Goal: Transaction & Acquisition: Obtain resource

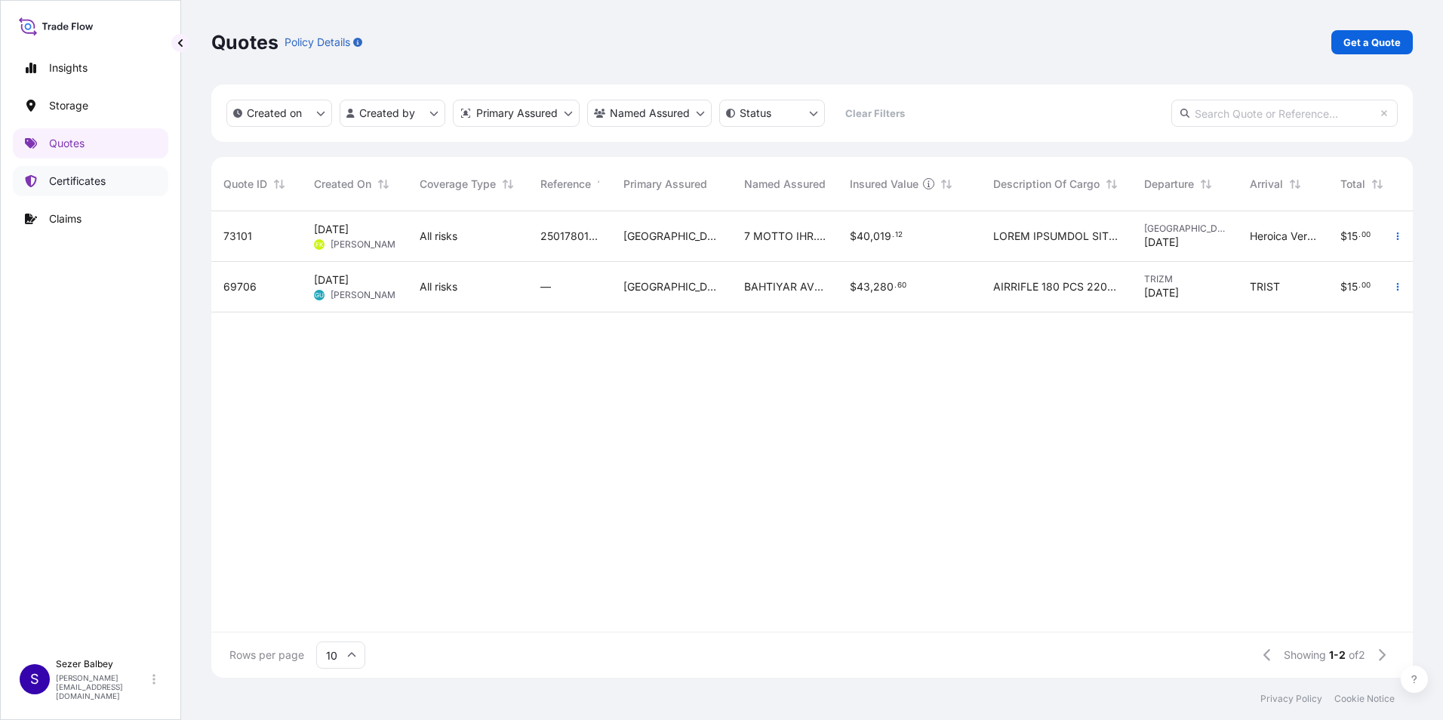
click at [81, 179] on p "Certificates" at bounding box center [77, 181] width 57 height 15
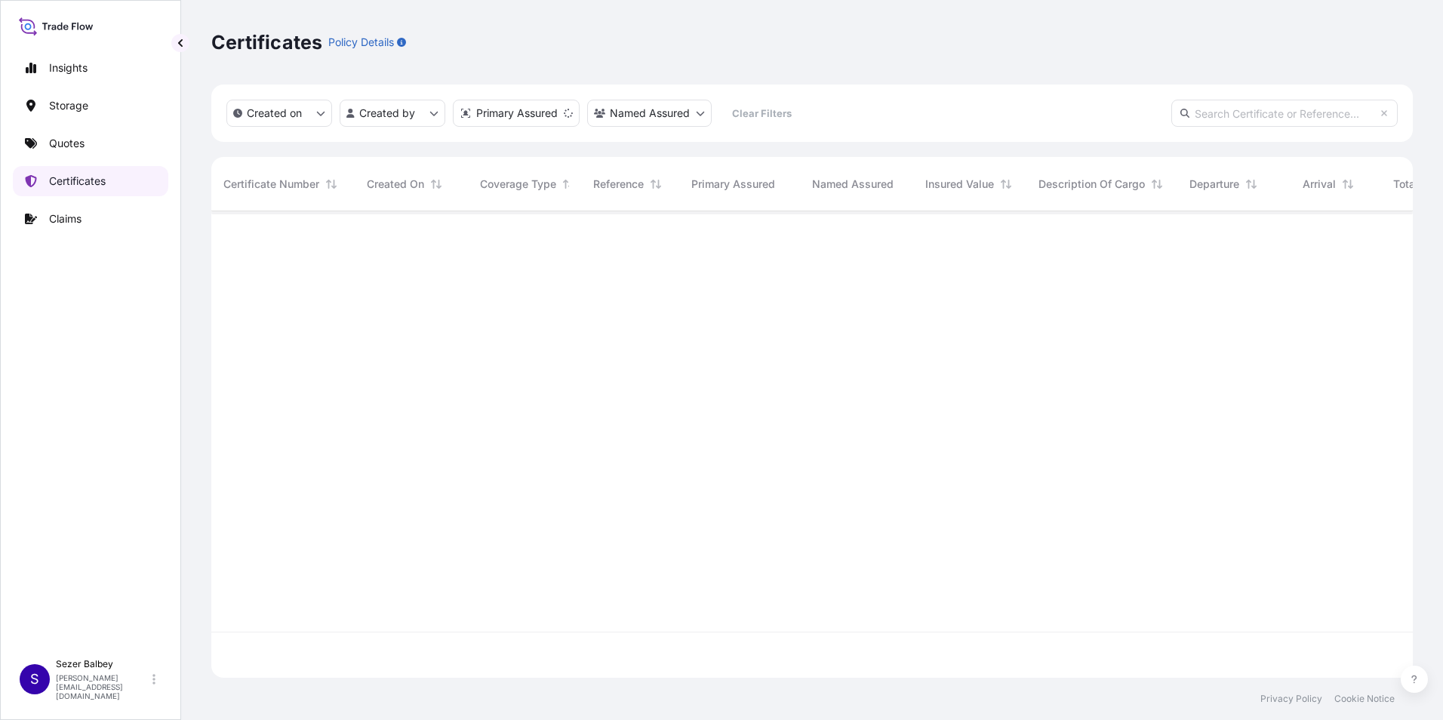
scroll to position [463, 1190]
click at [1232, 115] on input "text" at bounding box center [1284, 113] width 226 height 27
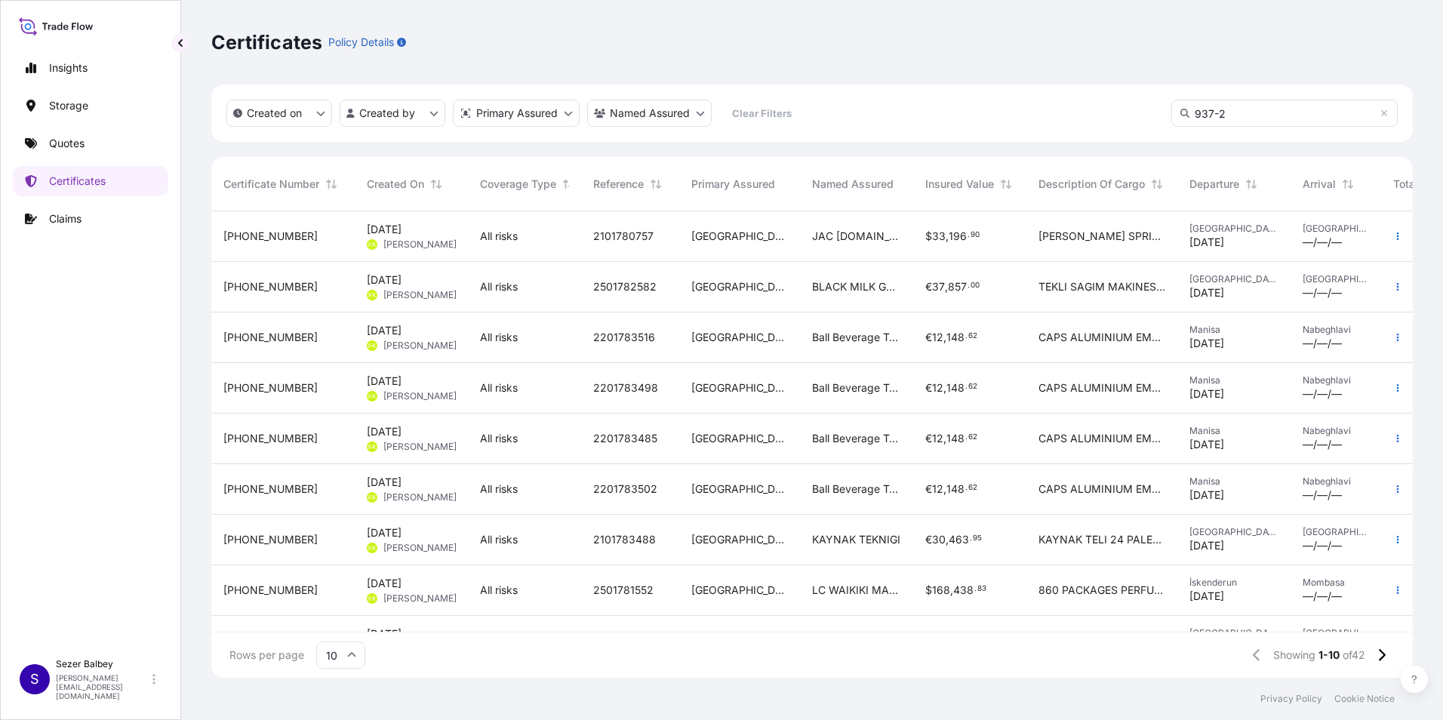
click at [1237, 115] on input "937-2" at bounding box center [1284, 113] width 226 height 27
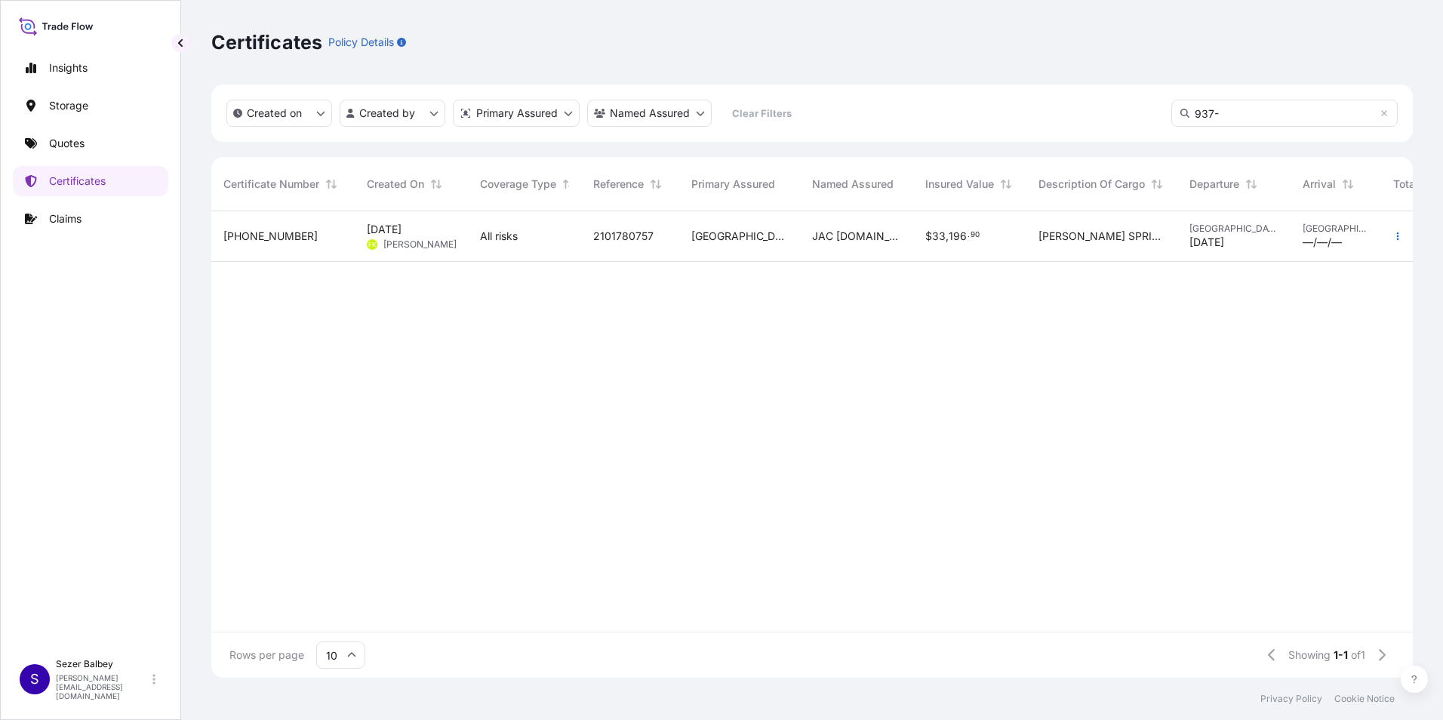
type input "937-"
click at [675, 254] on div "2101780757" at bounding box center [630, 236] width 98 height 51
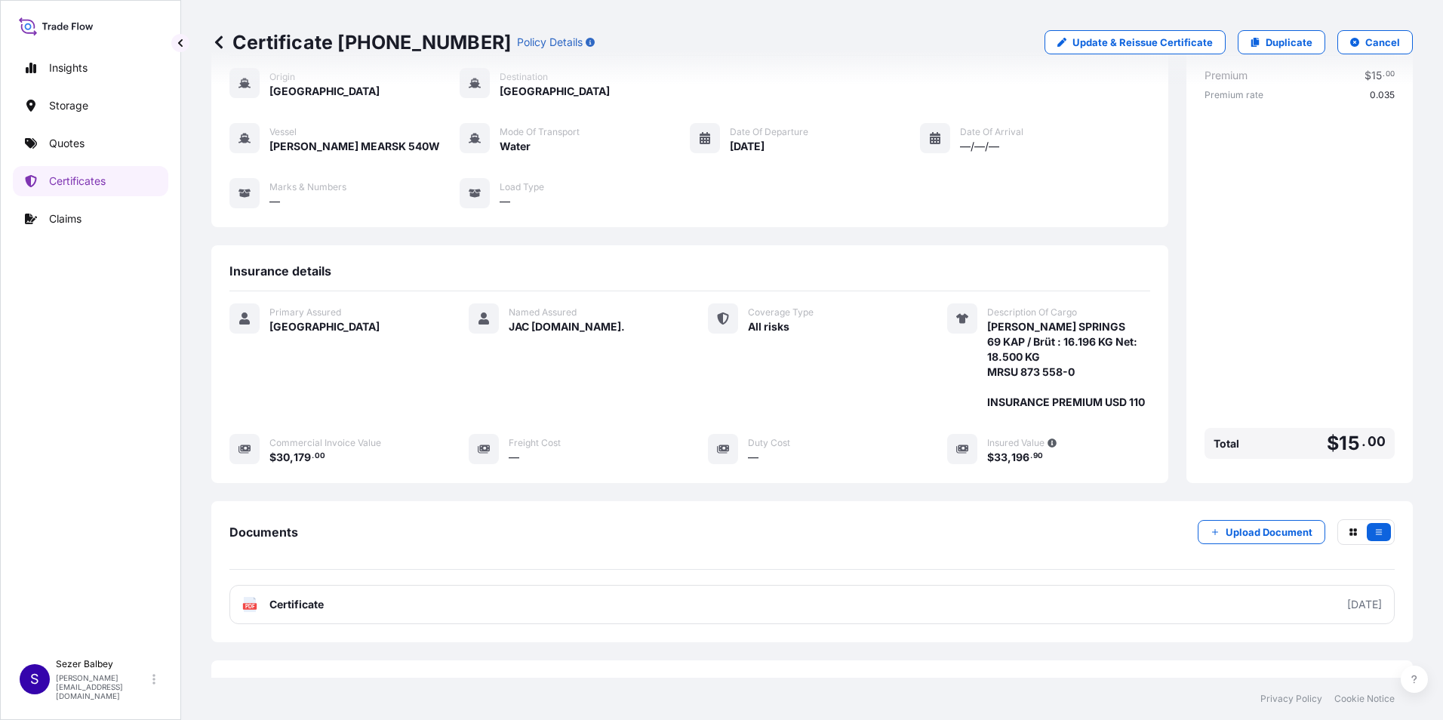
scroll to position [134, 0]
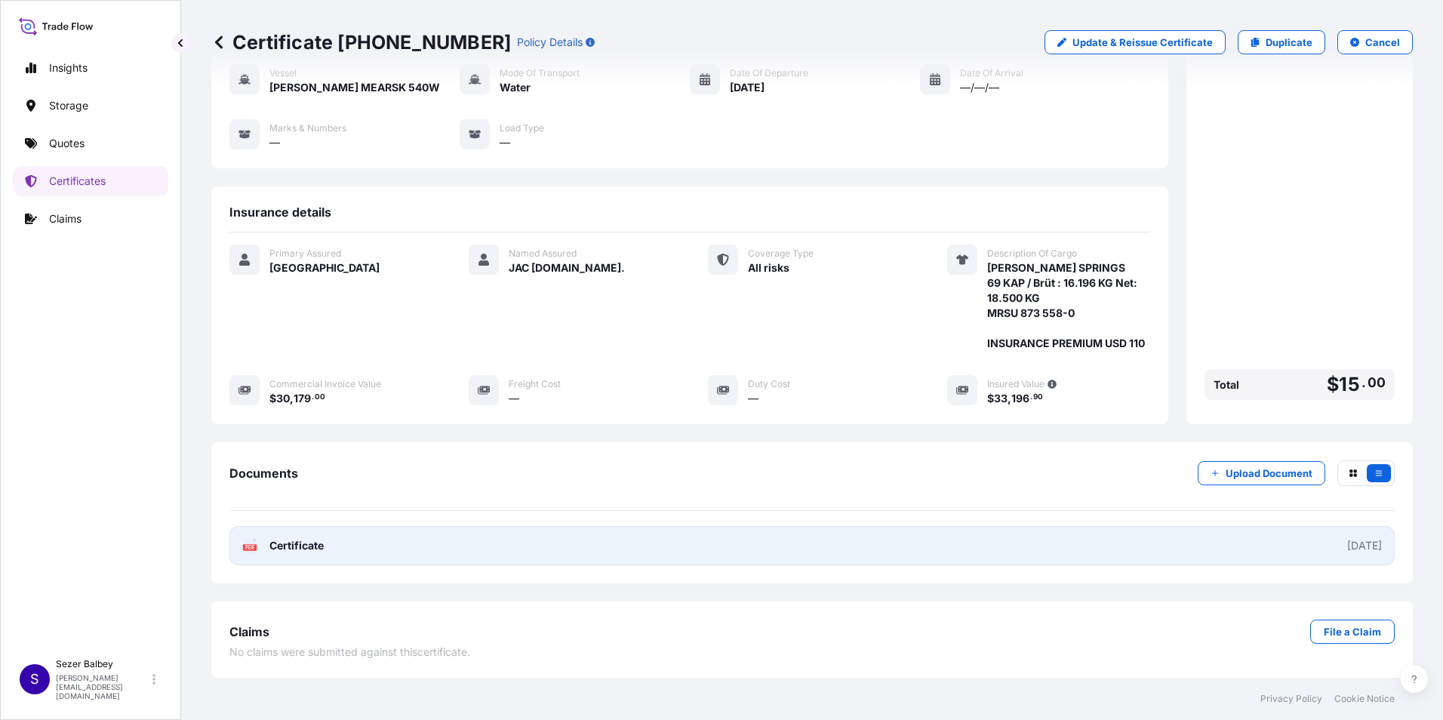
click at [287, 546] on span "Certificate" at bounding box center [296, 545] width 54 height 15
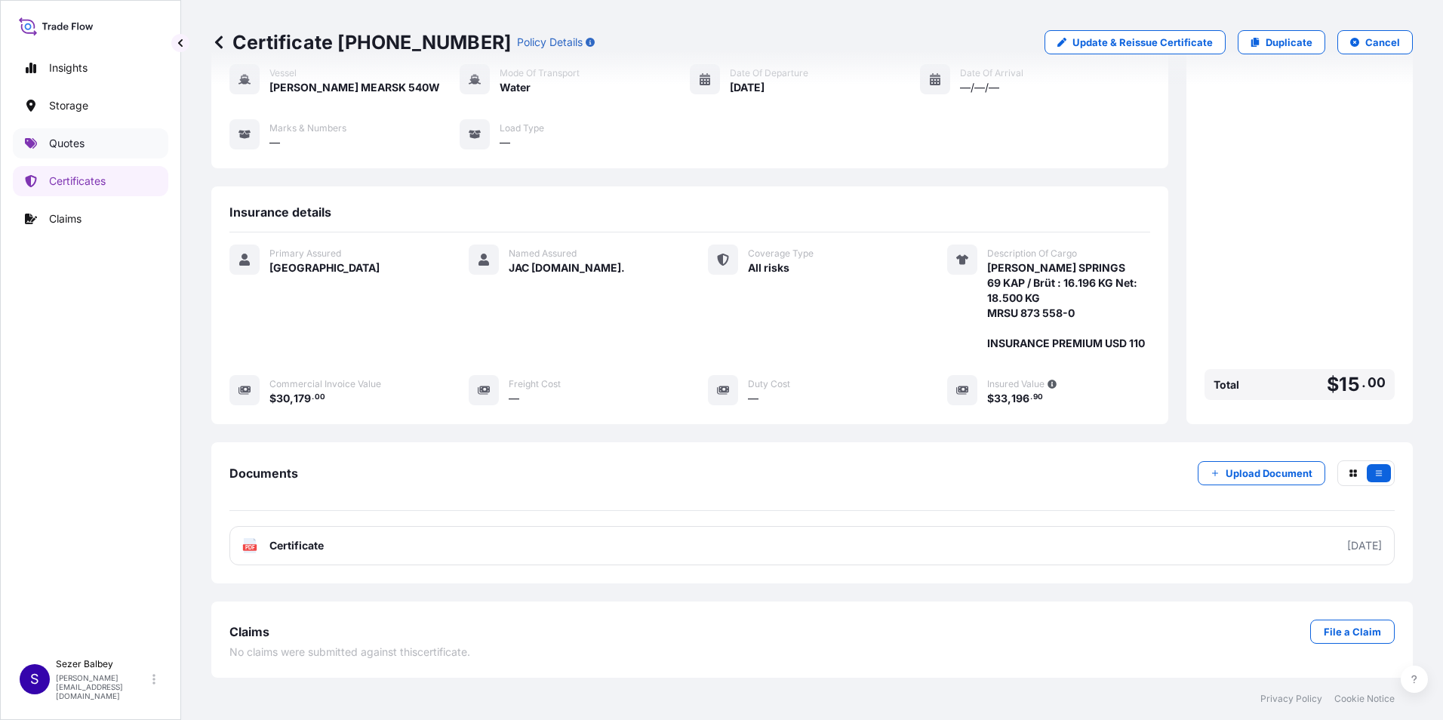
click at [71, 141] on p "Quotes" at bounding box center [66, 143] width 35 height 15
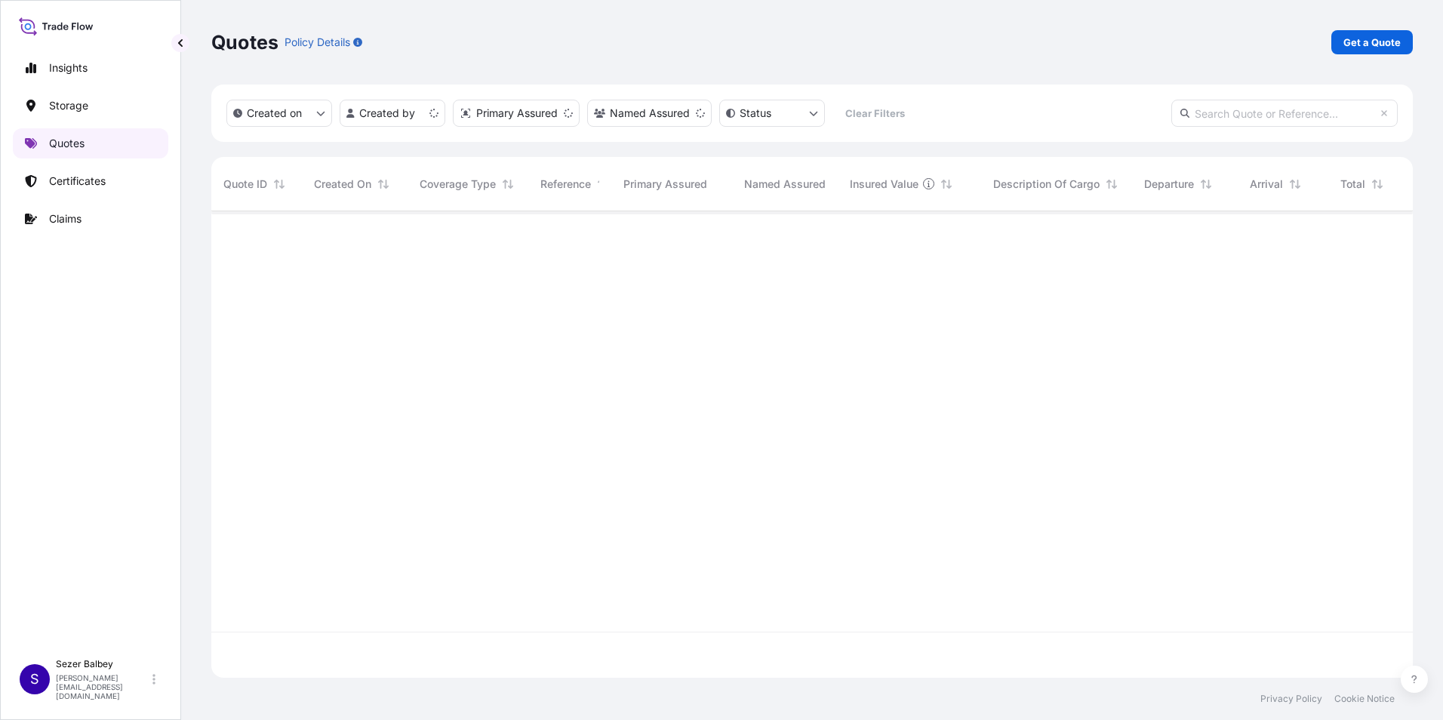
scroll to position [463, 1190]
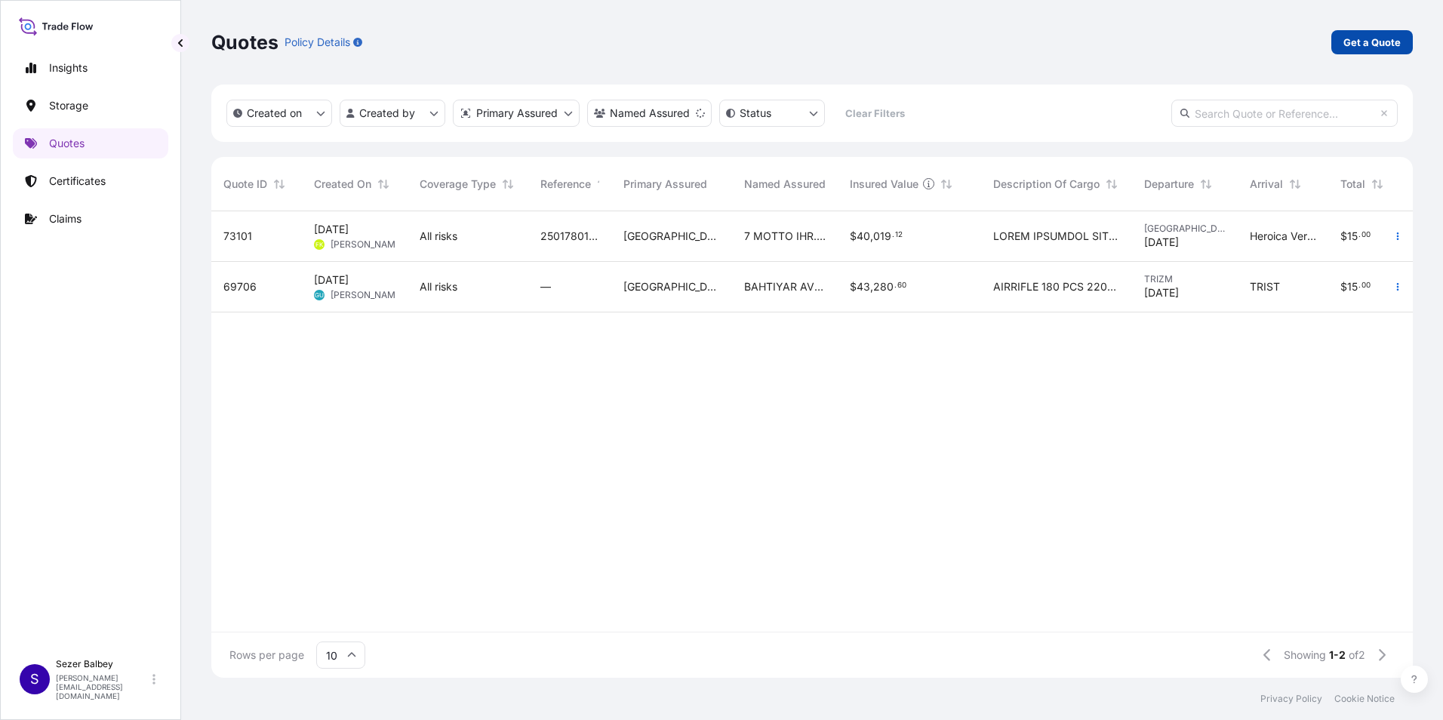
click at [1373, 42] on p "Get a Quote" at bounding box center [1371, 42] width 57 height 15
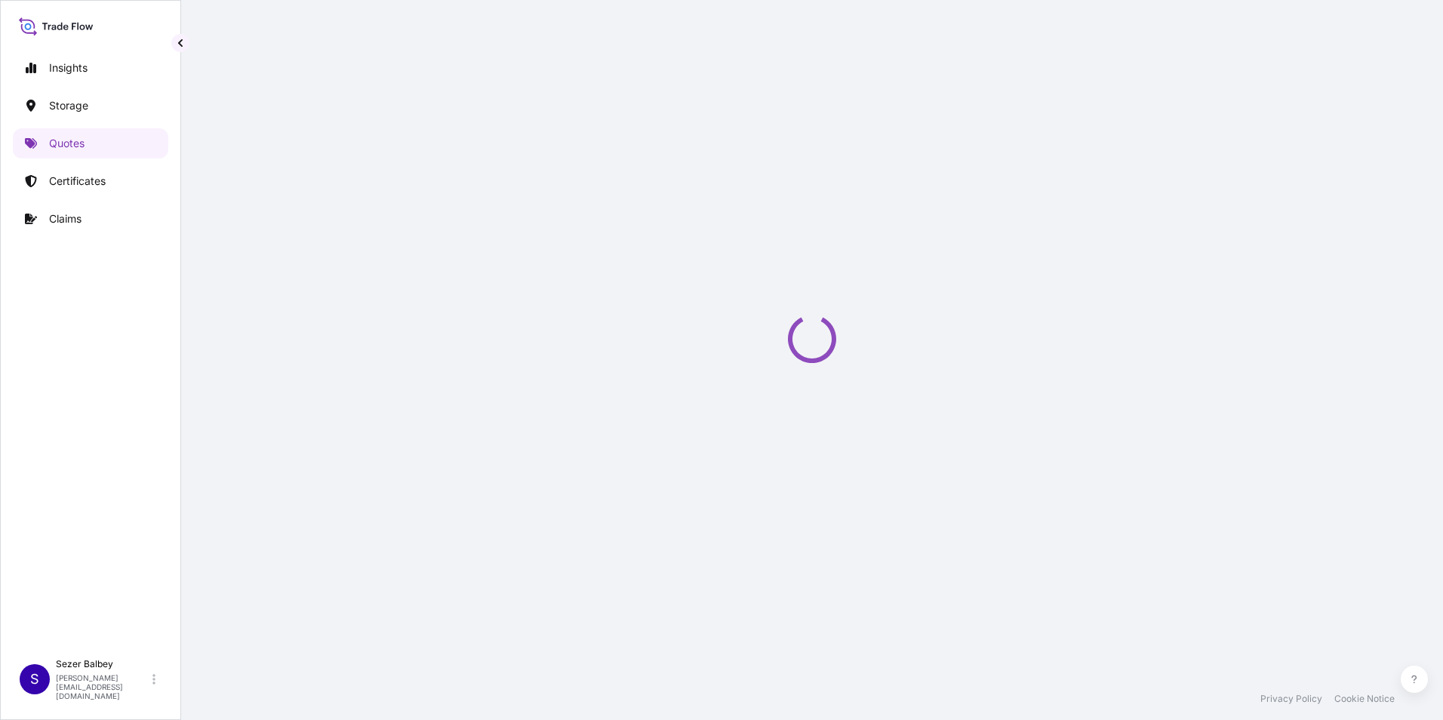
scroll to position [24, 0]
select select "Water"
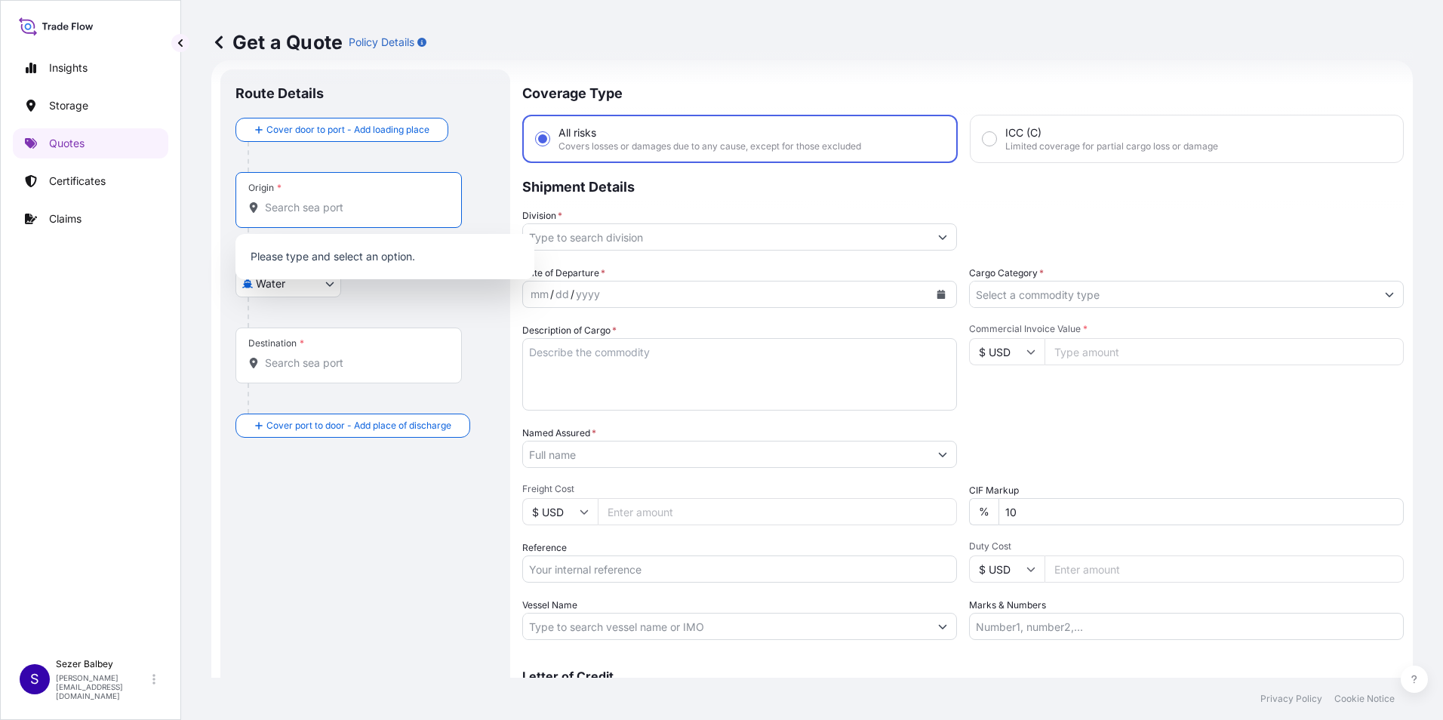
click at [294, 207] on input "Origin *" at bounding box center [354, 207] width 178 height 15
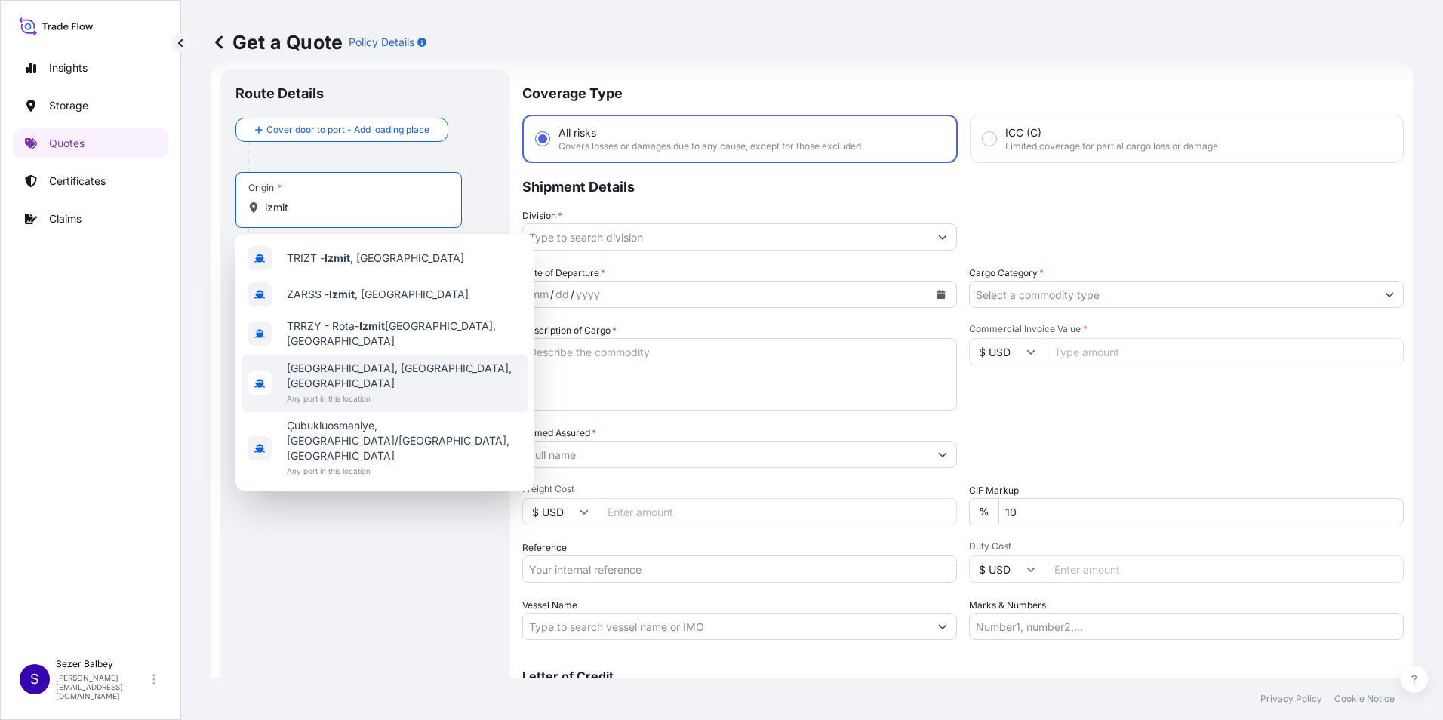
click at [344, 361] on span "[GEOGRAPHIC_DATA], [GEOGRAPHIC_DATA], [GEOGRAPHIC_DATA]" at bounding box center [404, 376] width 235 height 30
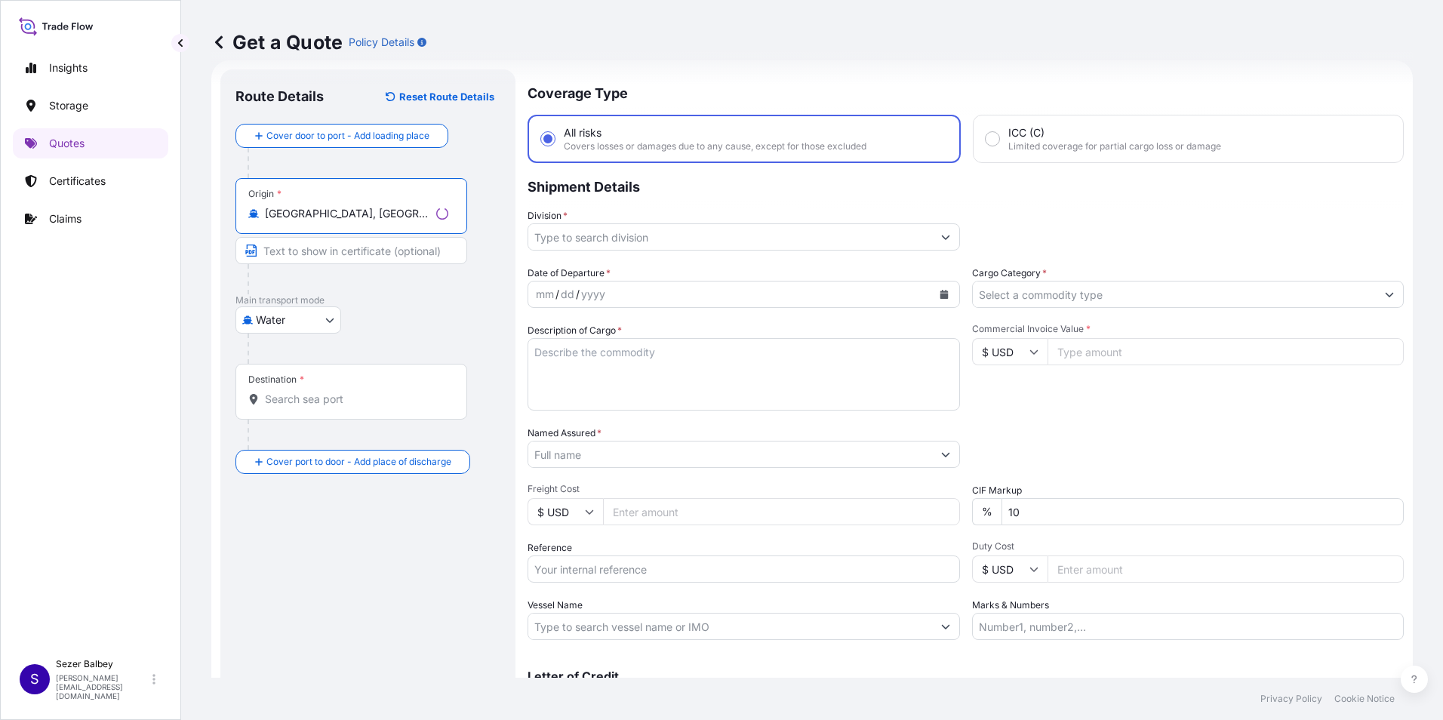
type input "[GEOGRAPHIC_DATA], [GEOGRAPHIC_DATA], [GEOGRAPHIC_DATA]"
click at [345, 391] on div "Destination *" at bounding box center [351, 392] width 232 height 56
click at [345, 392] on input "Destination *" at bounding box center [356, 399] width 183 height 15
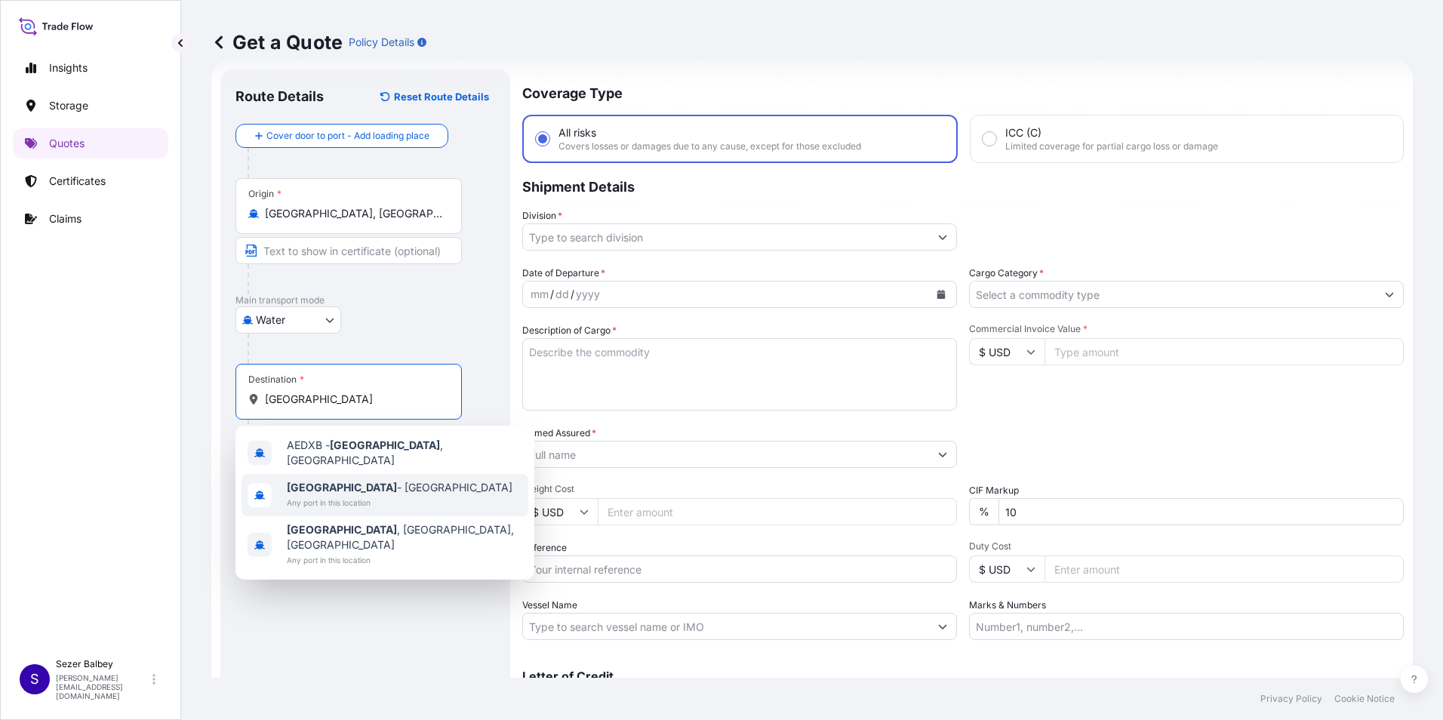
click at [366, 488] on span "[GEOGRAPHIC_DATA] - [GEOGRAPHIC_DATA]" at bounding box center [400, 487] width 226 height 15
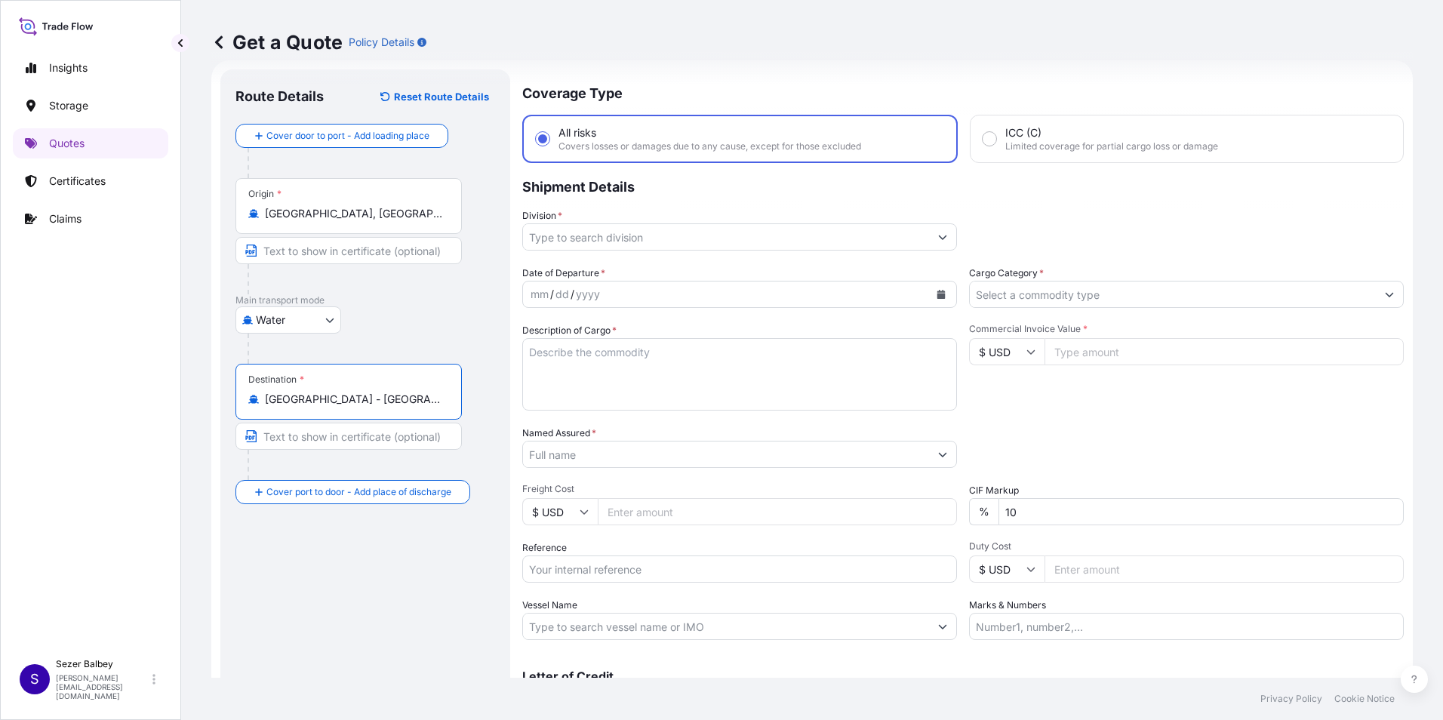
type input "[GEOGRAPHIC_DATA] - [GEOGRAPHIC_DATA]"
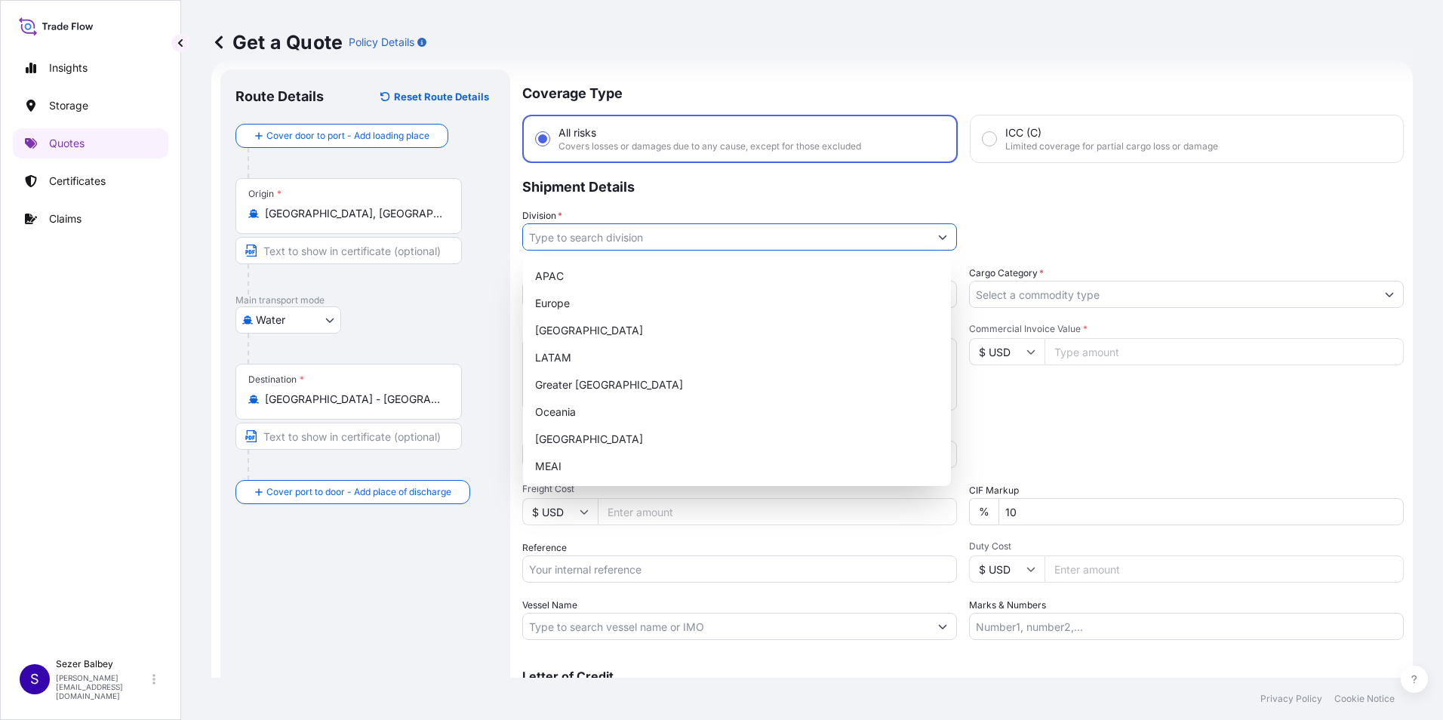
click at [938, 233] on icon "Show suggestions" at bounding box center [942, 236] width 9 height 9
click at [569, 443] on div "[GEOGRAPHIC_DATA]" at bounding box center [737, 439] width 416 height 27
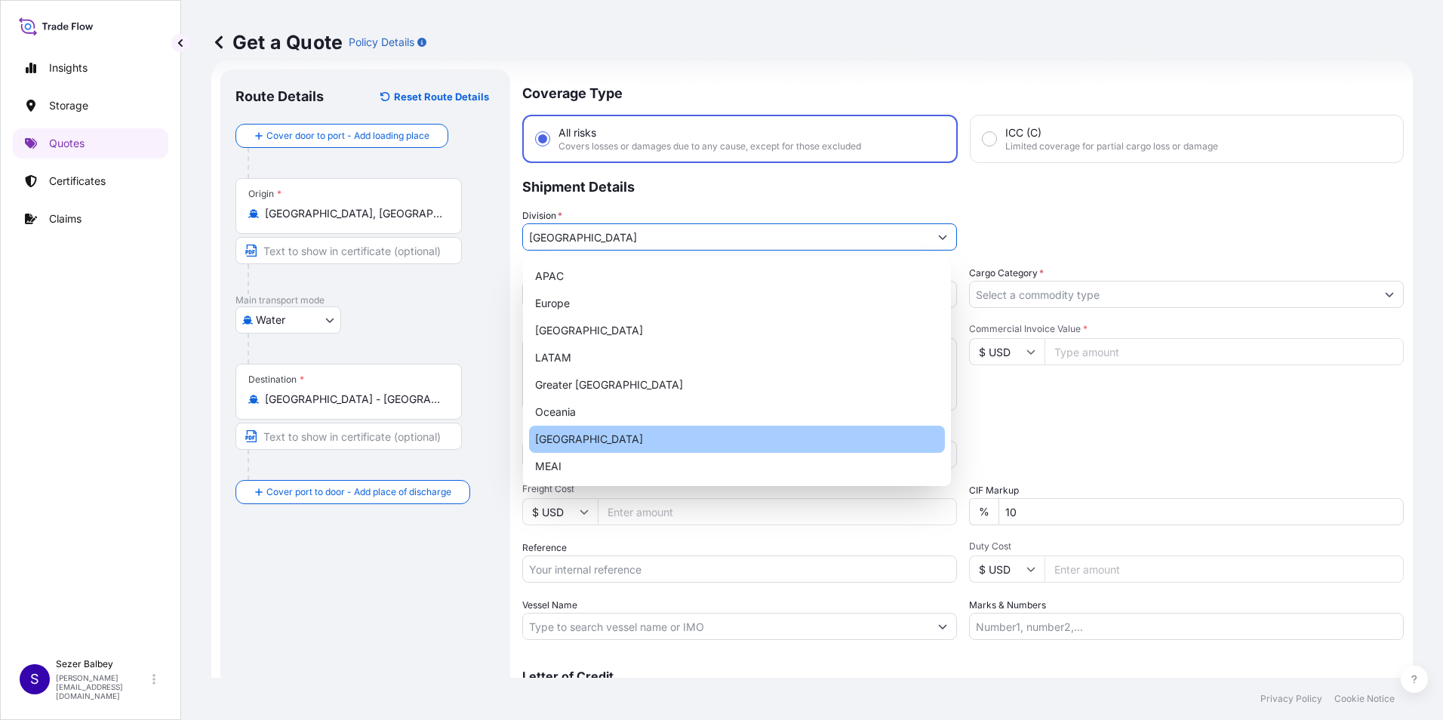
type input "[GEOGRAPHIC_DATA]"
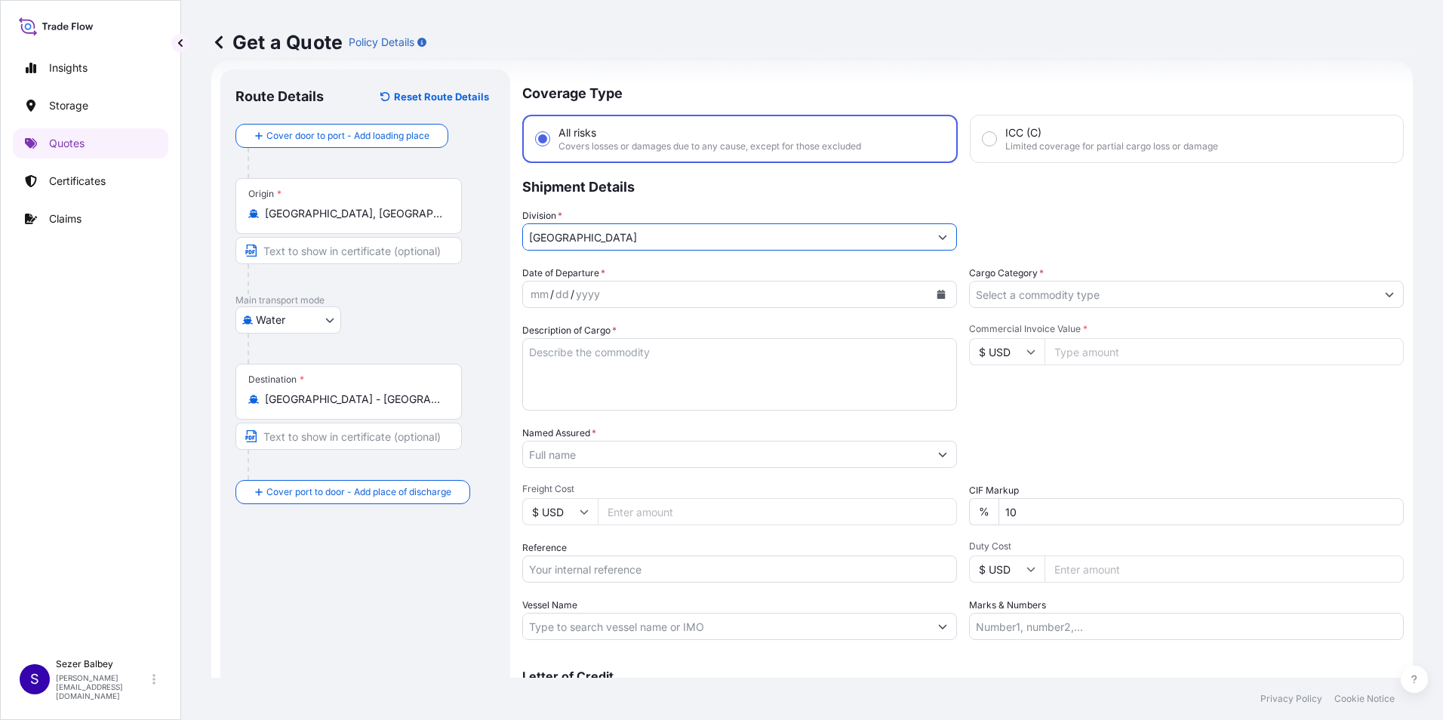
click at [936, 288] on button "Calendar" at bounding box center [941, 294] width 24 height 24
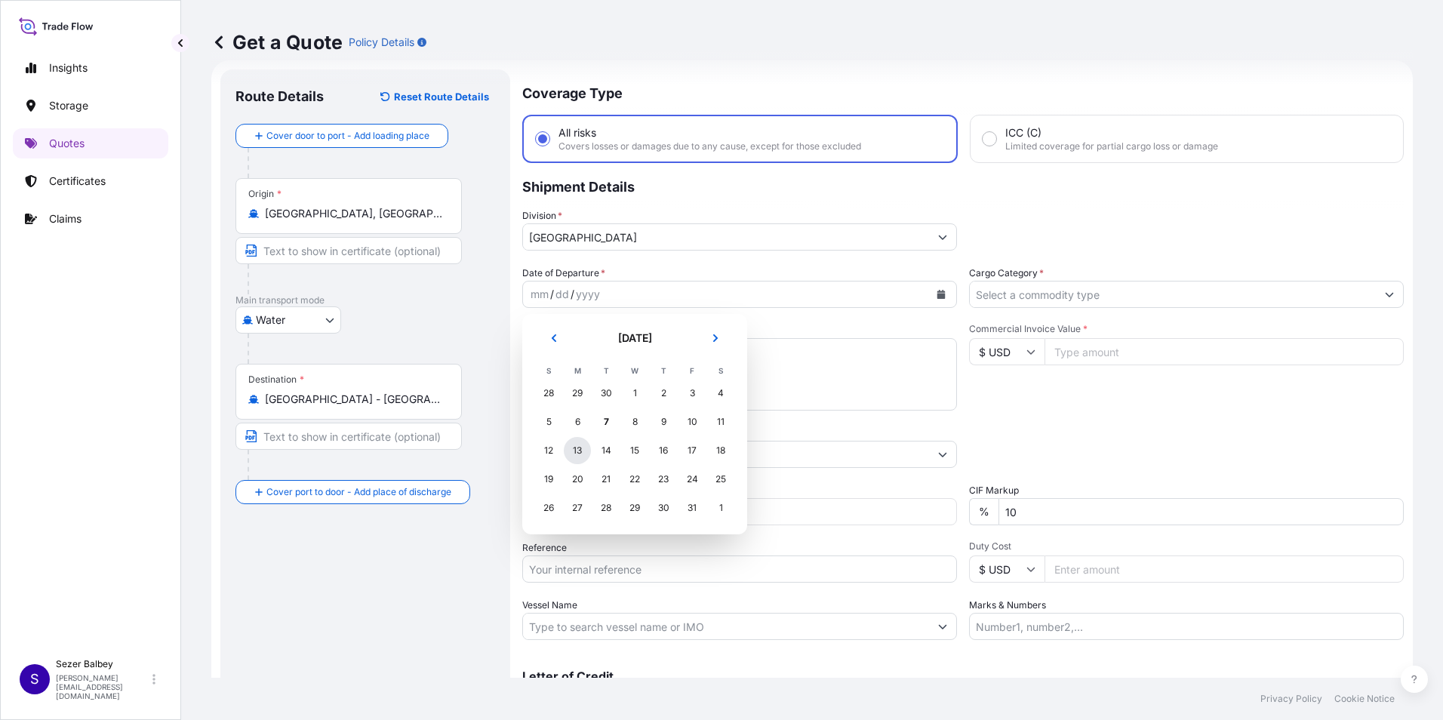
click at [576, 450] on div "13" at bounding box center [577, 450] width 27 height 27
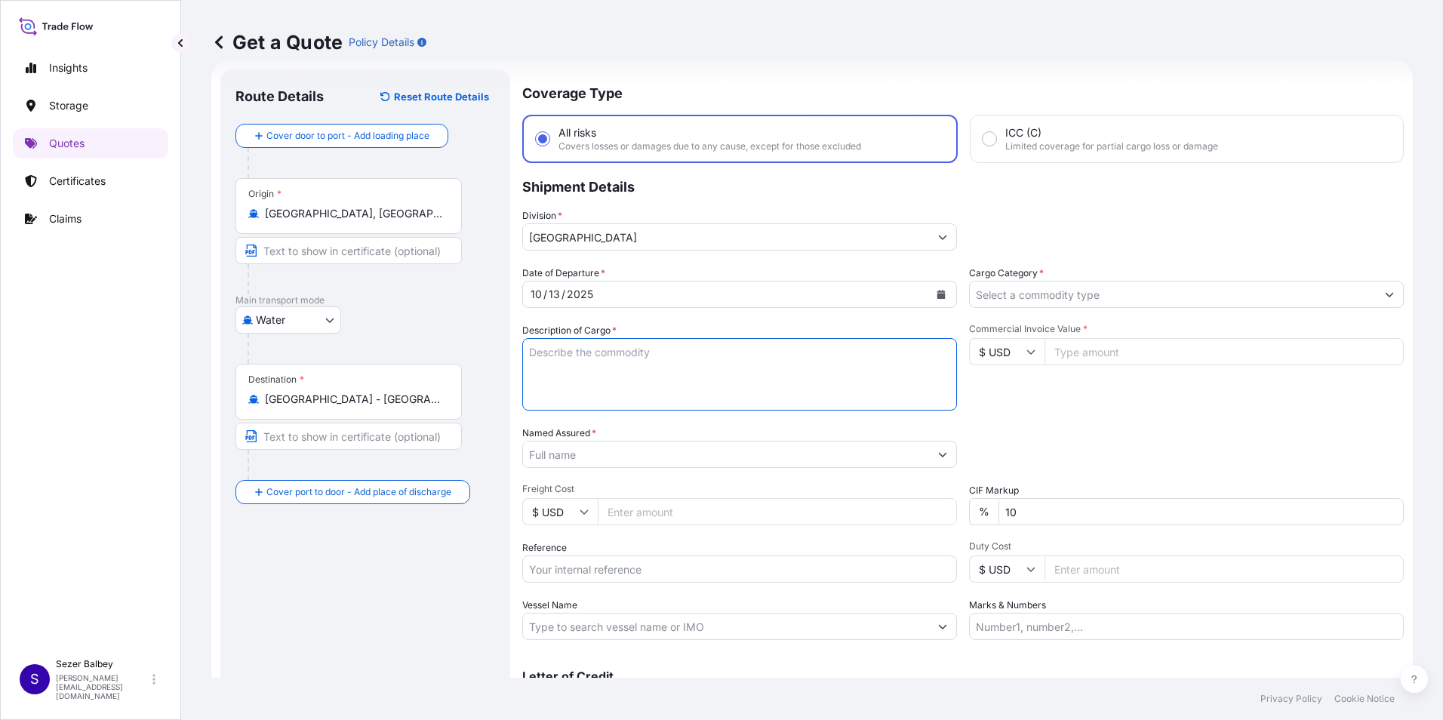
drag, startPoint x: 656, startPoint y: 380, endPoint x: 647, endPoint y: 382, distance: 8.4
click at [651, 381] on textarea "Description of Cargo *" at bounding box center [739, 374] width 435 height 72
click at [691, 384] on textarea "Description of Cargo *" at bounding box center [739, 374] width 435 height 72
paste textarea ""MACHINERY AND SPARE PARTS AS PER BENEFICIARY'S PRO NO.2025/YPT/018R2 AND APPLI…"
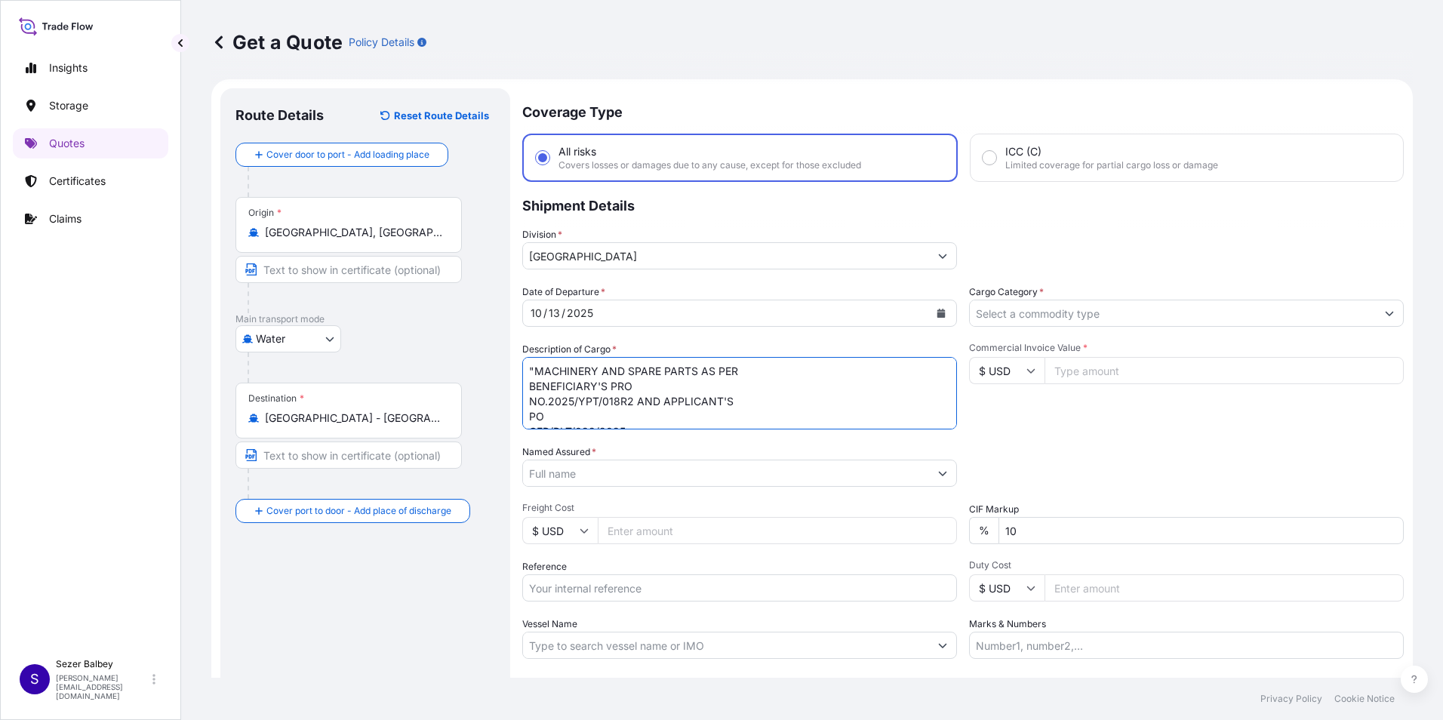
scroll to position [0, 0]
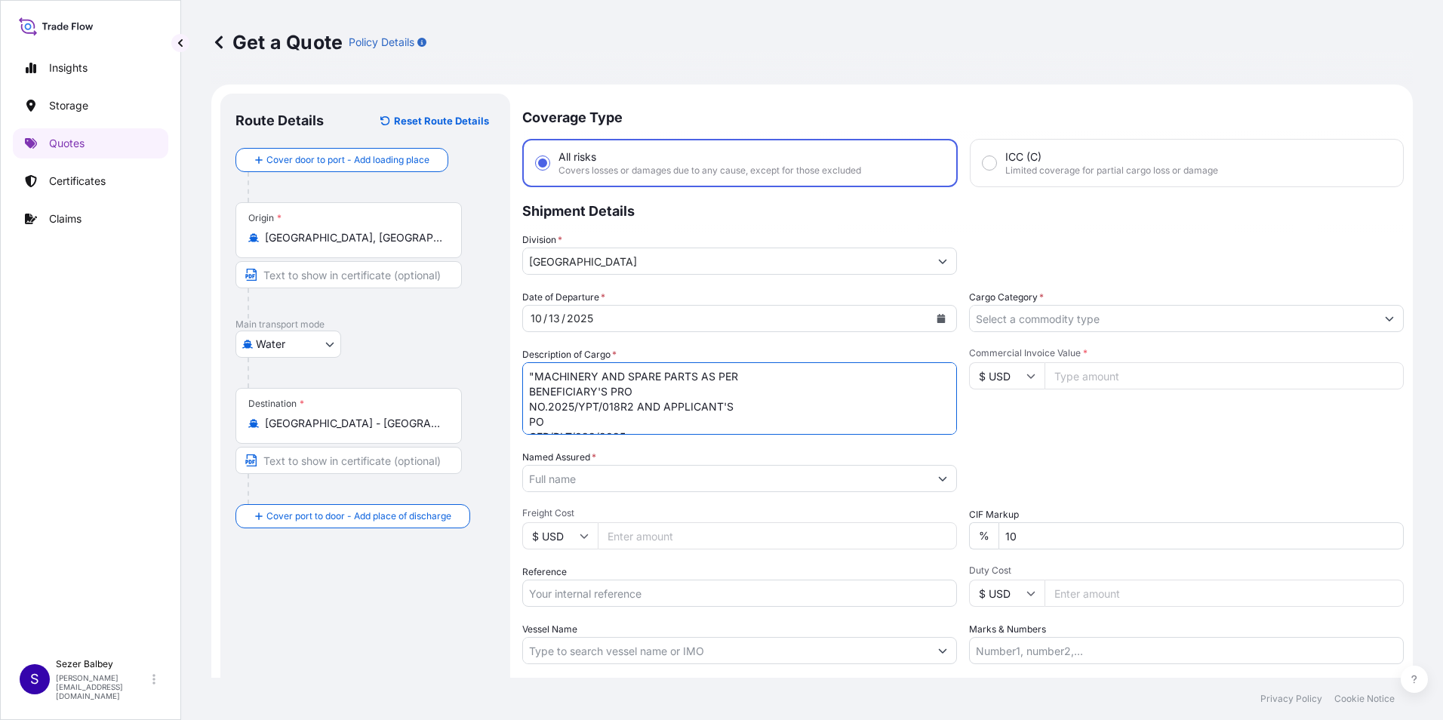
click at [534, 377] on textarea ""MACHINERY AND SPARE PARTS AS PER BENEFICIARY'S PRO NO.2025/YPT/018R2 AND APPLI…" at bounding box center [739, 398] width 435 height 72
click at [619, 410] on textarea "MACHINERY AND SPARE PARTS AS PER BENEFICIARY'S PRO NO.2025/YPT/018R2 AND APPLIC…" at bounding box center [739, 398] width 435 height 72
click at [543, 385] on textarea "MACHINERY AND SPARE PARTS AS PER BENEFICIARY'S PRO NO.2025/YPT/018R2 AND APPLIC…" at bounding box center [739, 398] width 435 height 72
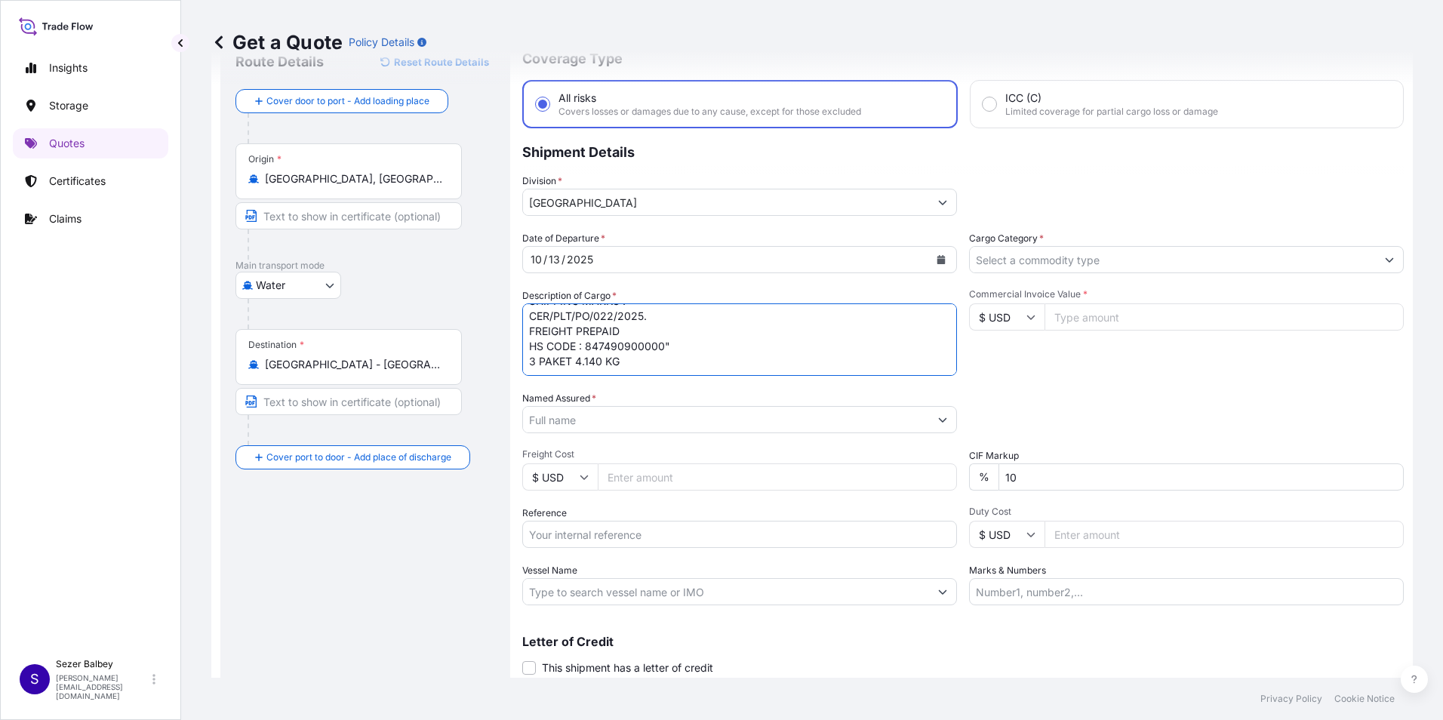
scroll to position [32, 0]
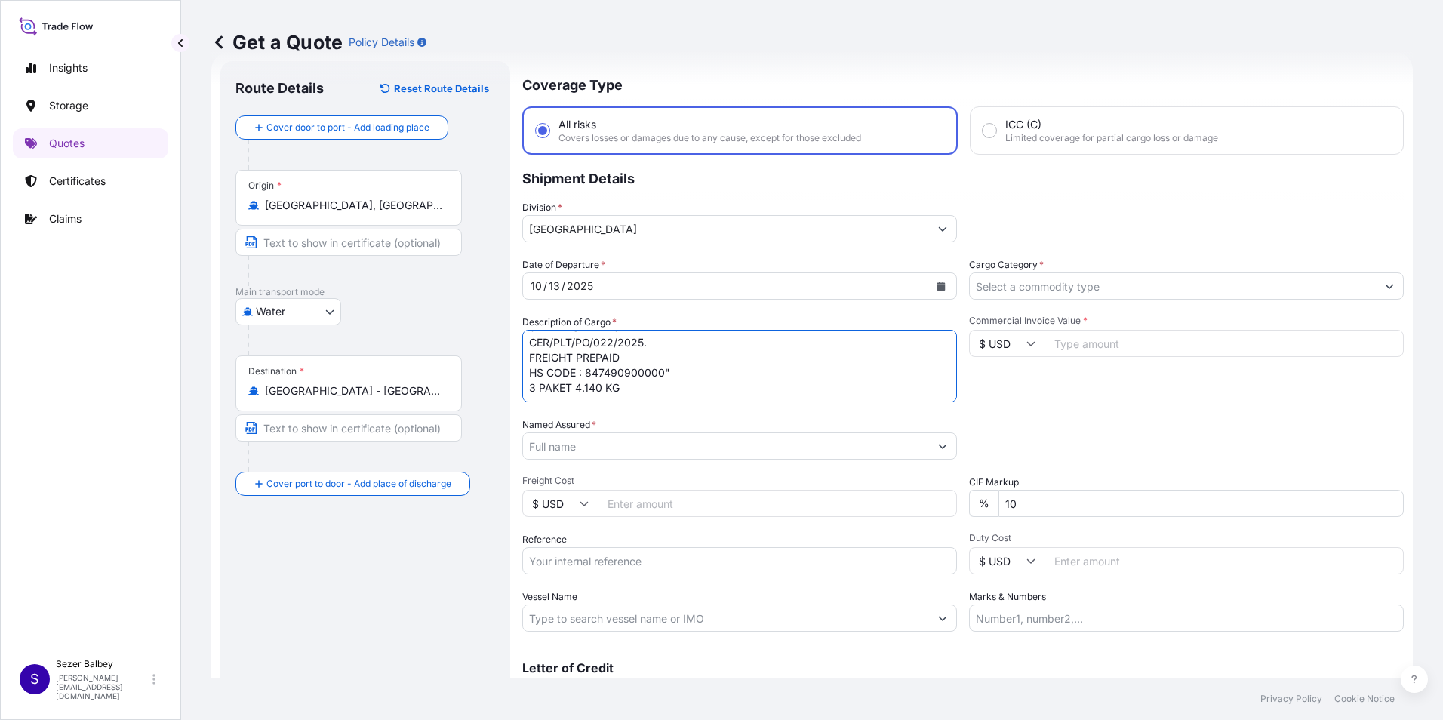
drag, startPoint x: 712, startPoint y: 367, endPoint x: 699, endPoint y: 365, distance: 13.7
click at [714, 367] on textarea "MACHINERY AND SPARE PARTS AS PER BENEFICIARY'S PRO NO.2025/YPT/018R2 AND APPLIC…" at bounding box center [739, 366] width 435 height 72
click at [629, 390] on textarea "MACHINERY AND SPARE PARTS AS PER BENEFICIARY'S PRO NO.2025/YPT/018R2 AND APPLIC…" at bounding box center [739, 366] width 435 height 72
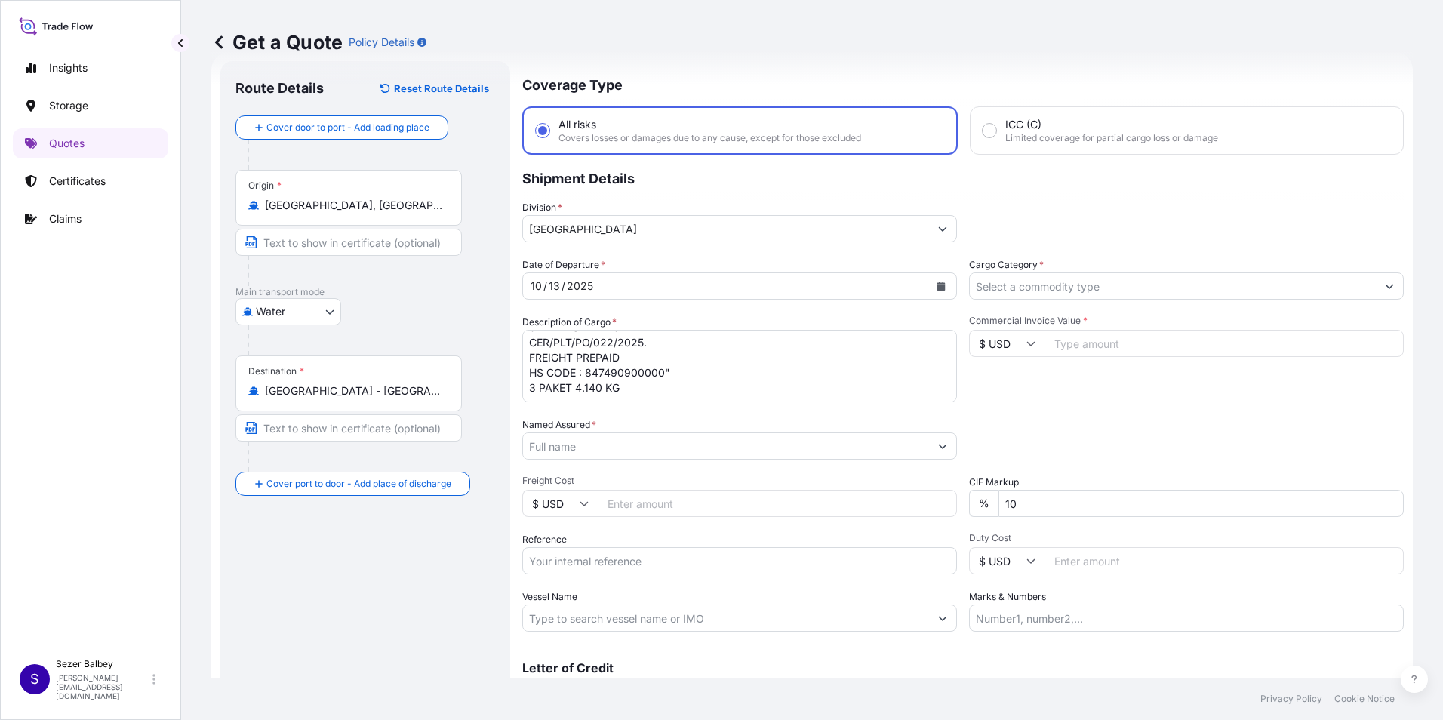
click at [537, 394] on textarea "MACHINERY AND SPARE PARTS AS PER BENEFICIARY'S PRO NO.2025/YPT/018R2 AND APPLIC…" at bounding box center [739, 366] width 435 height 72
paste textarea "DRYU2293929 2401783194"
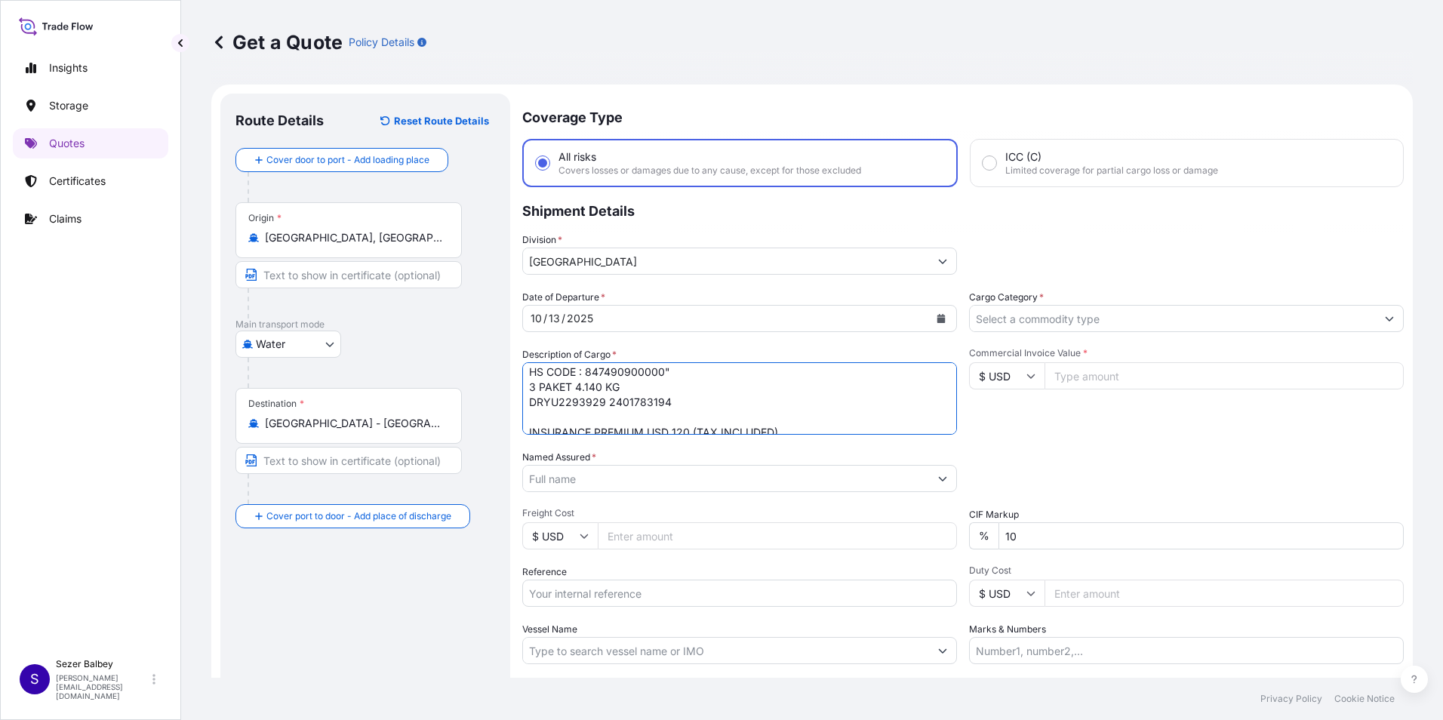
scroll to position [198, 0]
type textarea "MACHINERY AND SPARE PARTS AS PER BENEFICIARY'S PRO NO.2025/YPT/018R2 AND APPLIC…"
click at [596, 485] on input "Named Assured *" at bounding box center [723, 478] width 401 height 27
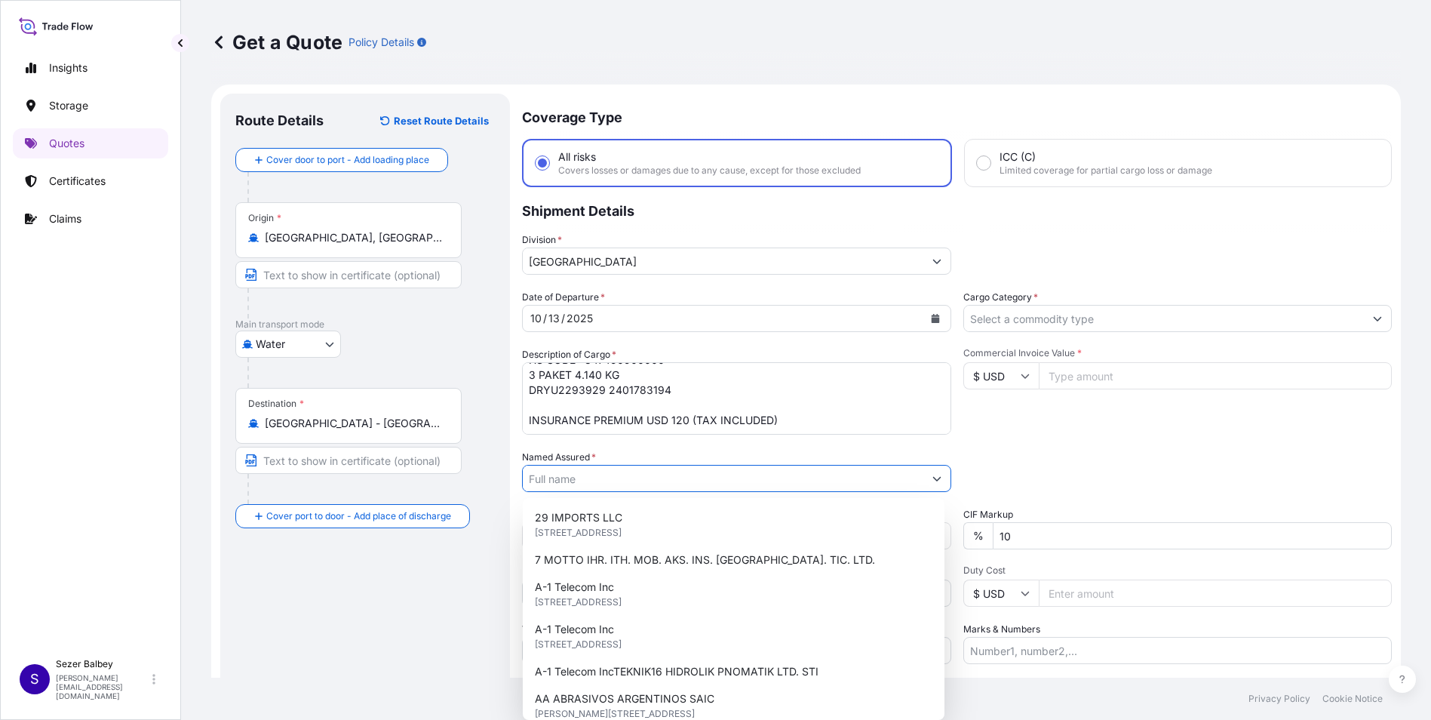
click at [613, 476] on input "Named Assured *" at bounding box center [723, 478] width 401 height 27
paste input ""GURSAN INSAAT MAKINALARI SAN. LTD. STI.,""
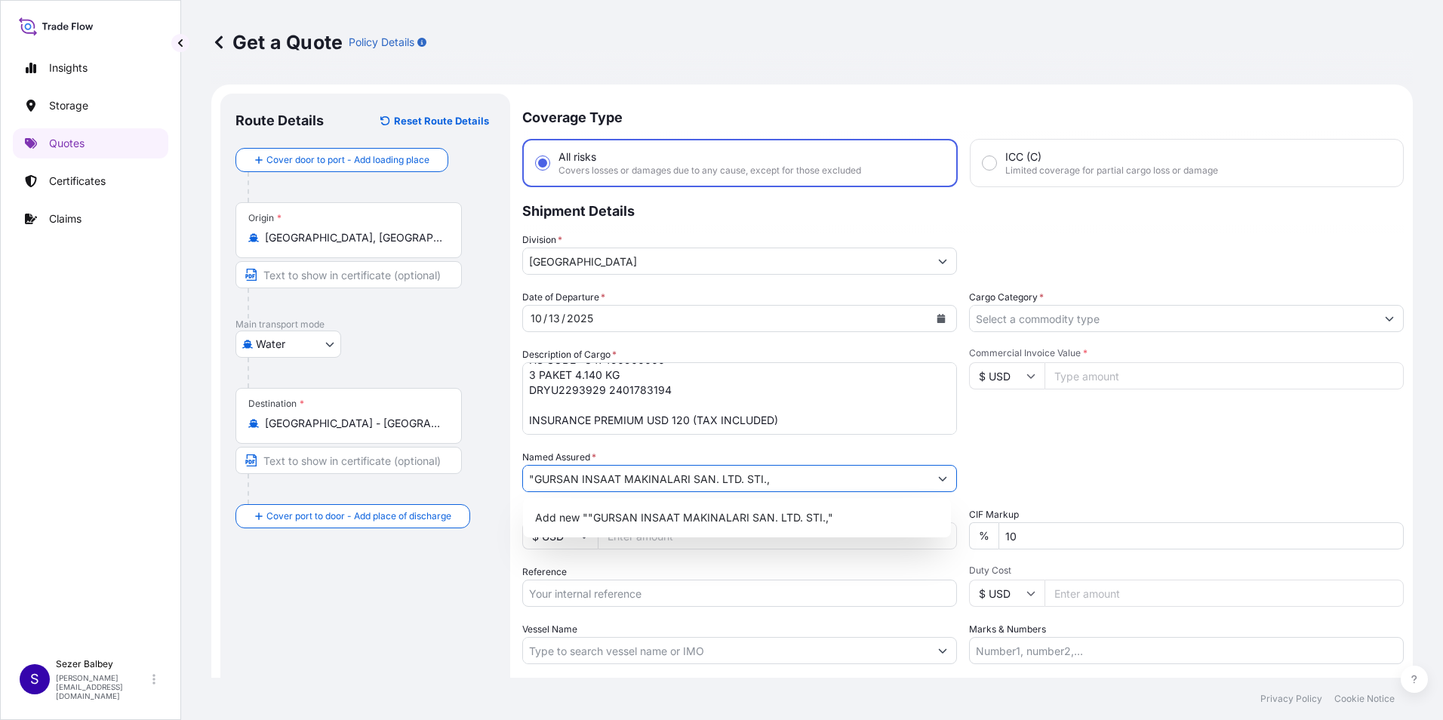
type input ""GURSAN INSAAT MAKINALARI SAN. LTD. STI.,"
click at [432, 580] on div "Route Details Reset Route Details Cover door to port - Add loading place Place …" at bounding box center [365, 435] width 260 height 653
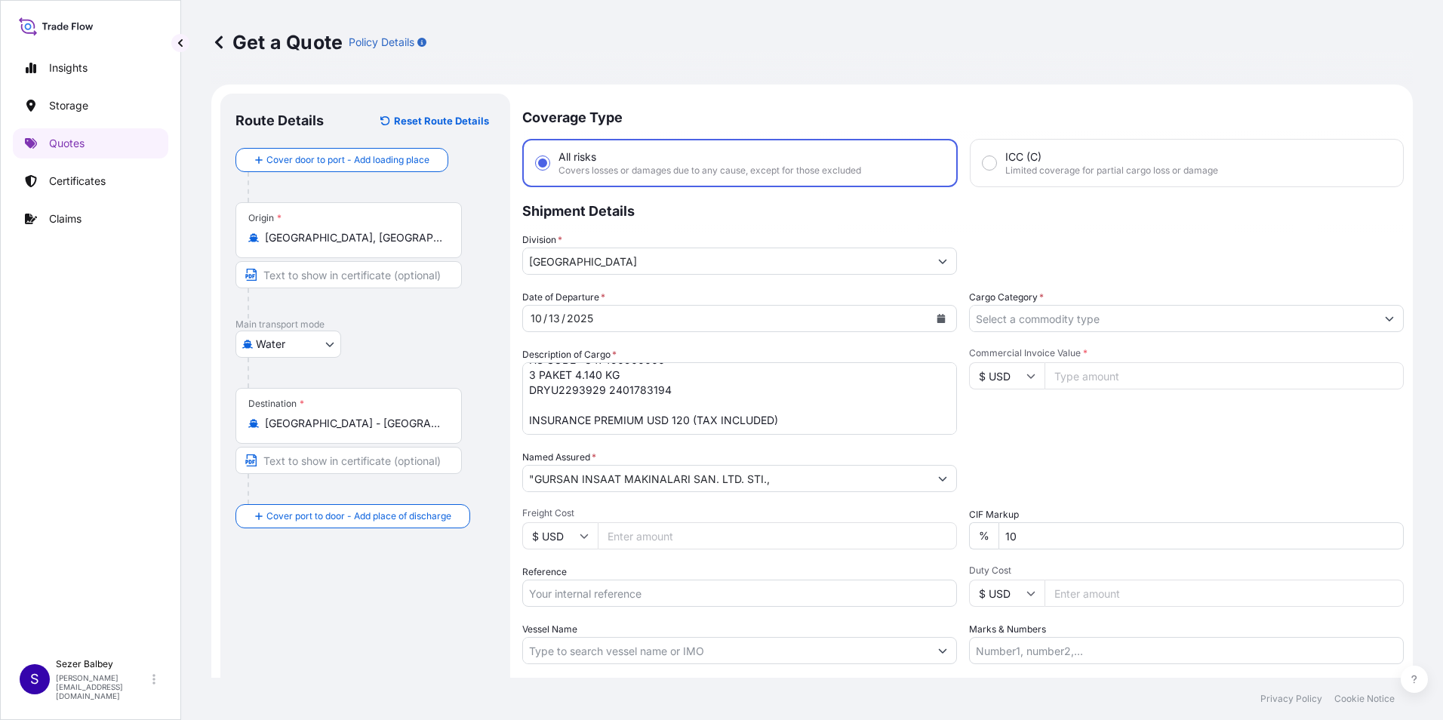
click at [557, 595] on input "Reference" at bounding box center [739, 593] width 435 height 27
click at [567, 581] on input "Reference" at bounding box center [739, 593] width 435 height 27
paste input "2401783194"
type input "2401783194"
click at [566, 643] on input "Vessel Name" at bounding box center [726, 650] width 406 height 27
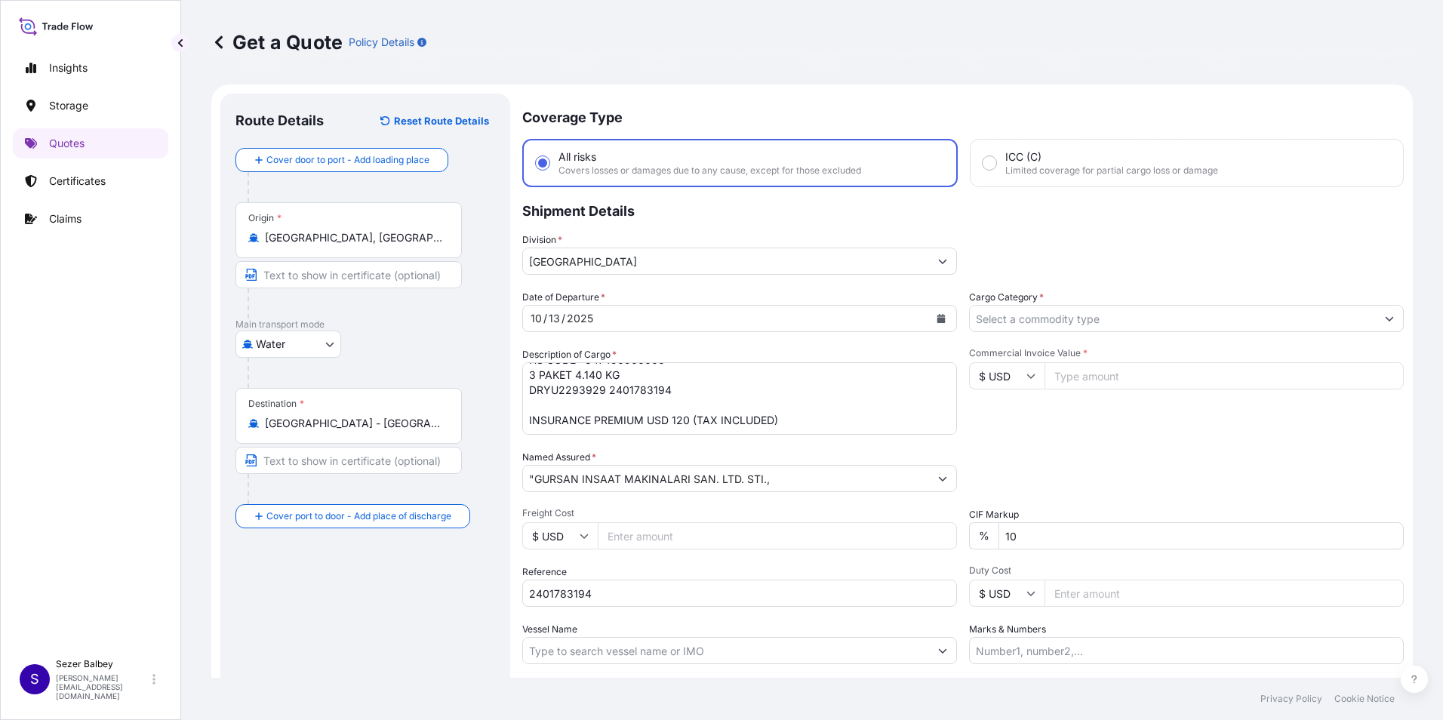
click at [552, 646] on input "Vessel Name" at bounding box center [726, 650] width 406 height 27
paste input "SHENTON WAY SEALEAD 25035E"
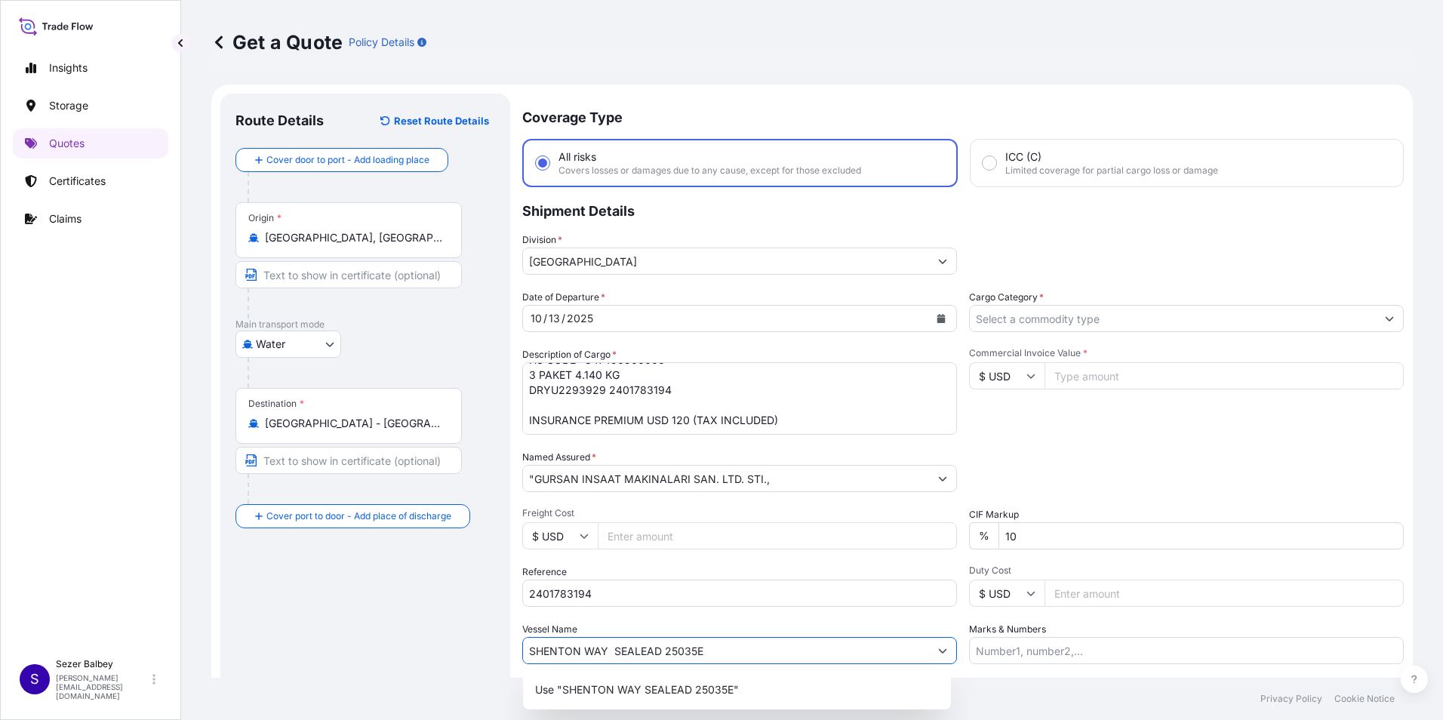
type input "SHENTON WAY SEALEAD 25035E"
click at [1152, 327] on input "Cargo Category *" at bounding box center [1173, 318] width 406 height 27
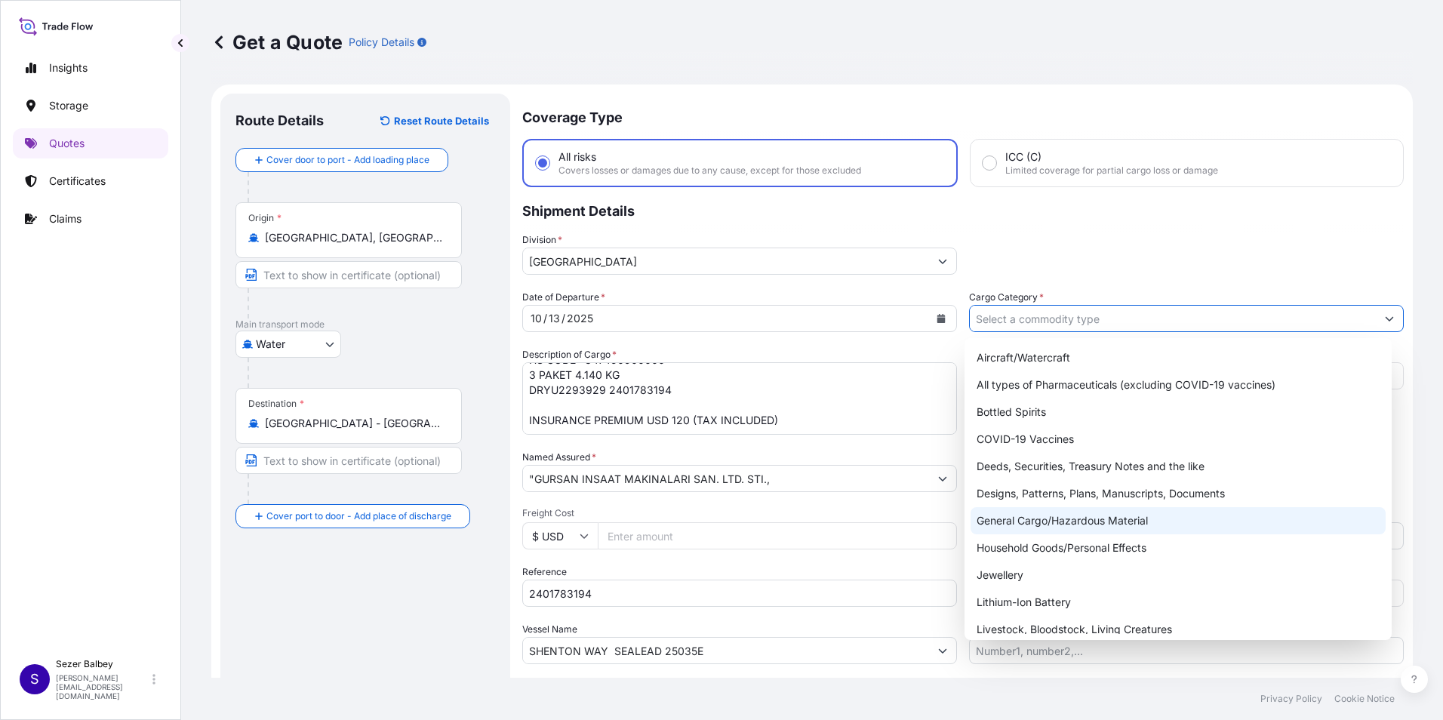
click at [1053, 513] on div "General Cargo/Hazardous Material" at bounding box center [1178, 520] width 416 height 27
type input "General Cargo/Hazardous Material"
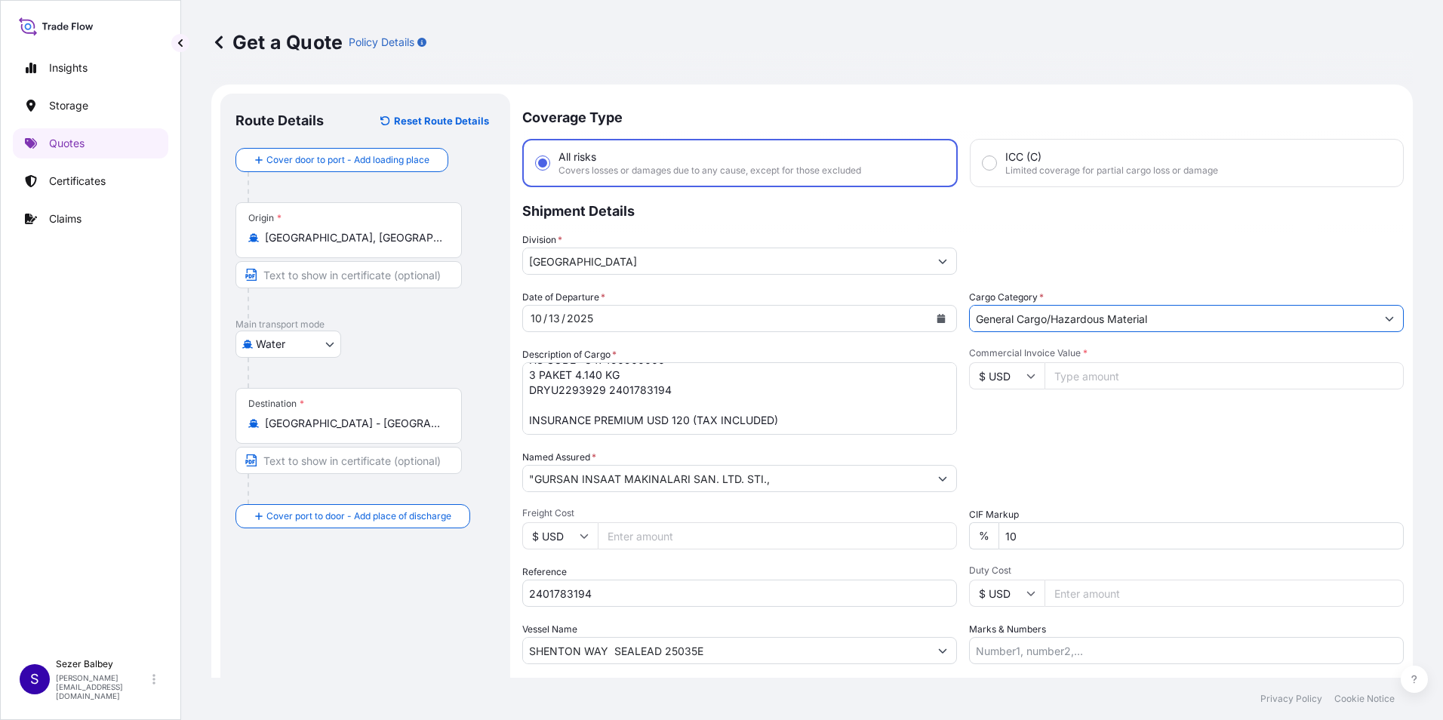
click at [1084, 374] on input "Commercial Invoice Value *" at bounding box center [1223, 375] width 359 height 27
type input "40000"
click at [1116, 438] on div "Date of Departure * [DATE] Cargo Category * General Cargo/Hazardous Material De…" at bounding box center [962, 477] width 881 height 374
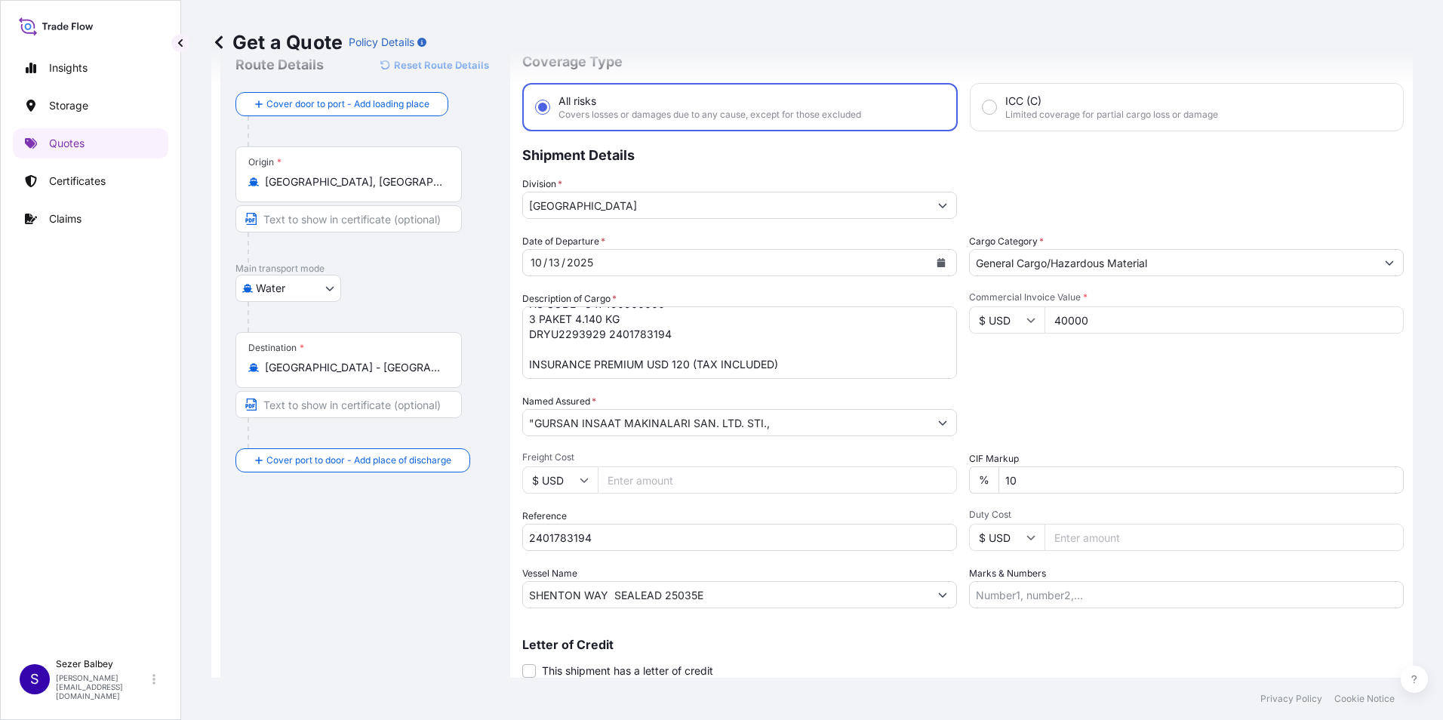
scroll to position [32, 0]
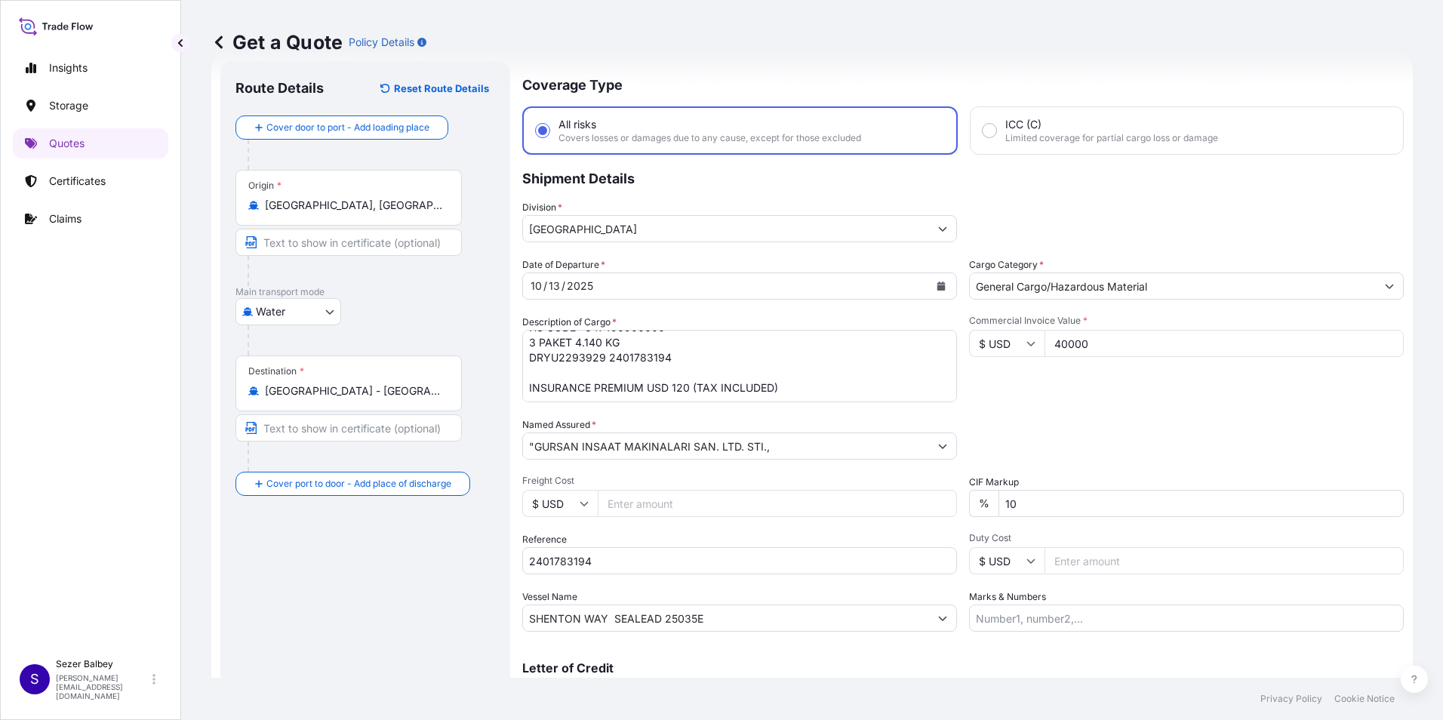
click at [739, 374] on textarea "MACHINERY AND SPARE PARTS AS PER BENEFICIARY'S PRO NO.2025/YPT/018R2 AND APPLIC…" at bounding box center [739, 366] width 435 height 72
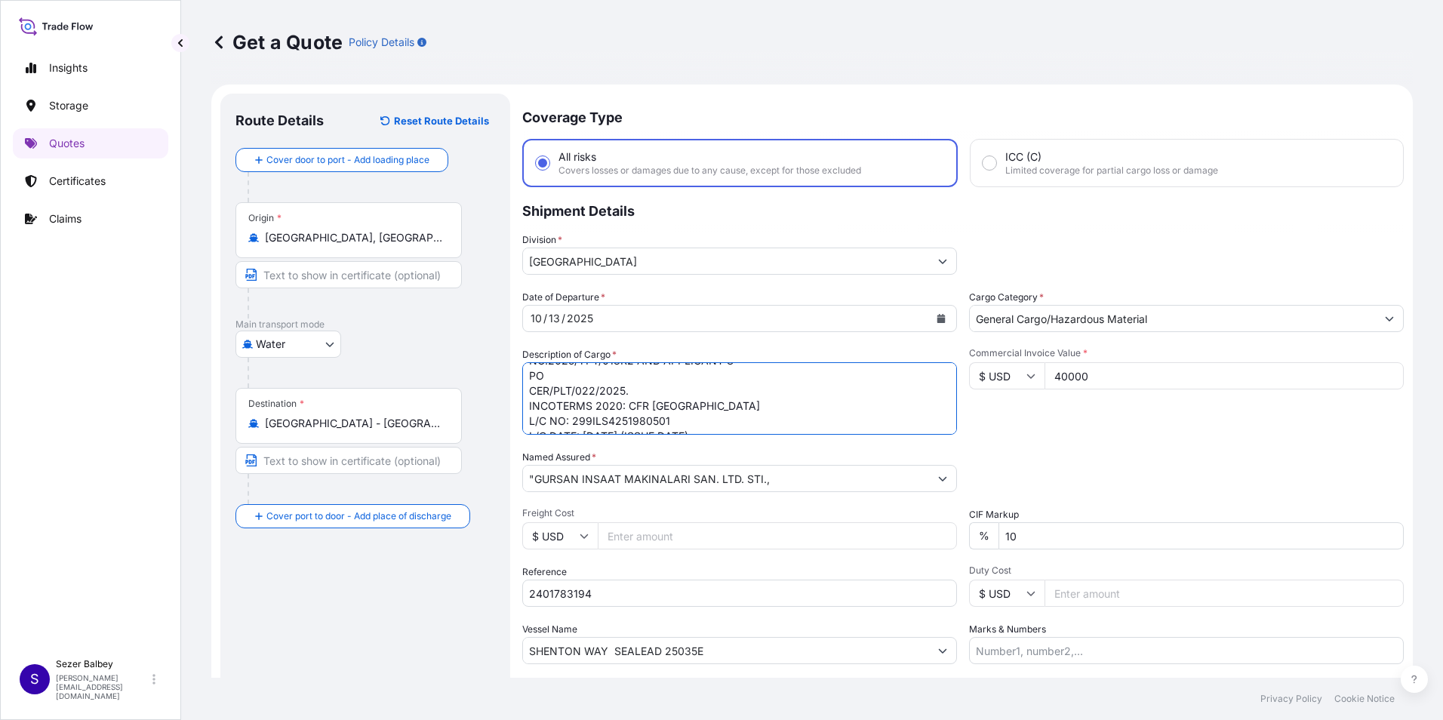
scroll to position [71, 0]
click at [1043, 411] on div "Commercial Invoice Value * $ USD 40000" at bounding box center [1186, 391] width 435 height 88
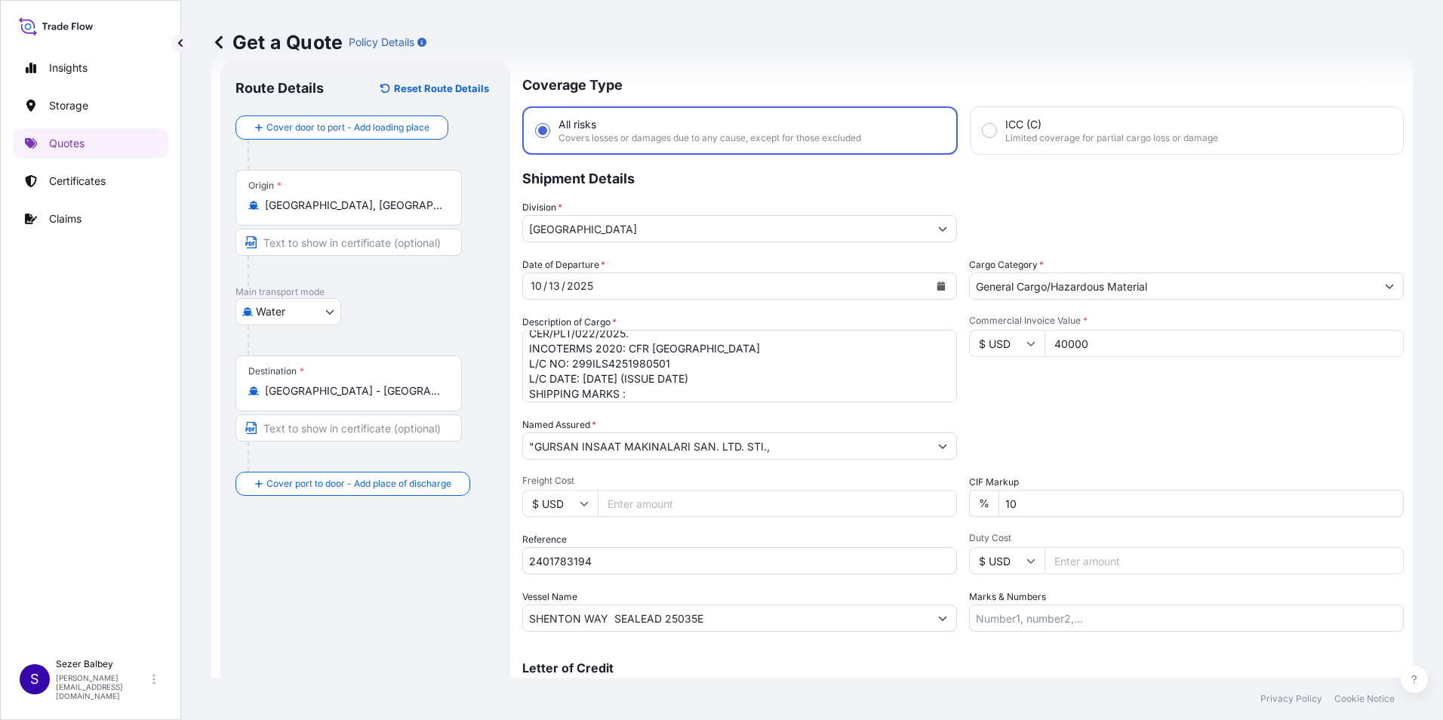
scroll to position [108, 0]
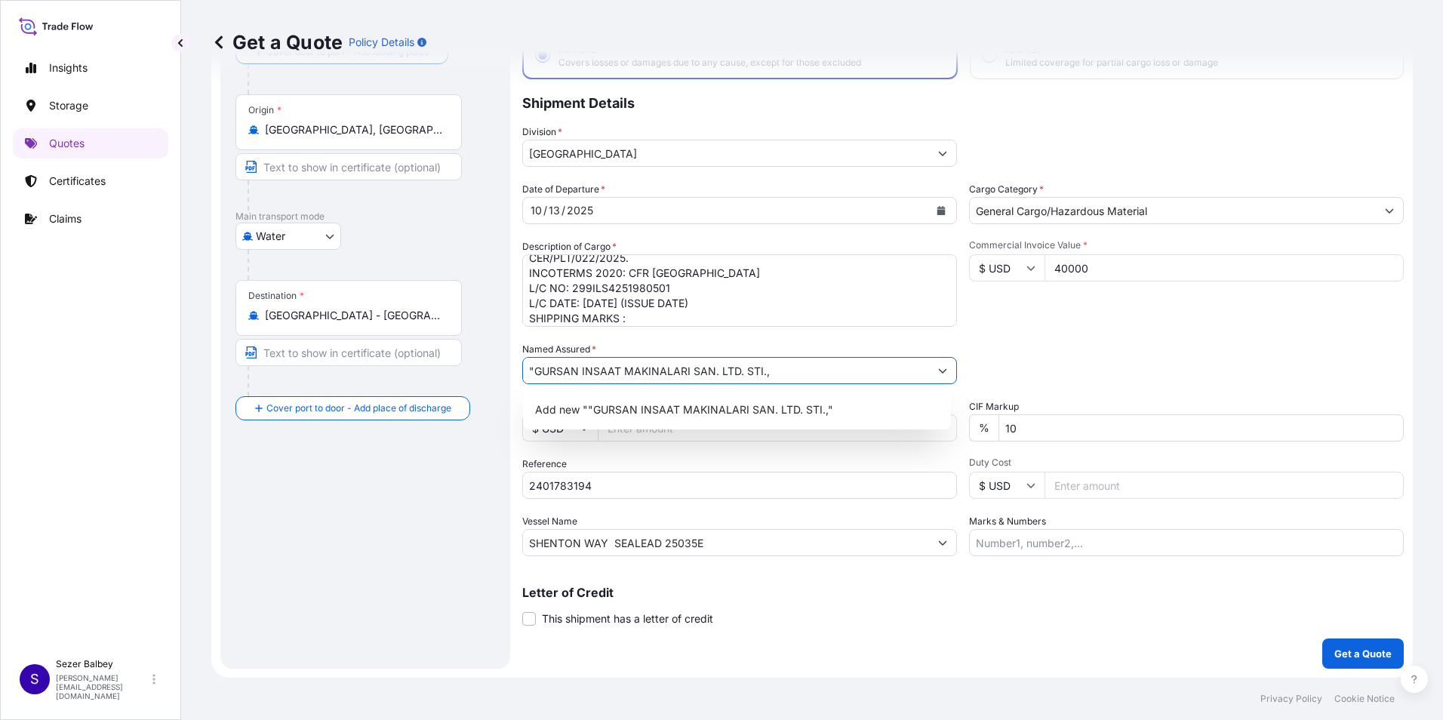
click at [533, 367] on input ""GURSAN INSAAT MAKINALARI SAN. LTD. STI.," at bounding box center [726, 370] width 406 height 27
type input "GURSAN INSAAT MAKINALARI SAN. LTD. STI.,"
click at [357, 515] on div "Route Details Reset Route Details Cover door to port - Add loading place Place …" at bounding box center [365, 327] width 260 height 653
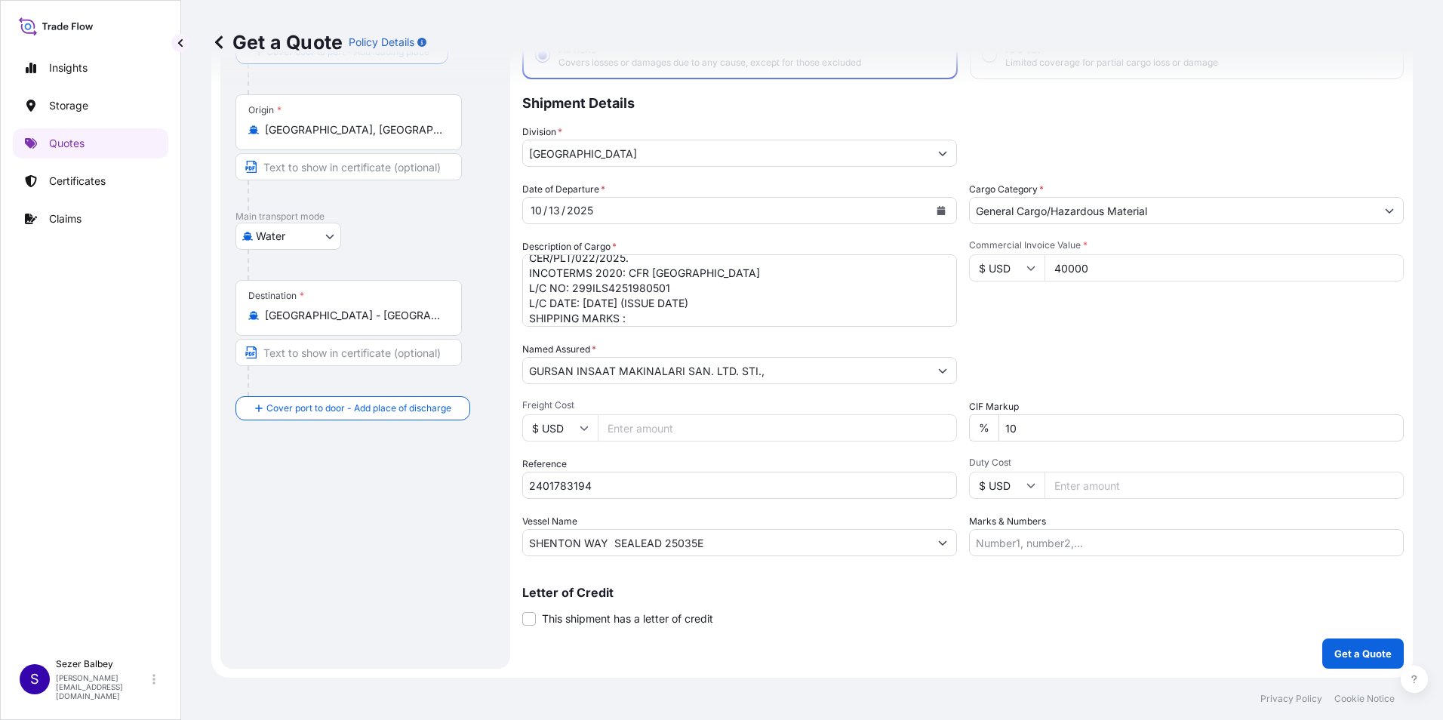
click at [1164, 371] on div "Packing Category Type to search a container mode Please select a primary mode o…" at bounding box center [1186, 363] width 435 height 42
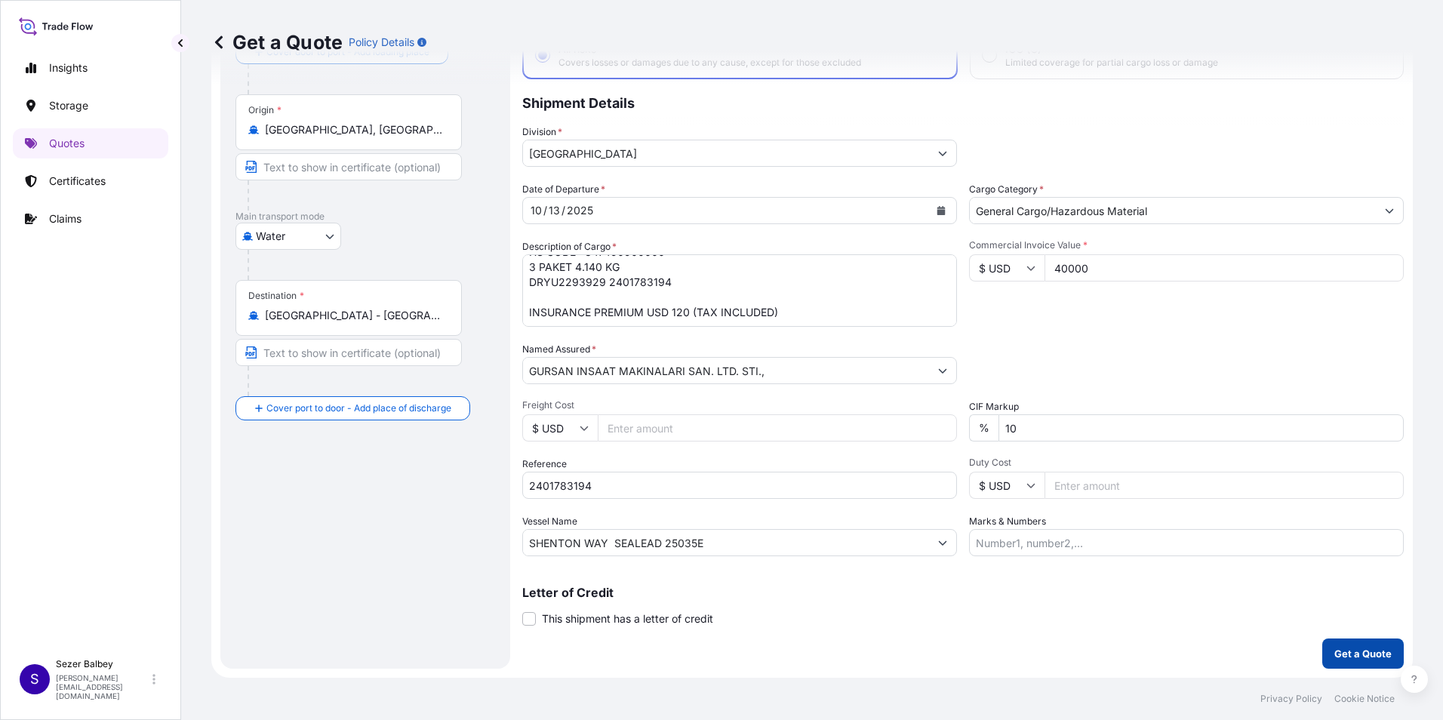
click at [1348, 649] on p "Get a Quote" at bounding box center [1362, 653] width 57 height 15
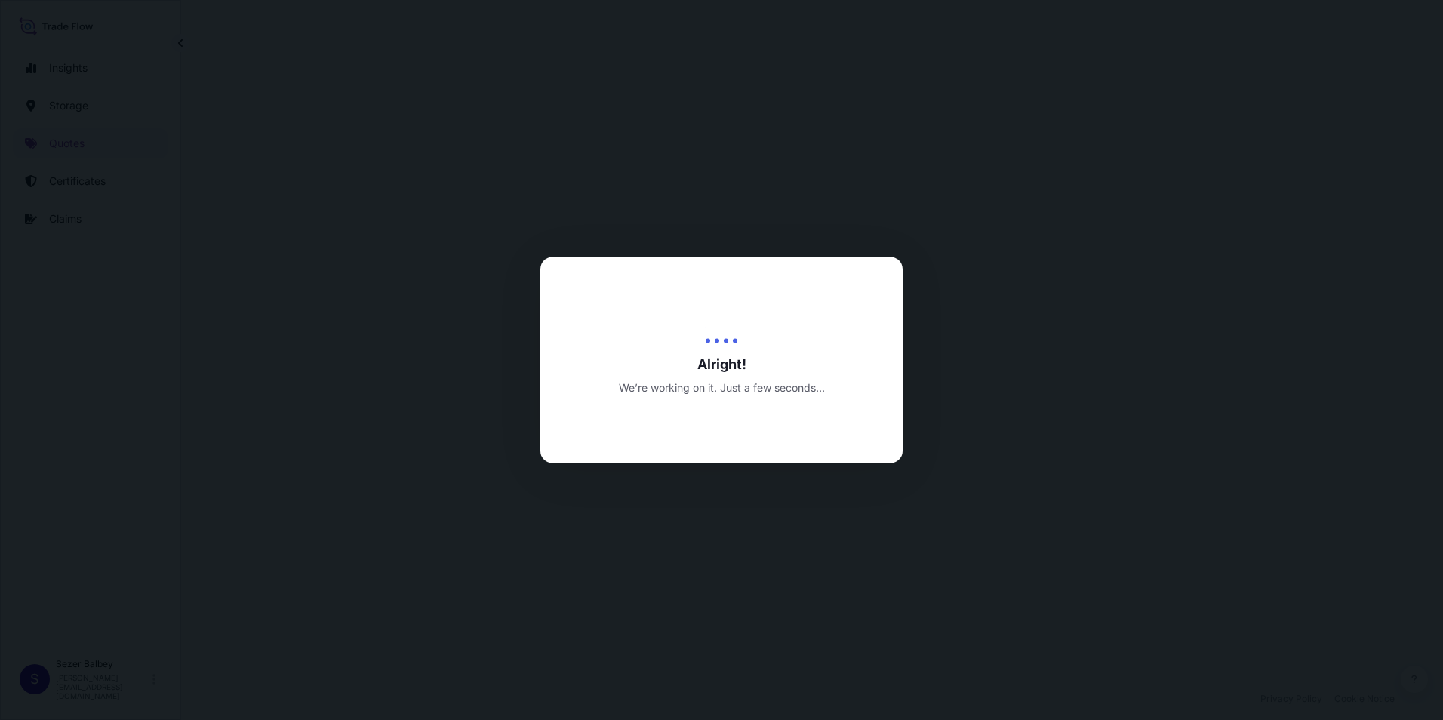
select select "Water"
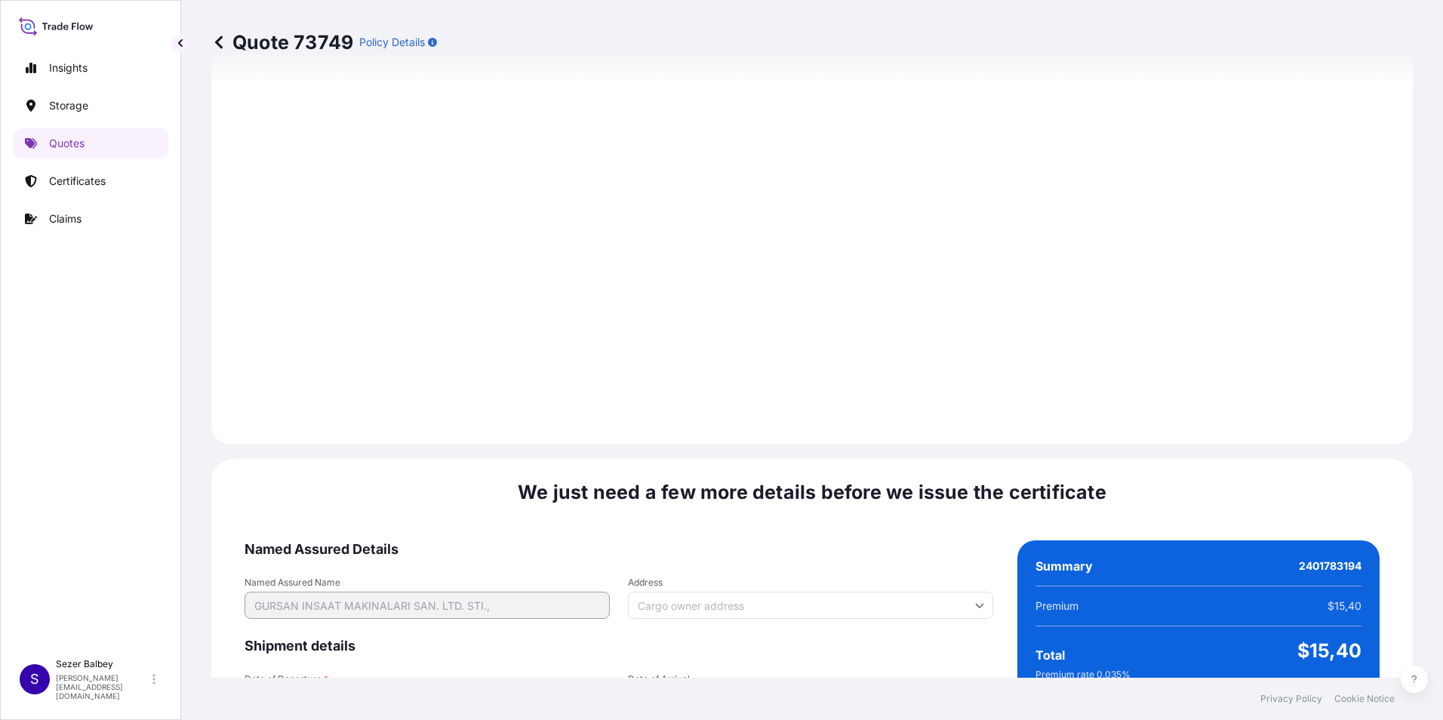
scroll to position [2125, 0]
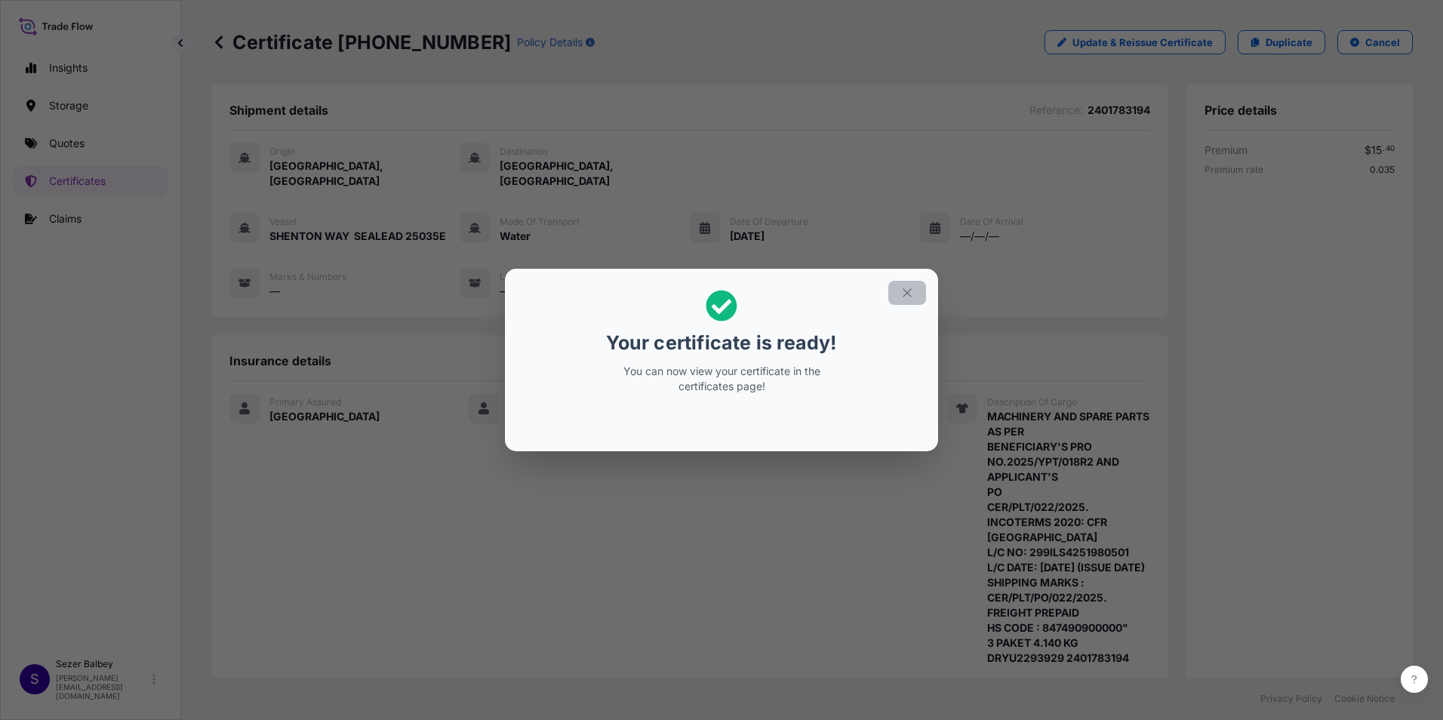
click at [909, 291] on icon "button" at bounding box center [907, 293] width 14 height 14
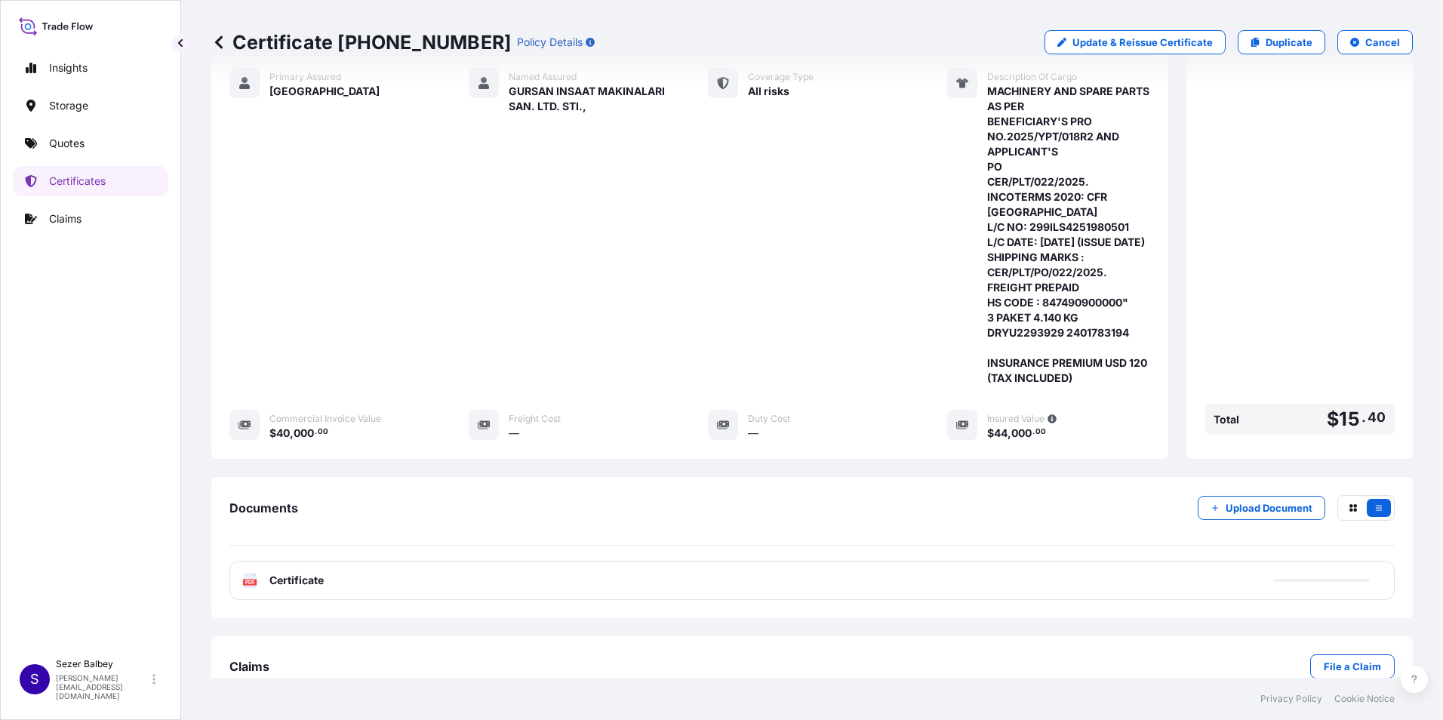
scroll to position [375, 0]
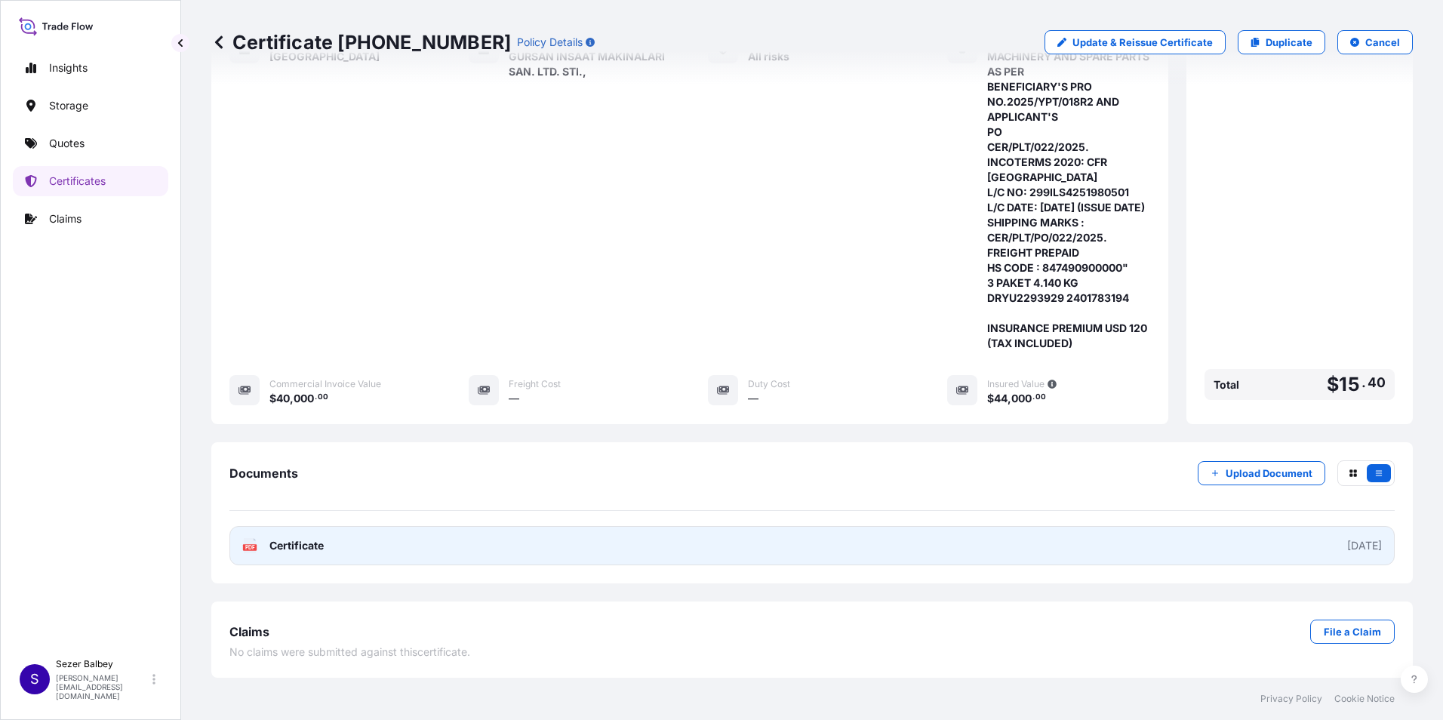
click at [289, 542] on span "Certificate" at bounding box center [296, 545] width 54 height 15
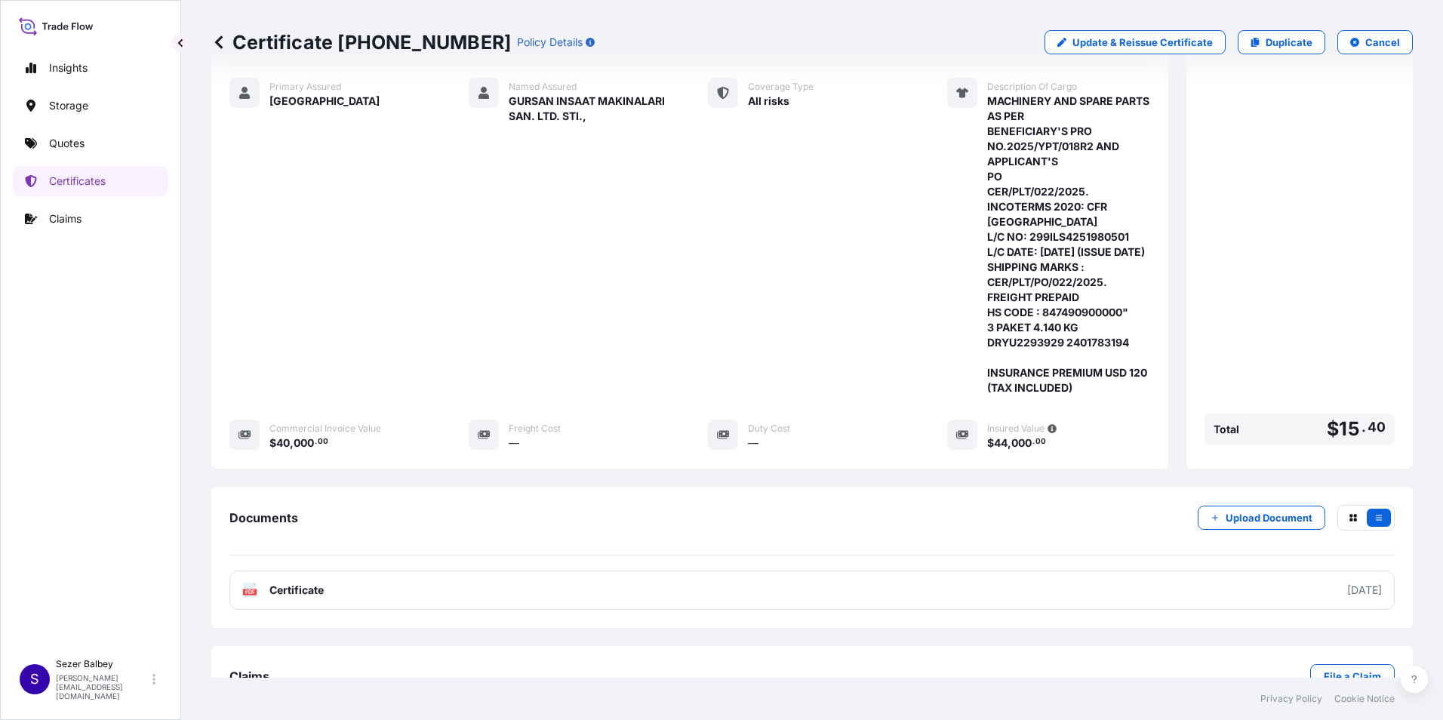
scroll to position [149, 0]
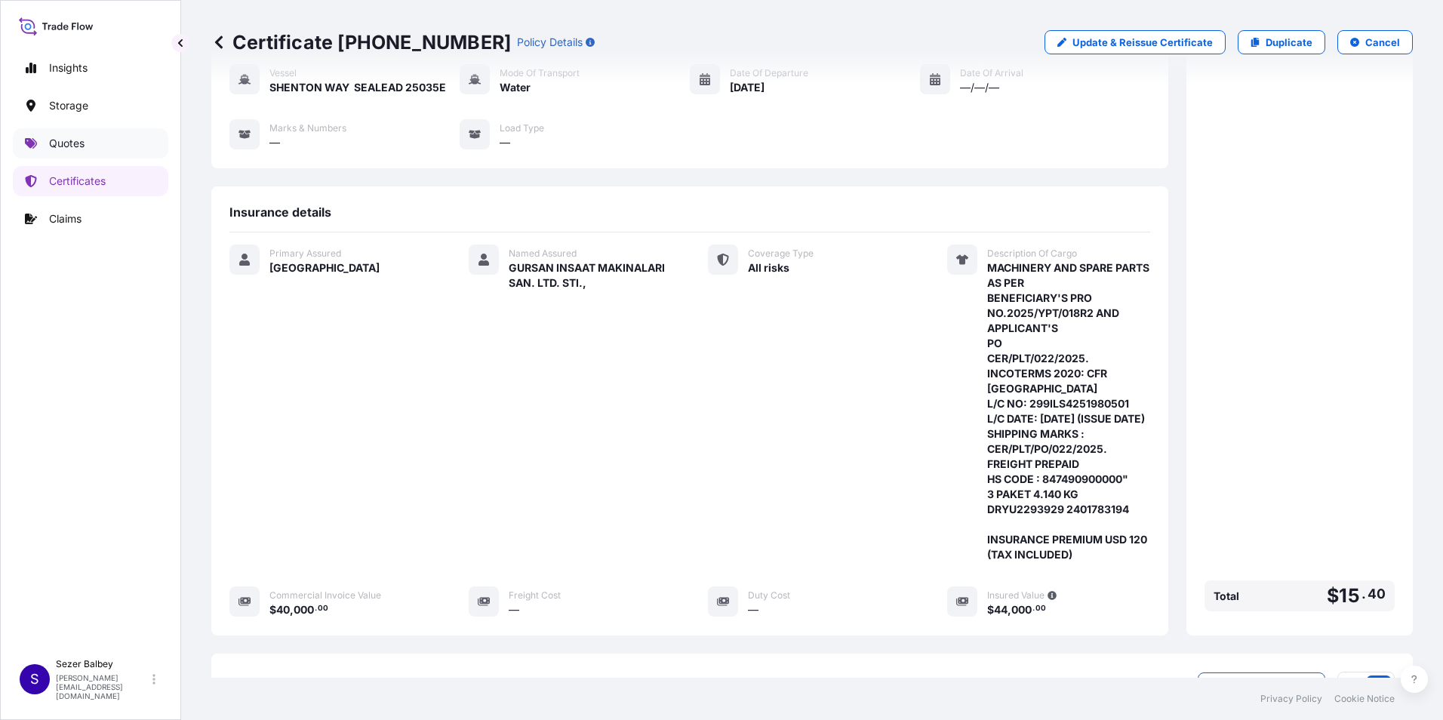
click at [58, 149] on p "Quotes" at bounding box center [66, 143] width 35 height 15
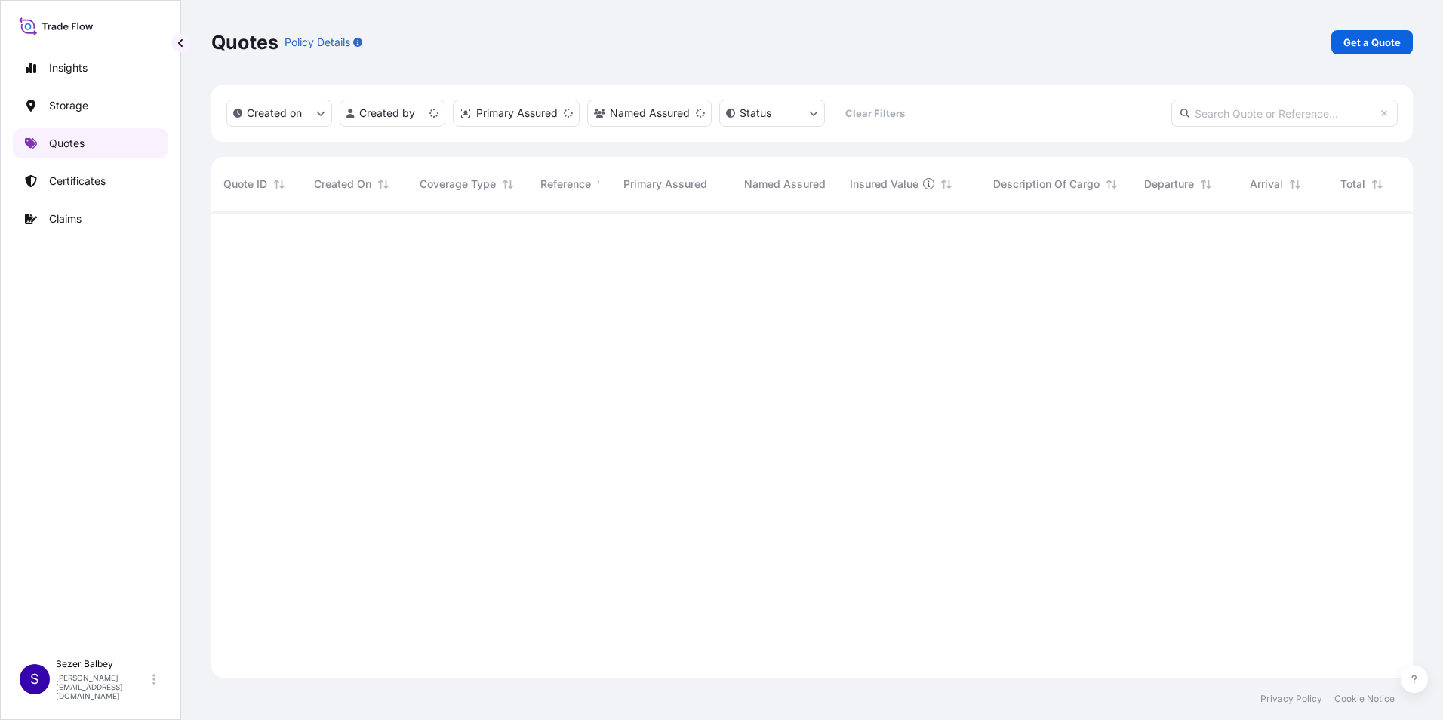
scroll to position [463, 1190]
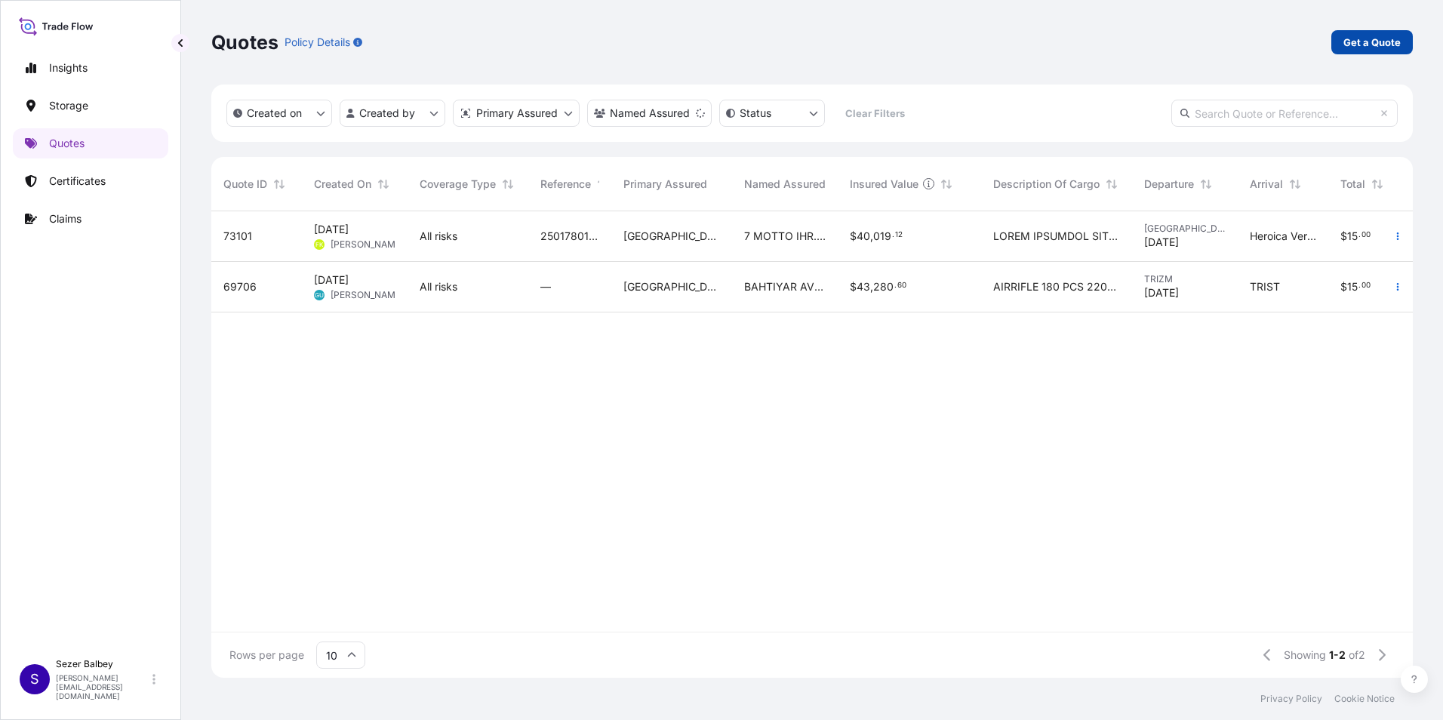
click at [1354, 37] on p "Get a Quote" at bounding box center [1371, 42] width 57 height 15
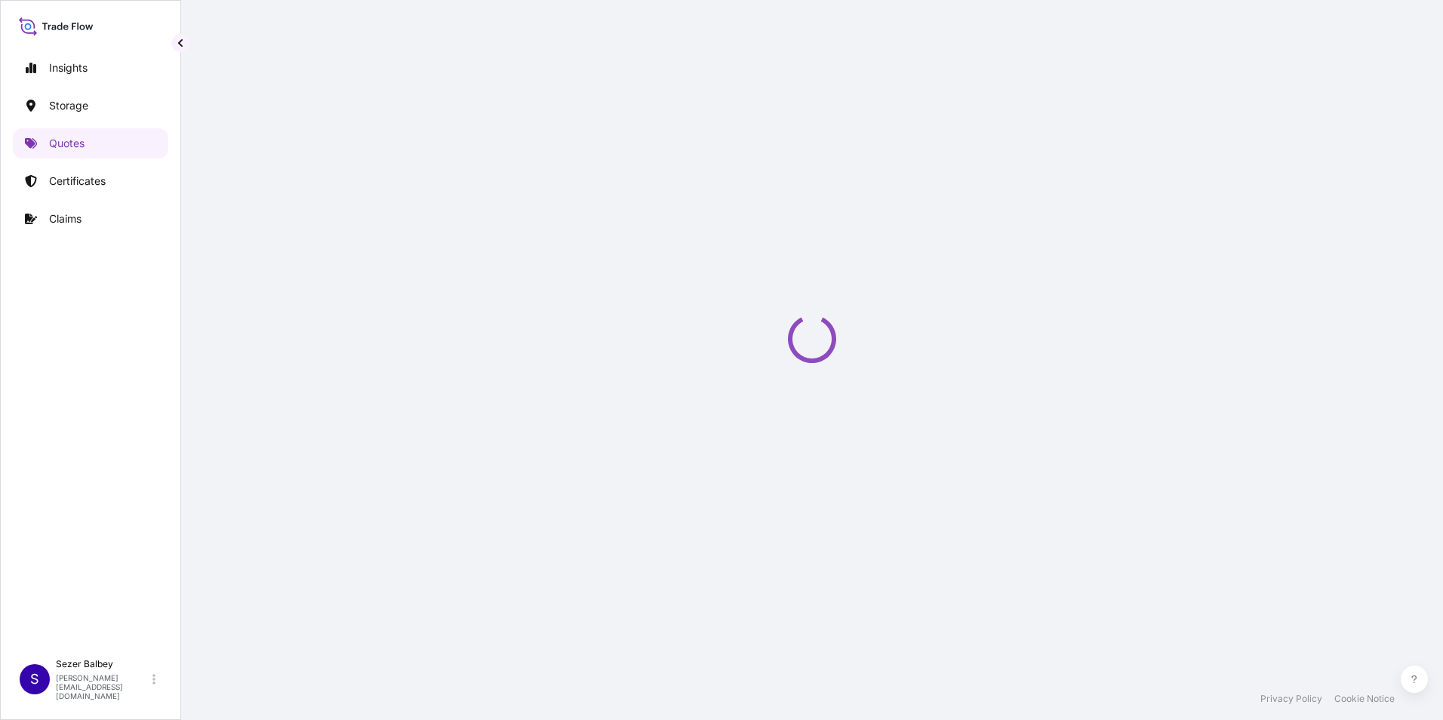
select select "Water"
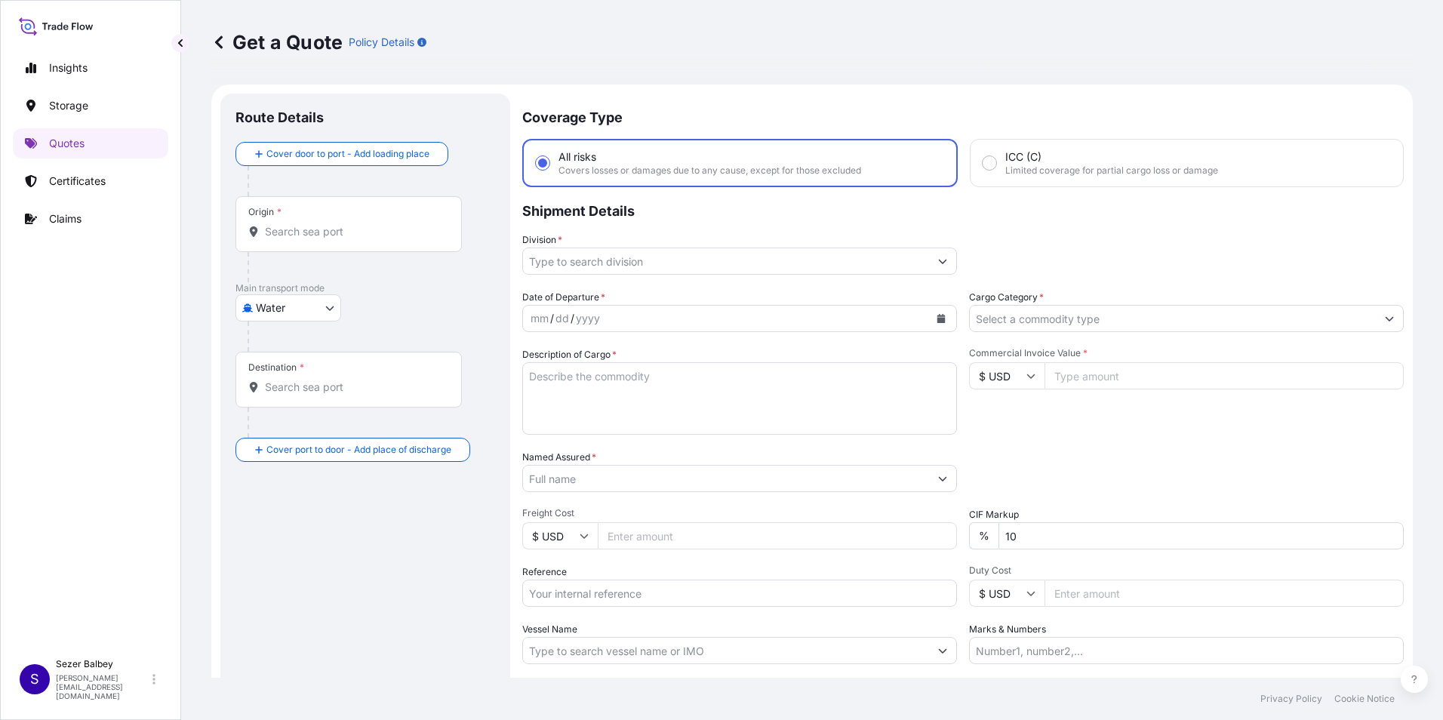
scroll to position [24, 0]
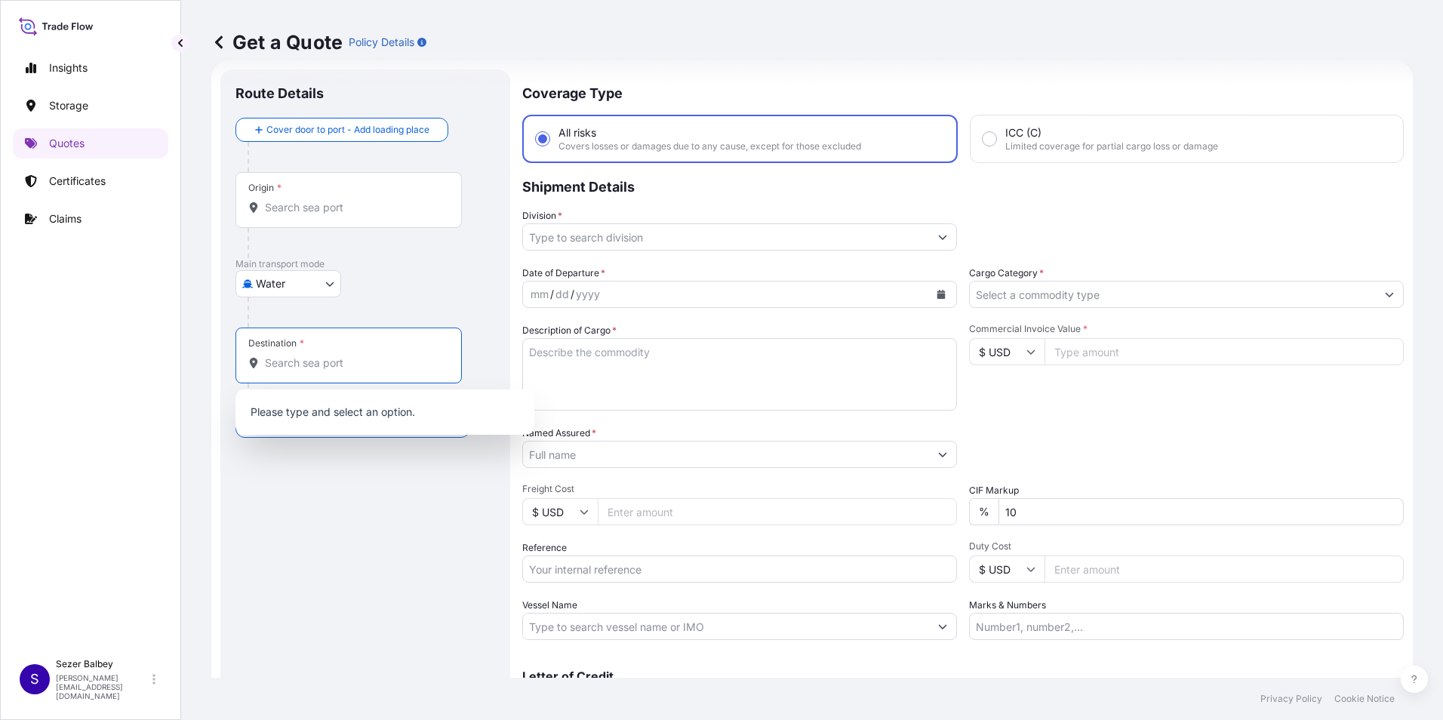
click at [312, 370] on input "Destination *" at bounding box center [354, 362] width 178 height 15
click at [327, 213] on input "Origin *" at bounding box center [354, 207] width 178 height 15
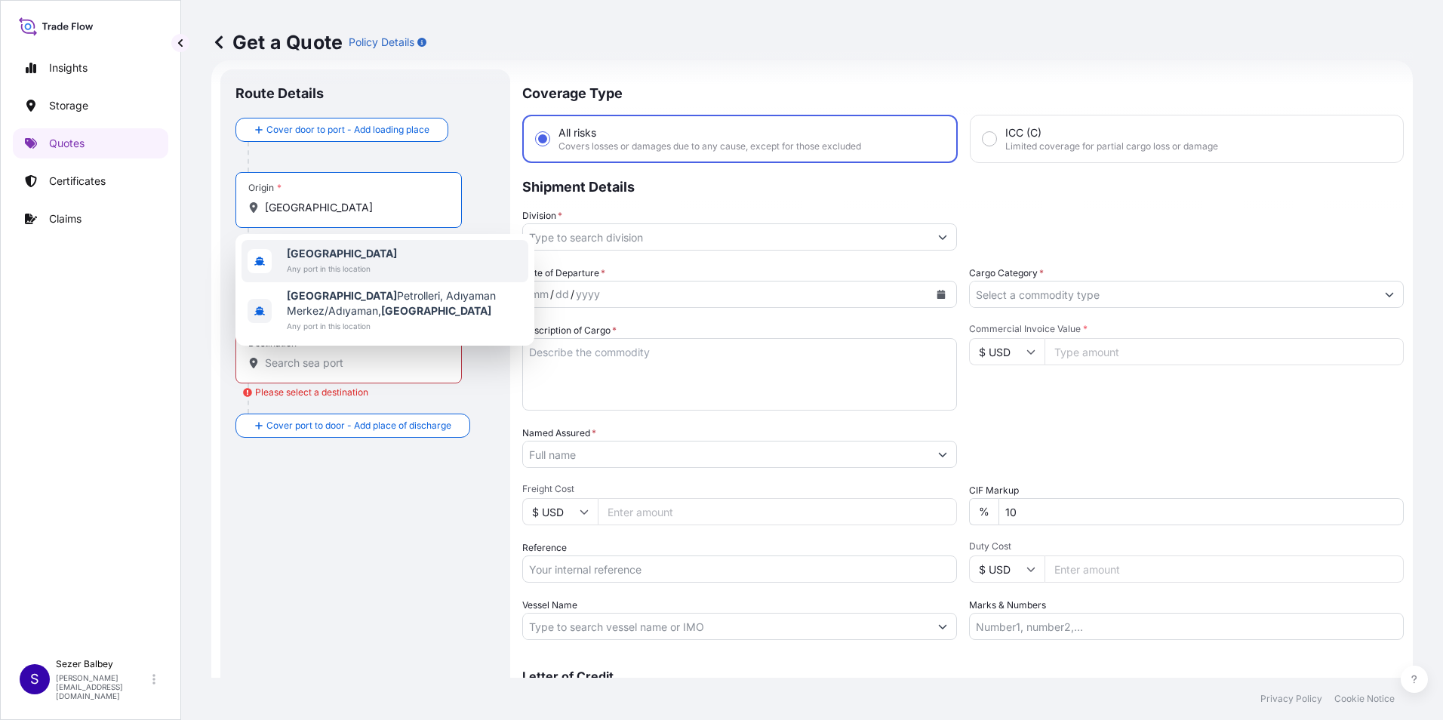
click at [314, 269] on span "Any port in this location" at bounding box center [342, 268] width 110 height 15
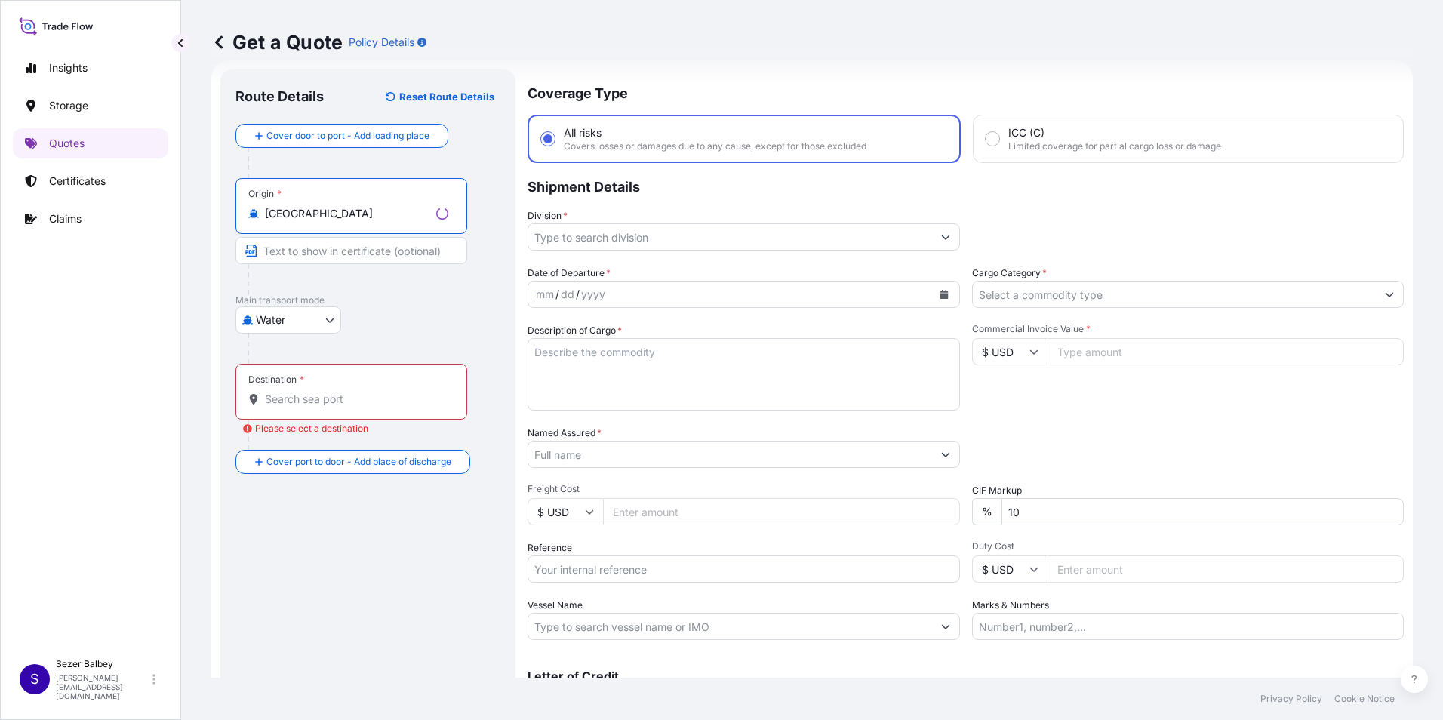
type input "[GEOGRAPHIC_DATA]"
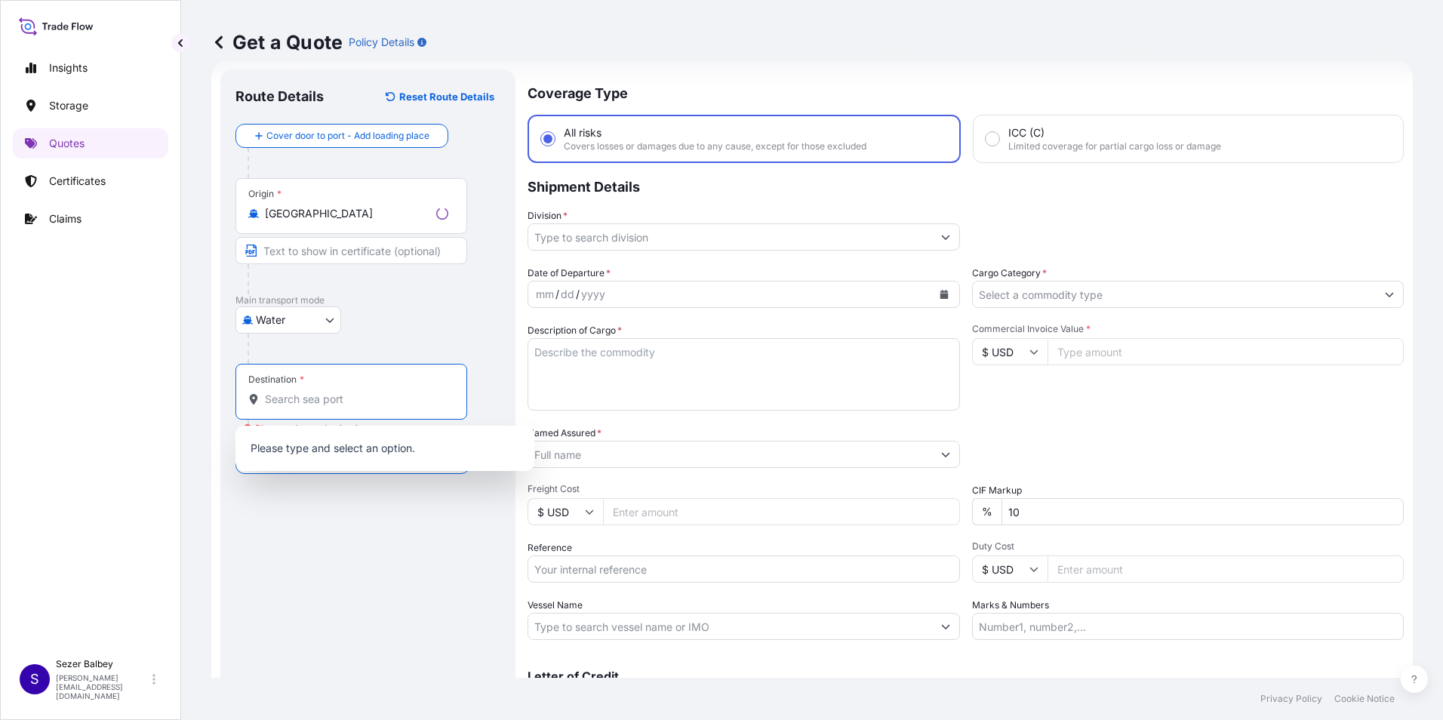
click at [288, 401] on input "Destination * Please select a destination" at bounding box center [356, 399] width 183 height 15
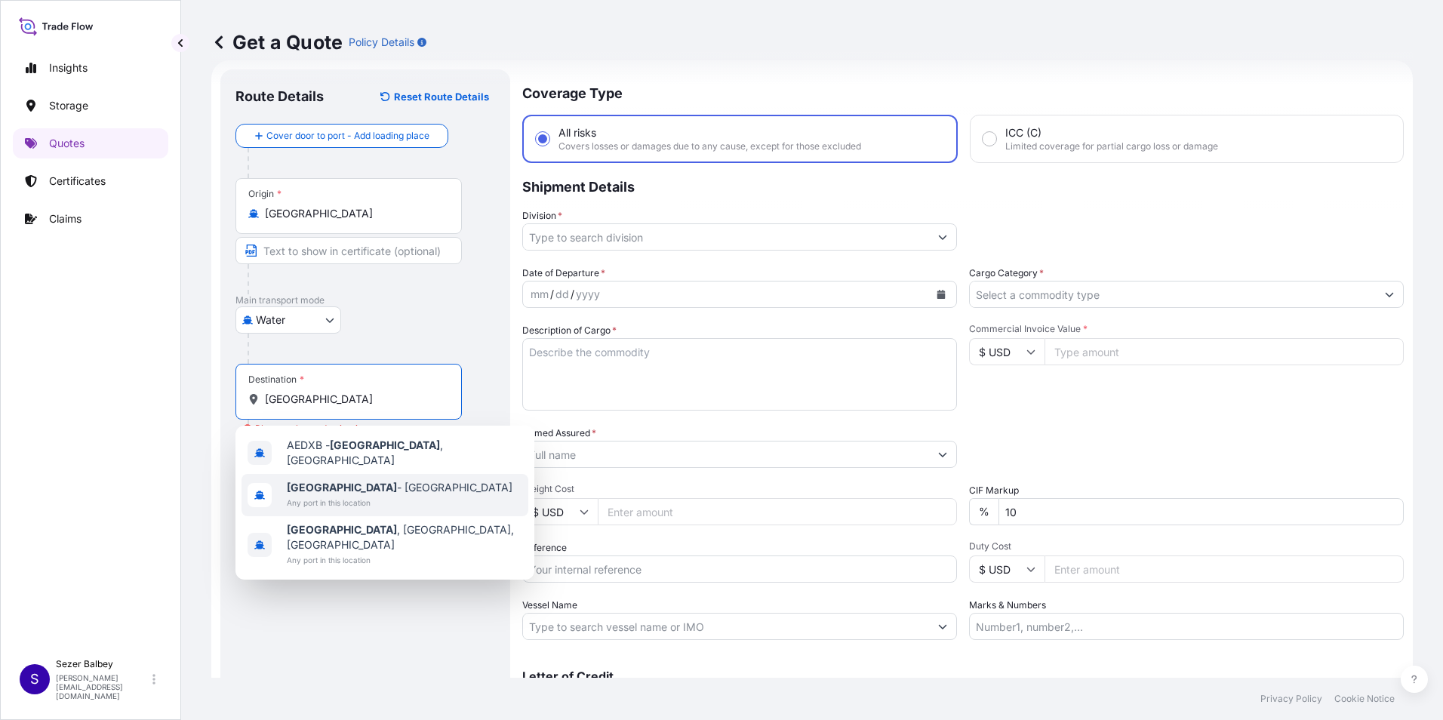
click at [380, 495] on span "Any port in this location" at bounding box center [400, 502] width 226 height 15
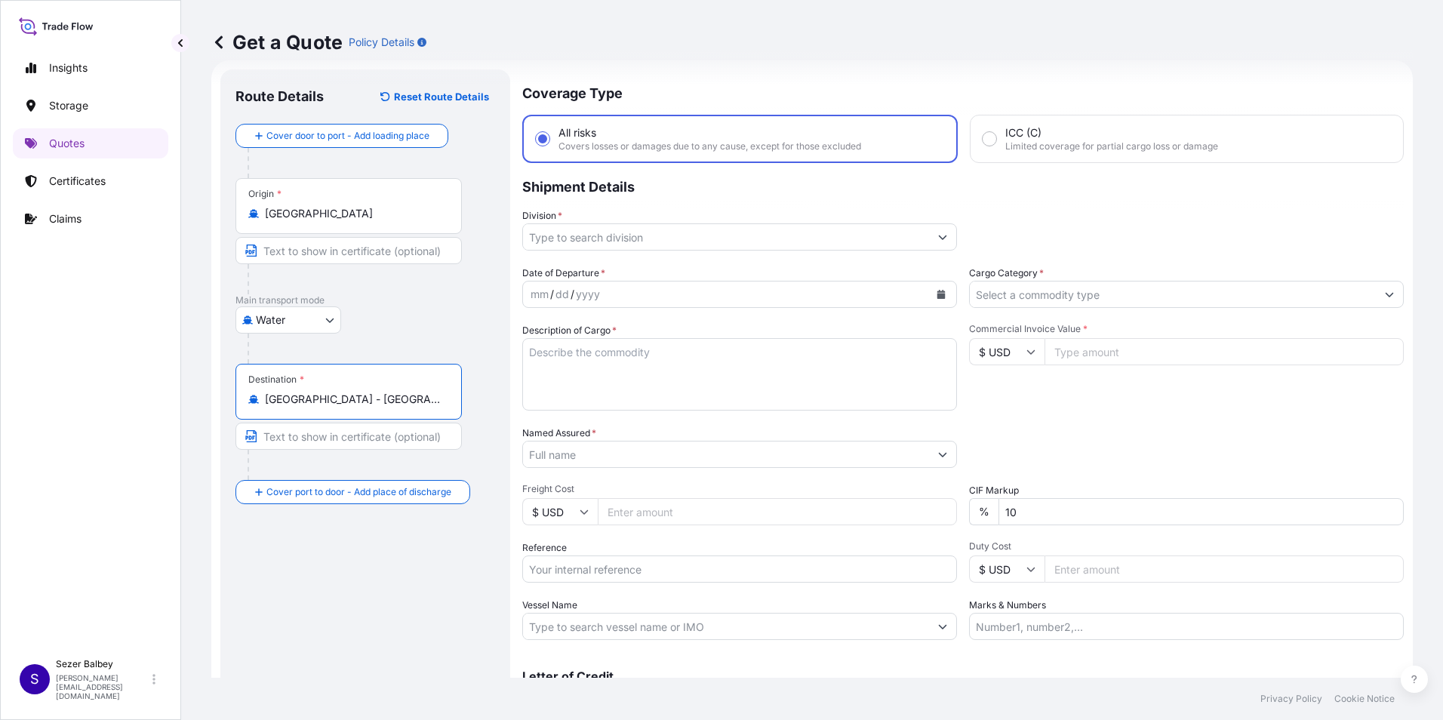
type input "[GEOGRAPHIC_DATA] - [GEOGRAPHIC_DATA]"
click at [933, 232] on button "Show suggestions" at bounding box center [942, 236] width 27 height 27
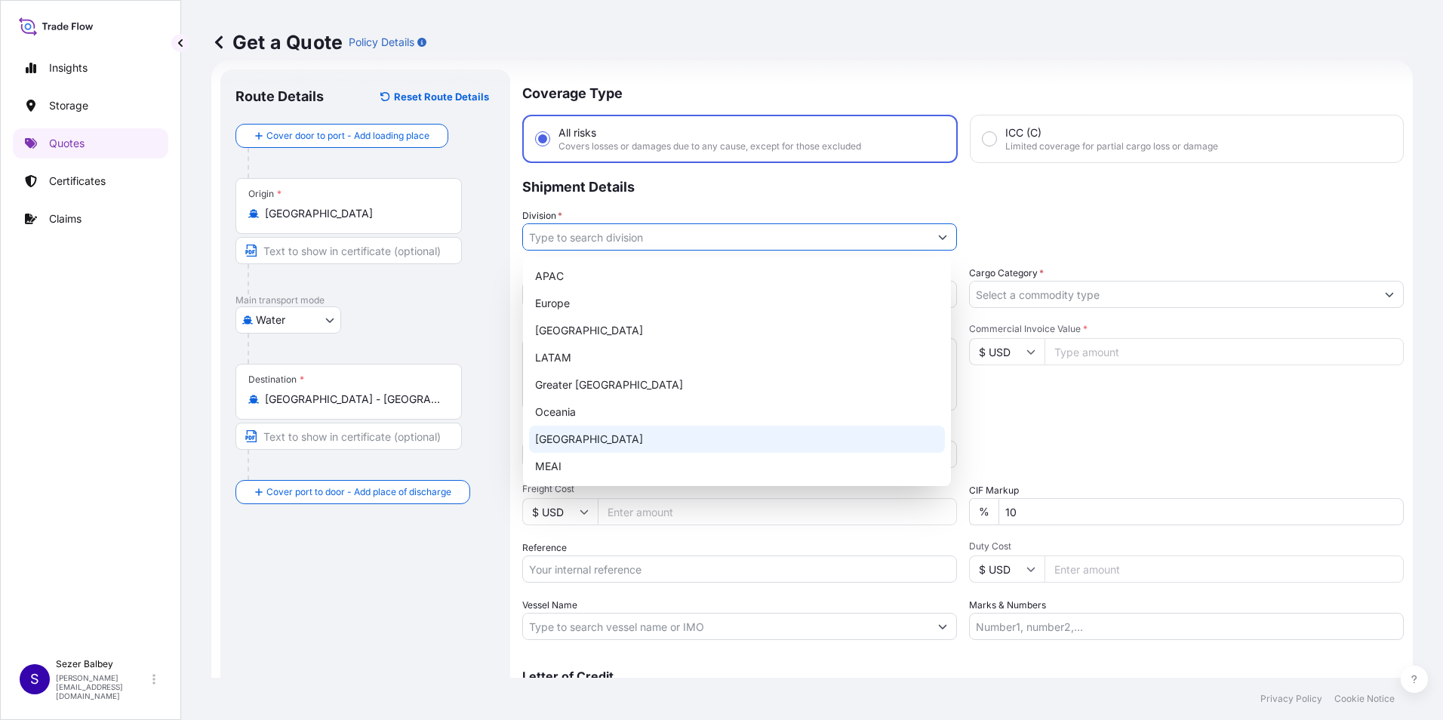
click at [563, 446] on div "[GEOGRAPHIC_DATA]" at bounding box center [737, 439] width 416 height 27
type input "[GEOGRAPHIC_DATA]"
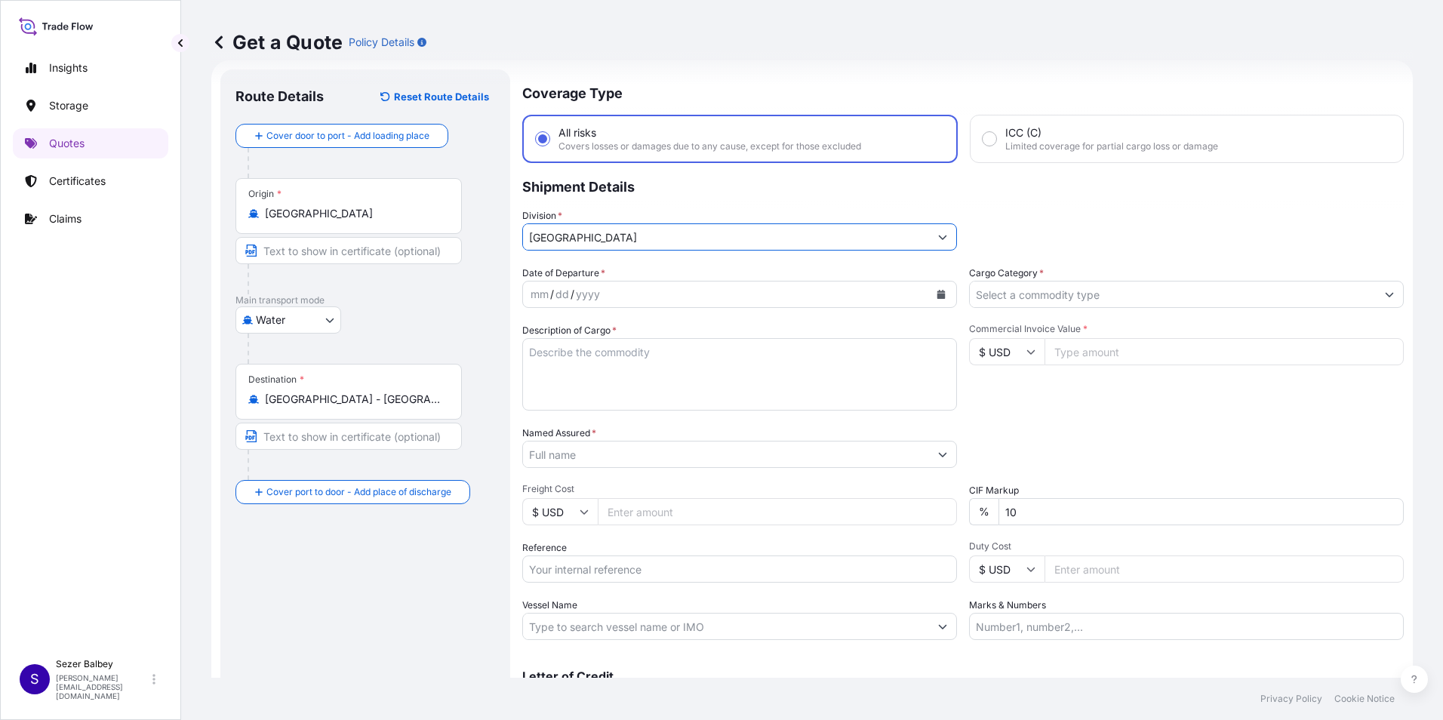
click at [937, 297] on icon "Calendar" at bounding box center [941, 294] width 8 height 9
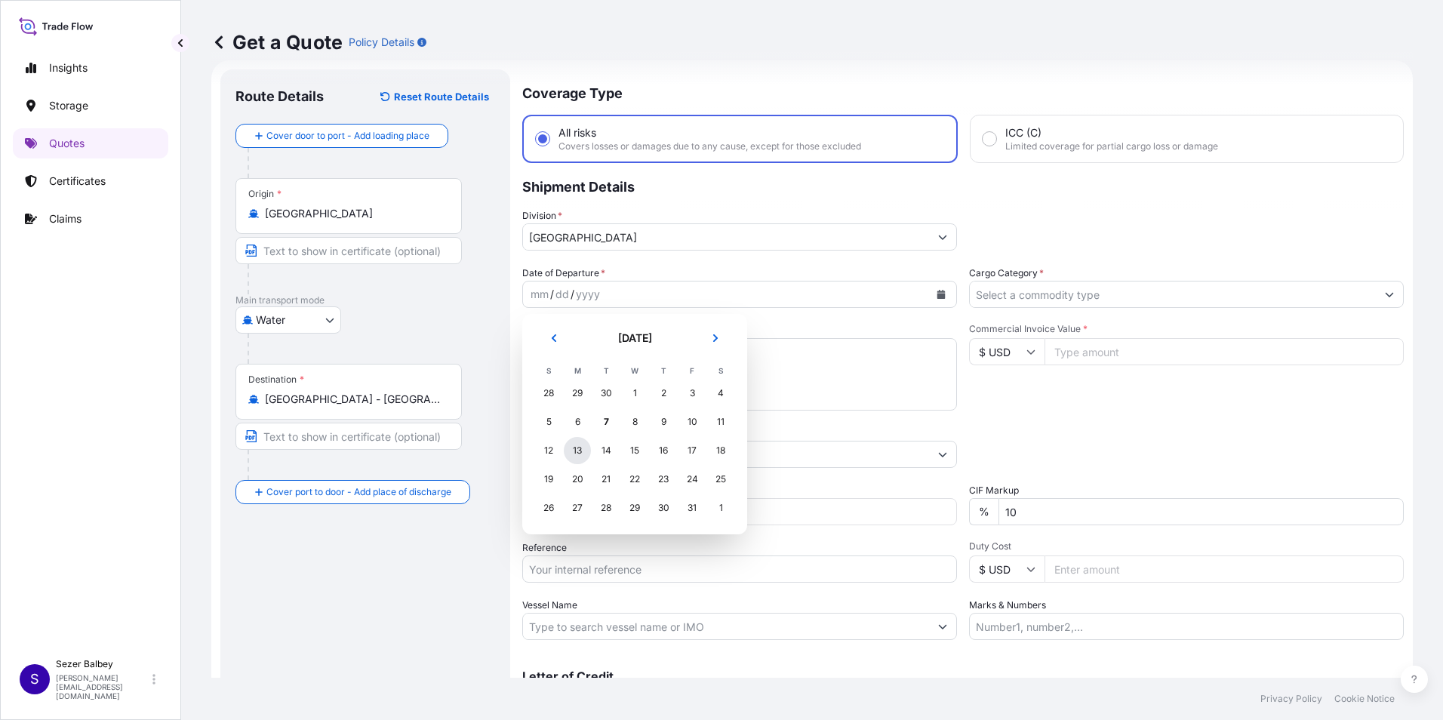
click at [586, 445] on div "13" at bounding box center [577, 450] width 27 height 27
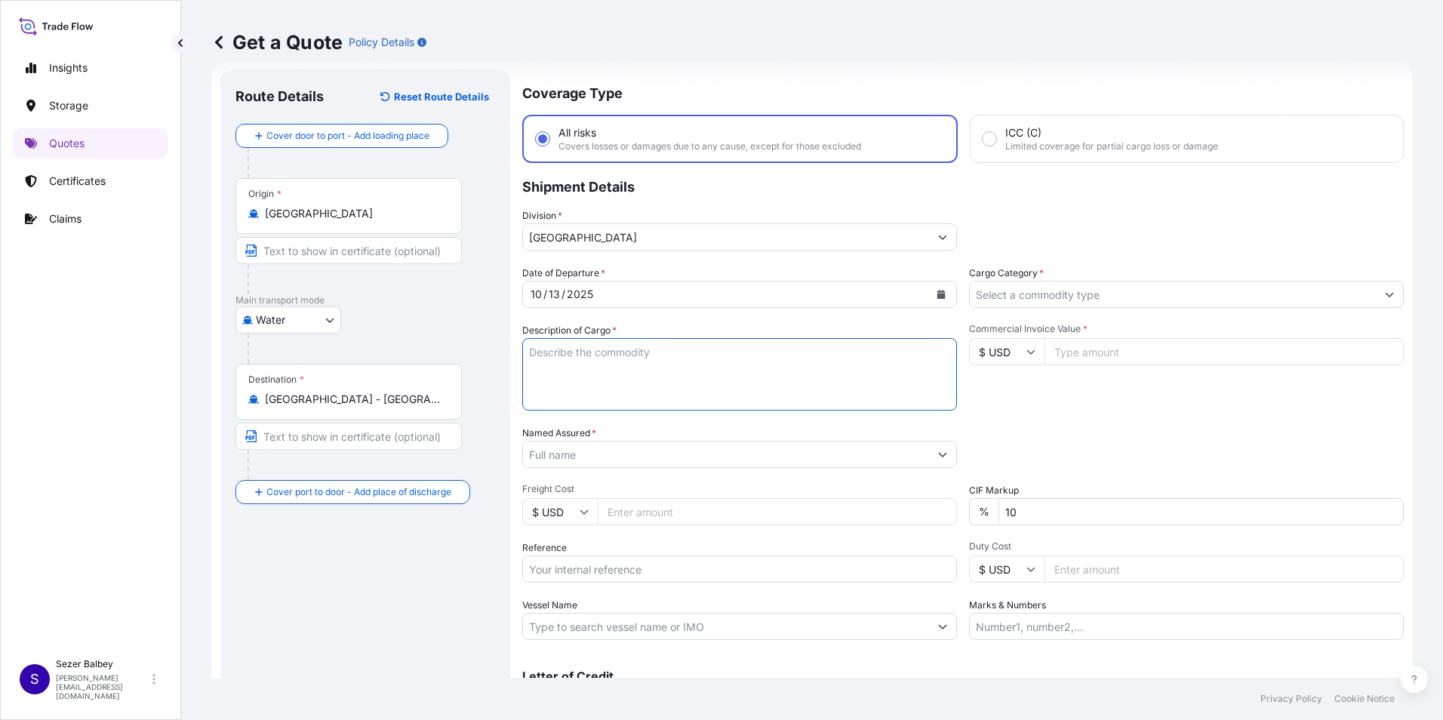
click at [765, 358] on textarea "Description of Cargo *" at bounding box center [739, 374] width 435 height 72
click at [571, 384] on textarea "Description of Cargo *" at bounding box center [739, 374] width 435 height 72
paste textarea ""WHEAT TORTILLA/LAVASH HS CODE: 190590800019" 1092 BOXES - 9.400,000/8.387,000 …"
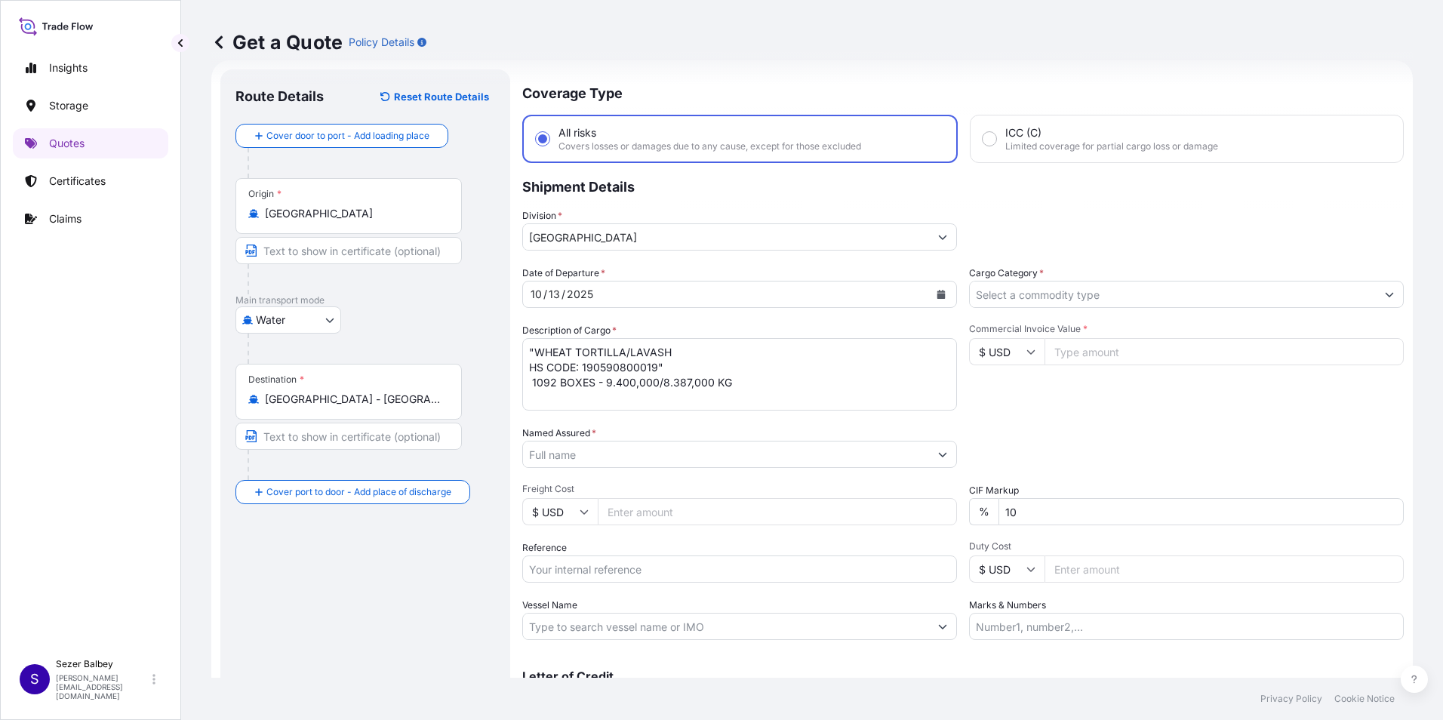
click at [592, 394] on textarea ""WHEAT TORTILLA/LAVASH HS CODE: 190590800019" 1092 BOXES - 9.400,000/8.387,000 …" at bounding box center [739, 374] width 435 height 72
paste textarea "2401783692 HPCU2669285"
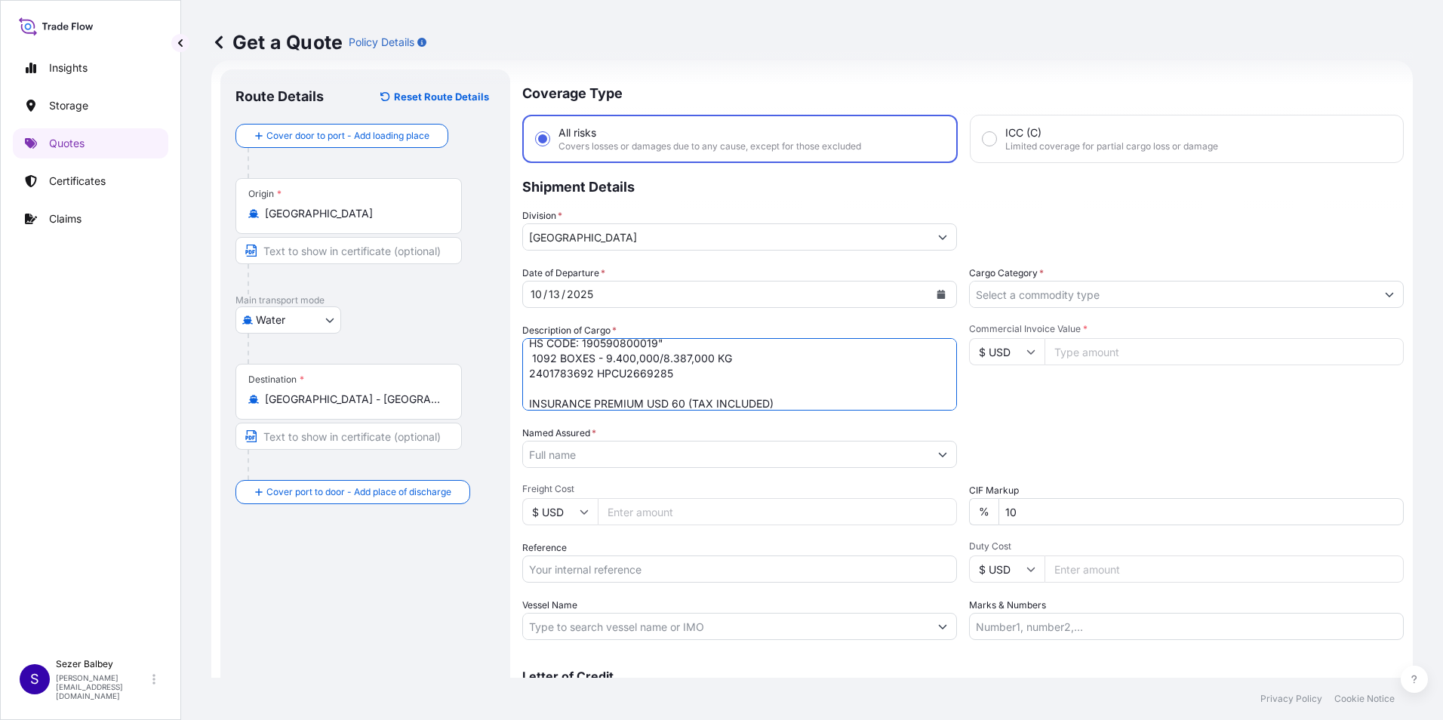
type textarea ""WHEAT TORTILLA/LAVASH HS CODE: 190590800019" 1092 BOXES - 9.400,000/8.387,000 …"
click at [823, 454] on input "Named Assured *" at bounding box center [726, 454] width 406 height 27
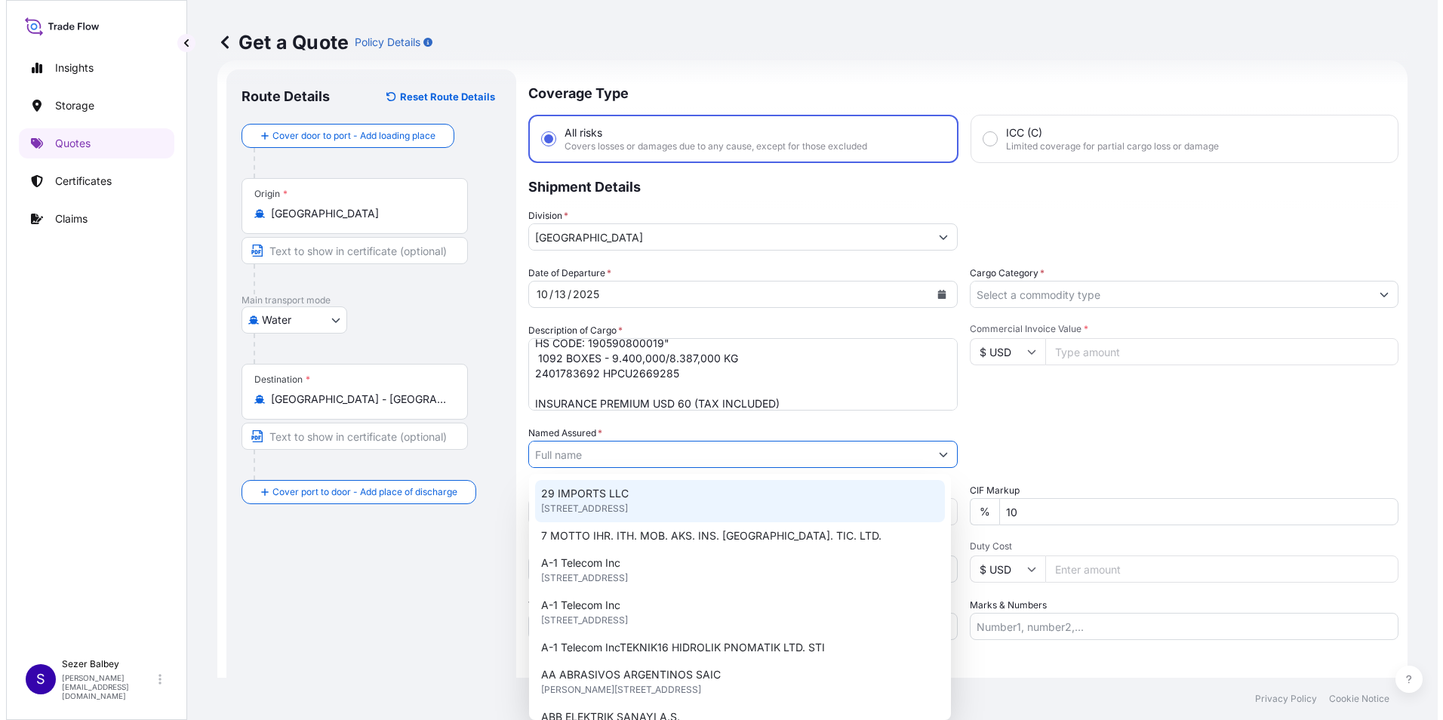
paste input "MUTLUKAL GIDA SANAYI TIC. AS"
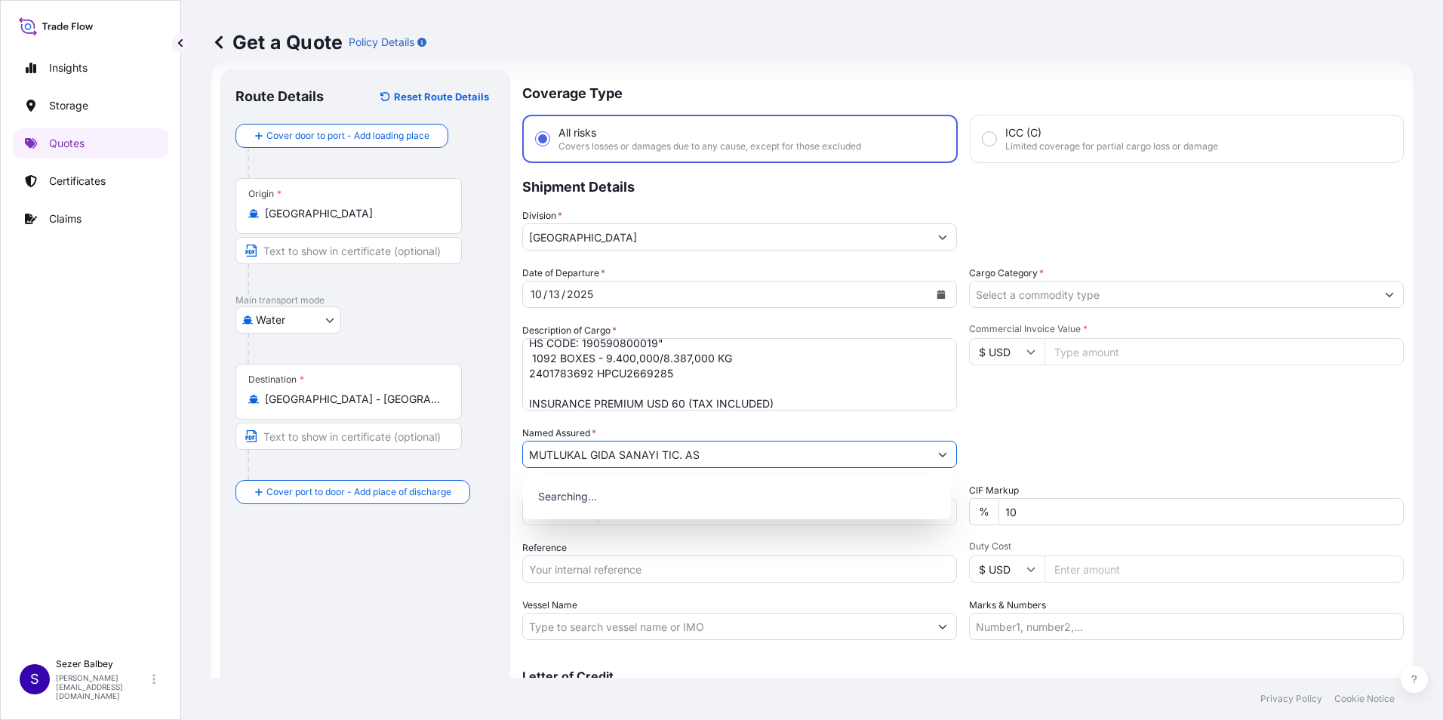
type input "MUTLUKAL GIDA SANAYI TIC. AS"
click at [395, 583] on div "Route Details Reset Route Details Cover door to port - Add loading place Place …" at bounding box center [365, 411] width 260 height 653
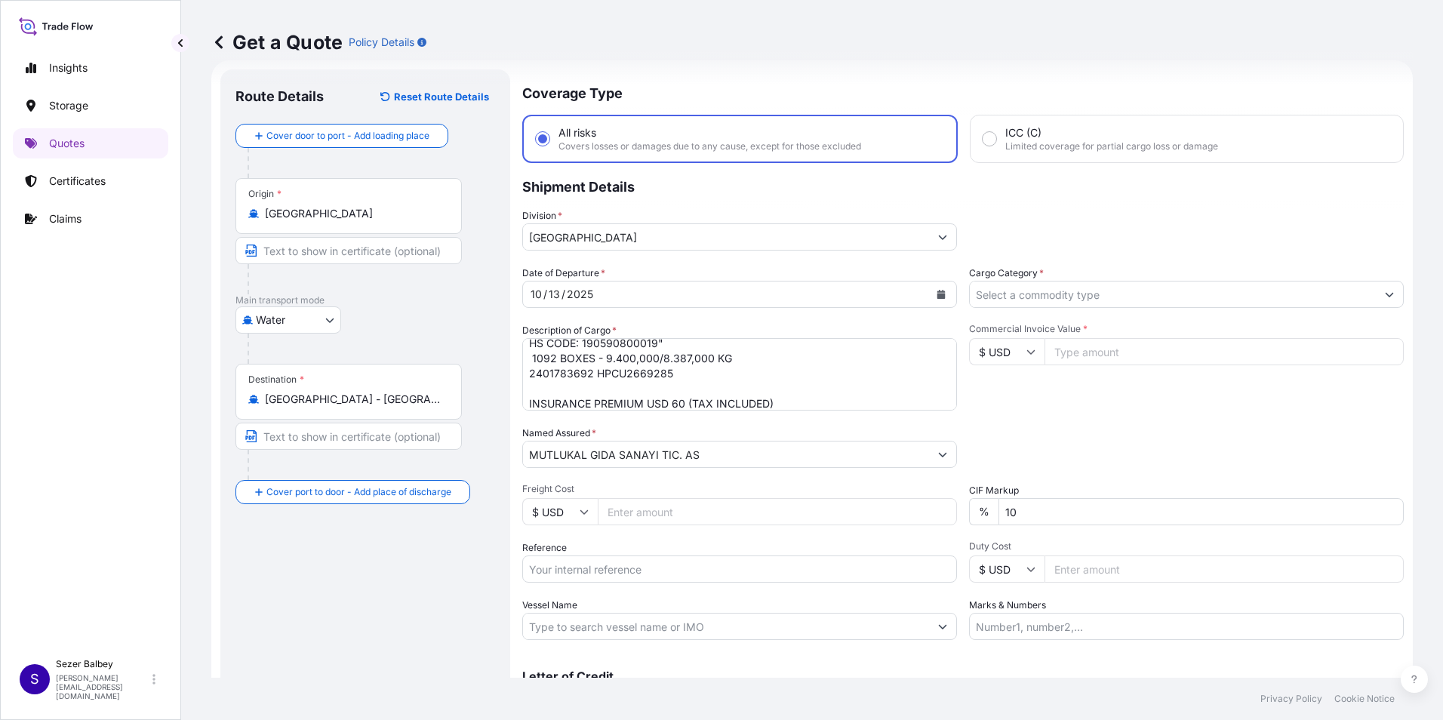
click at [551, 570] on input "Reference" at bounding box center [739, 568] width 435 height 27
click at [559, 577] on input "Reference" at bounding box center [739, 568] width 435 height 27
paste input "2401783692"
type input "2401783692"
click at [624, 628] on input "Vessel Name" at bounding box center [726, 626] width 406 height 27
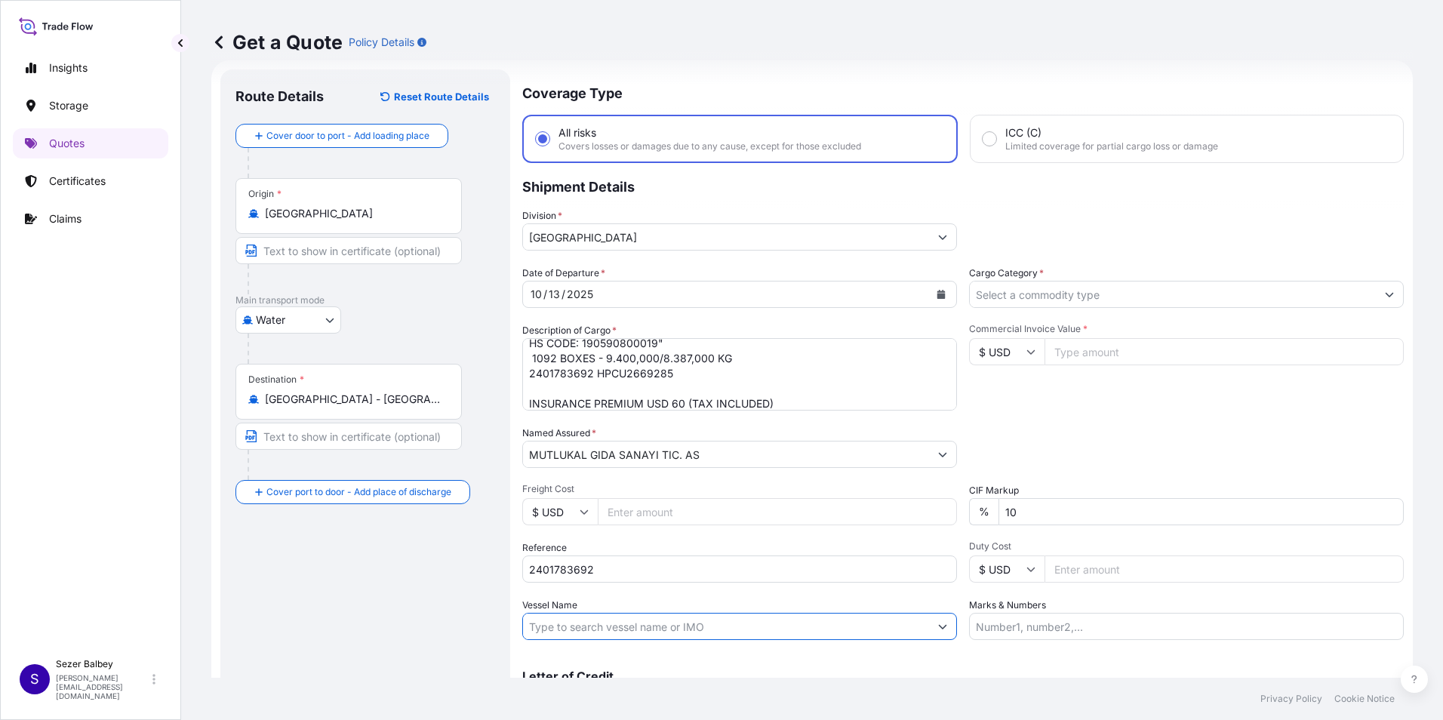
click at [641, 629] on input "Vessel Name" at bounding box center [726, 626] width 406 height 27
paste input "SHENTON WAY SEALEAD 25035E"
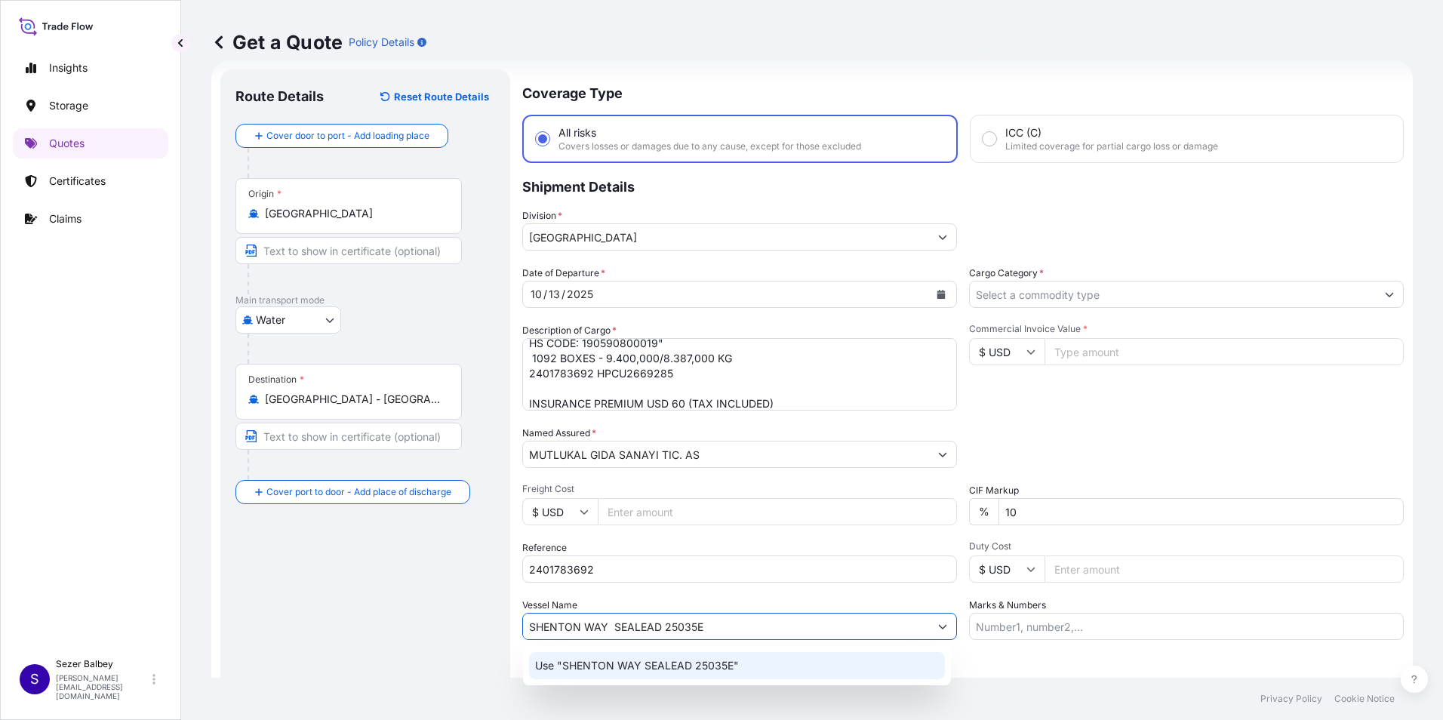
type input "SHENTON WAY SEALEAD 25035E"
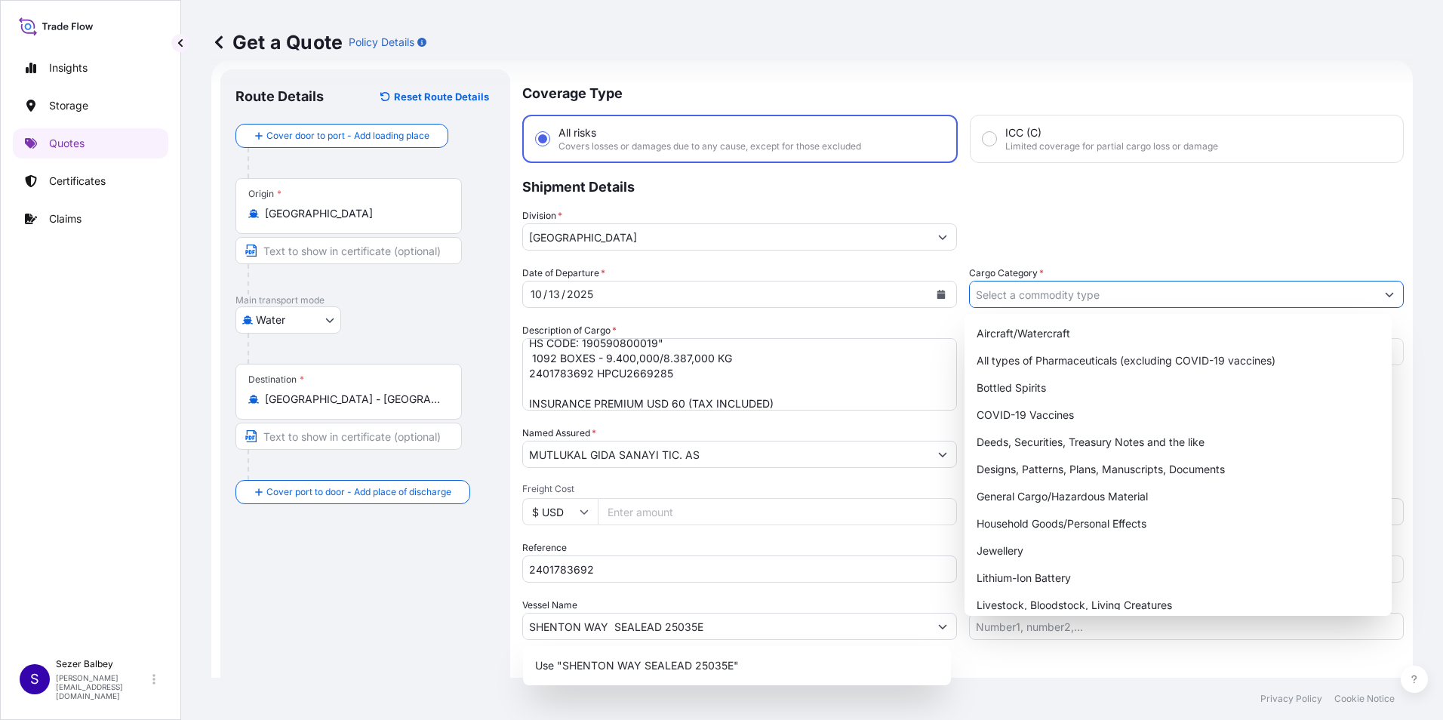
click at [1142, 299] on input "Cargo Category *" at bounding box center [1173, 294] width 406 height 27
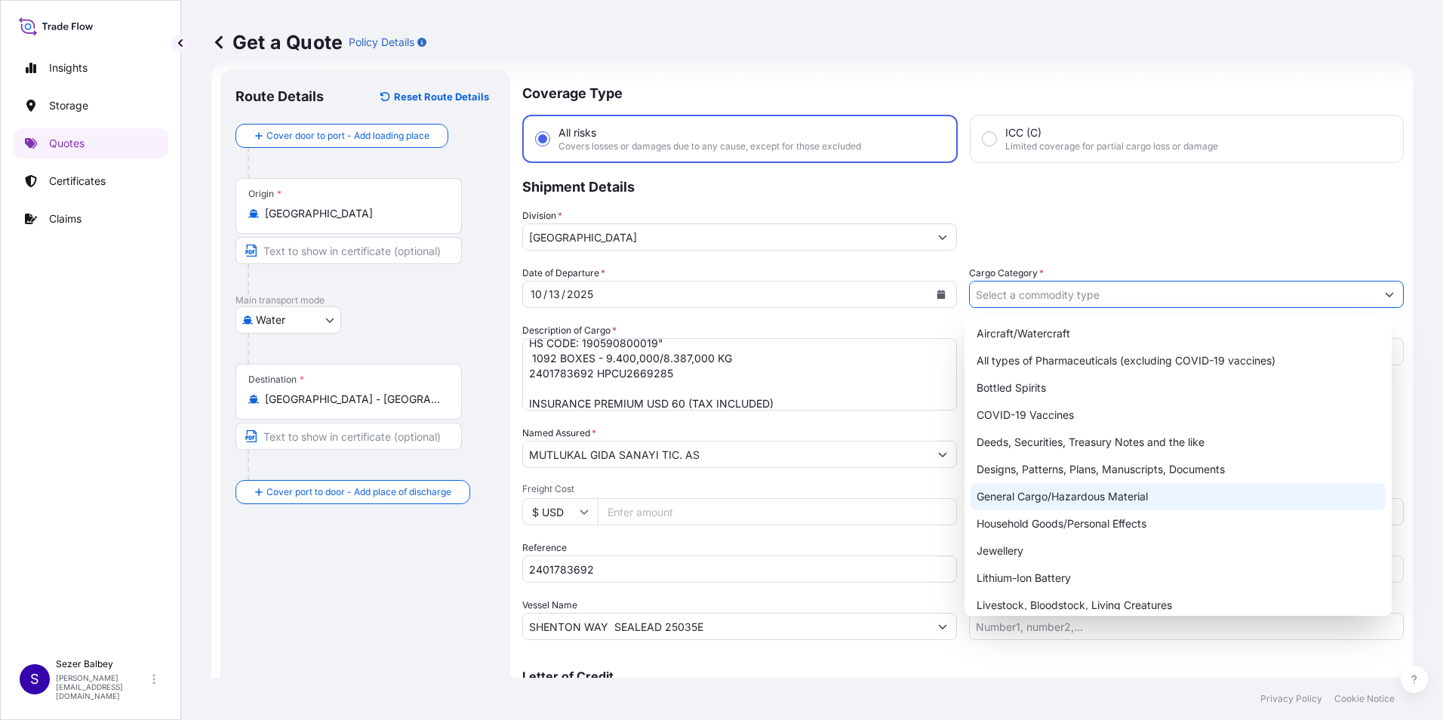
click at [1048, 497] on div "General Cargo/Hazardous Material" at bounding box center [1178, 496] width 416 height 27
type input "General Cargo/Hazardous Material"
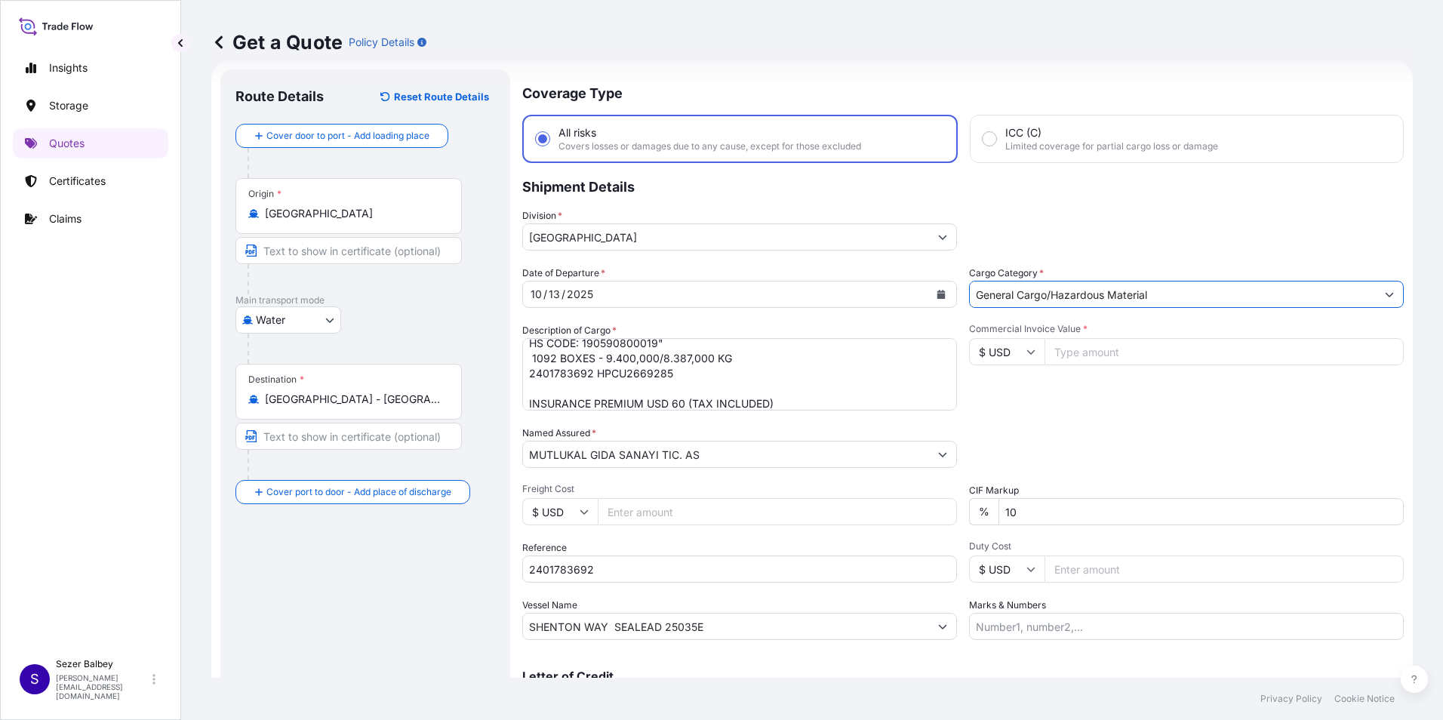
click at [1127, 361] on input "Commercial Invoice Value *" at bounding box center [1223, 351] width 359 height 27
type input "14742"
click at [1120, 418] on div "Date of Departure * [DATE] Cargo Category * General Cargo/Hazardous Material De…" at bounding box center [962, 453] width 881 height 374
drag, startPoint x: 1015, startPoint y: 521, endPoint x: 1001, endPoint y: 520, distance: 14.4
click at [1001, 521] on input "10" at bounding box center [1200, 511] width 405 height 27
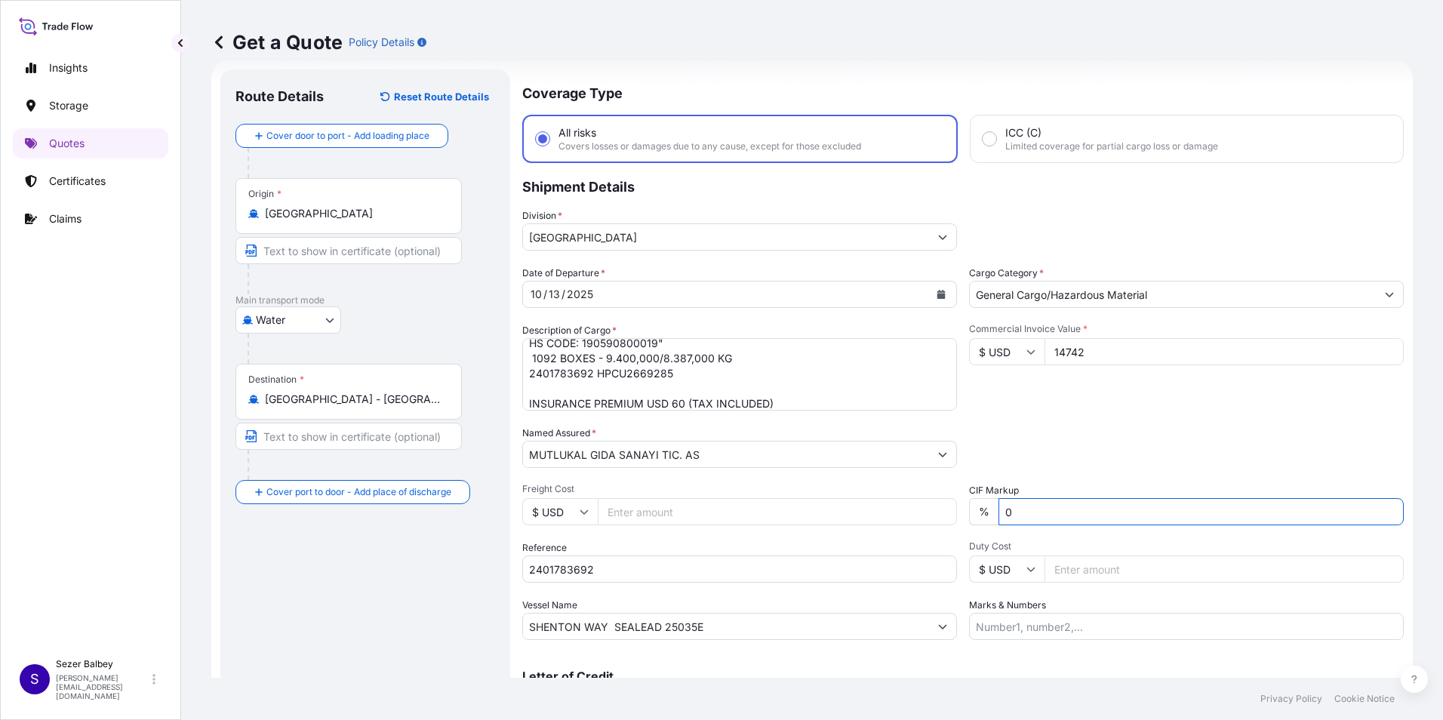
type input "0"
click at [1021, 431] on div "Packing Category Type to search a container mode Please select a primary mode o…" at bounding box center [1186, 447] width 435 height 42
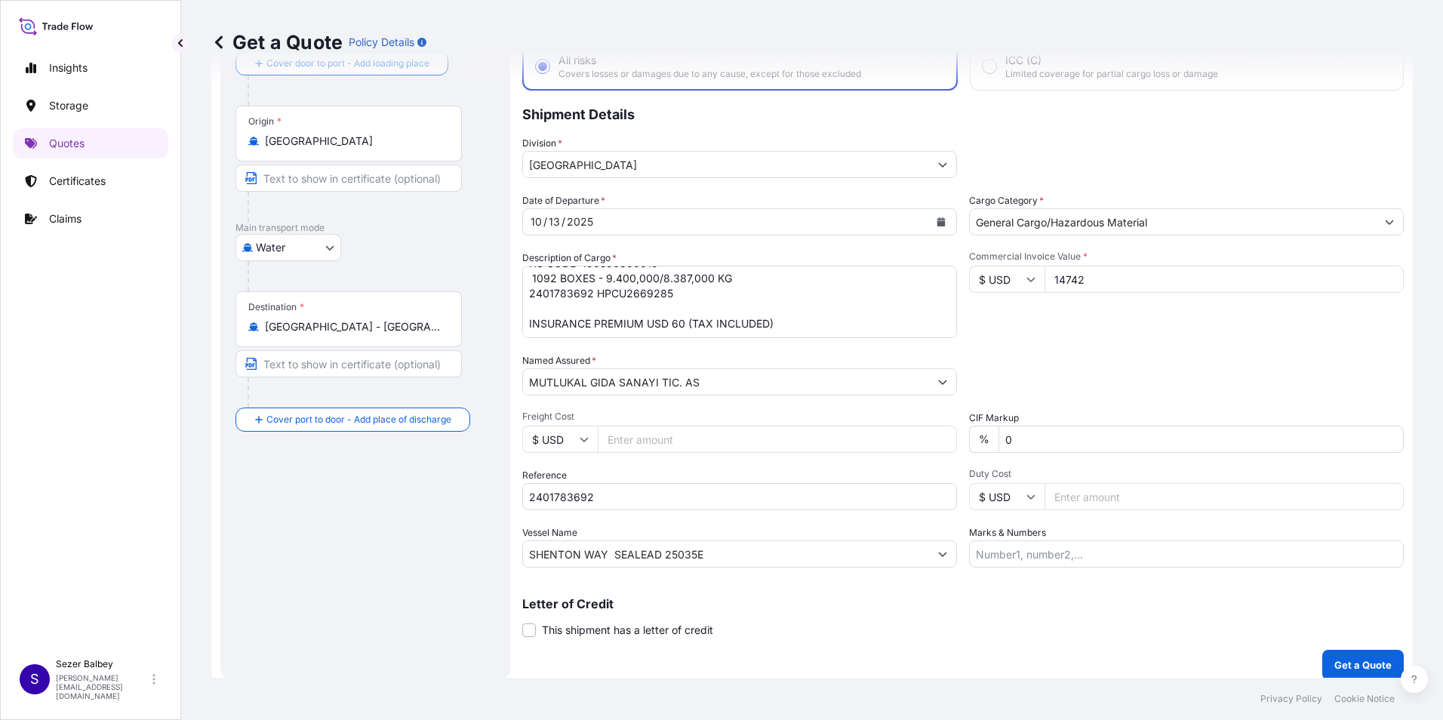
scroll to position [108, 0]
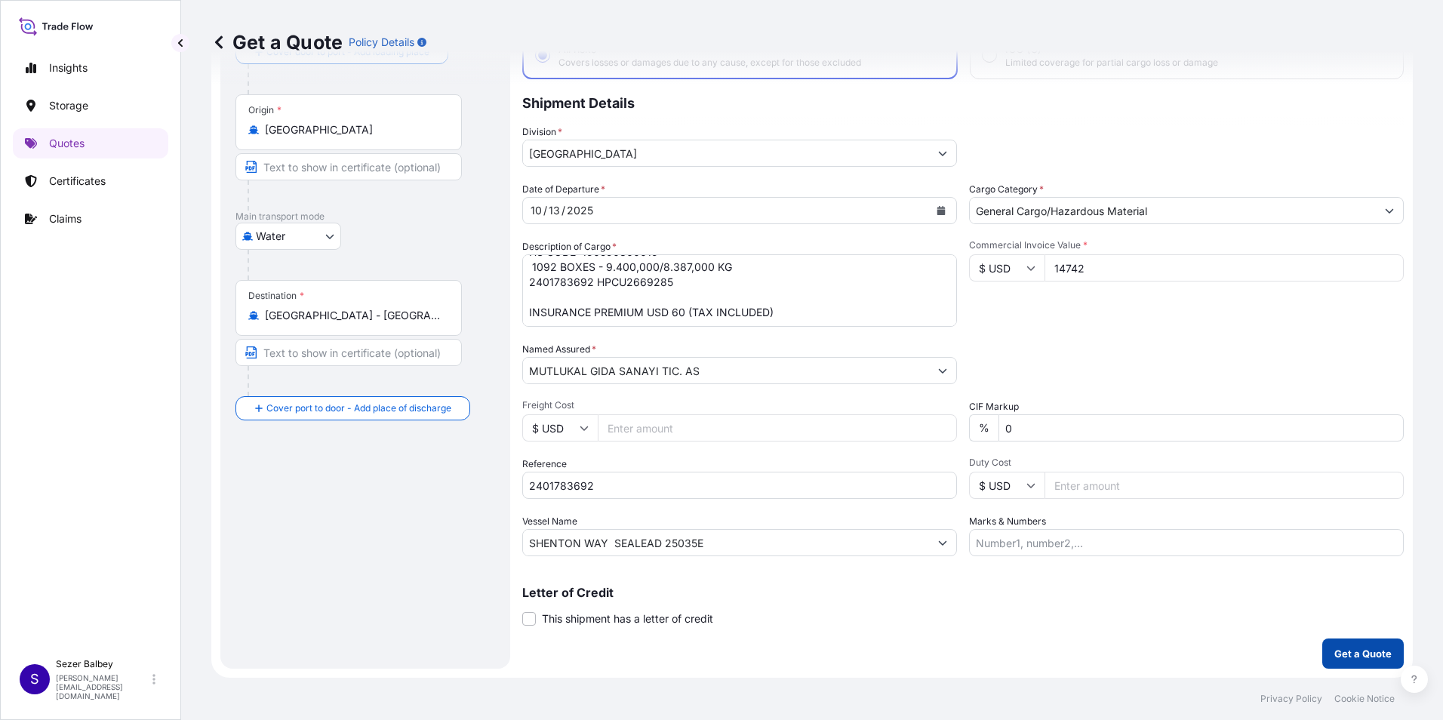
click at [1345, 652] on p "Get a Quote" at bounding box center [1362, 653] width 57 height 15
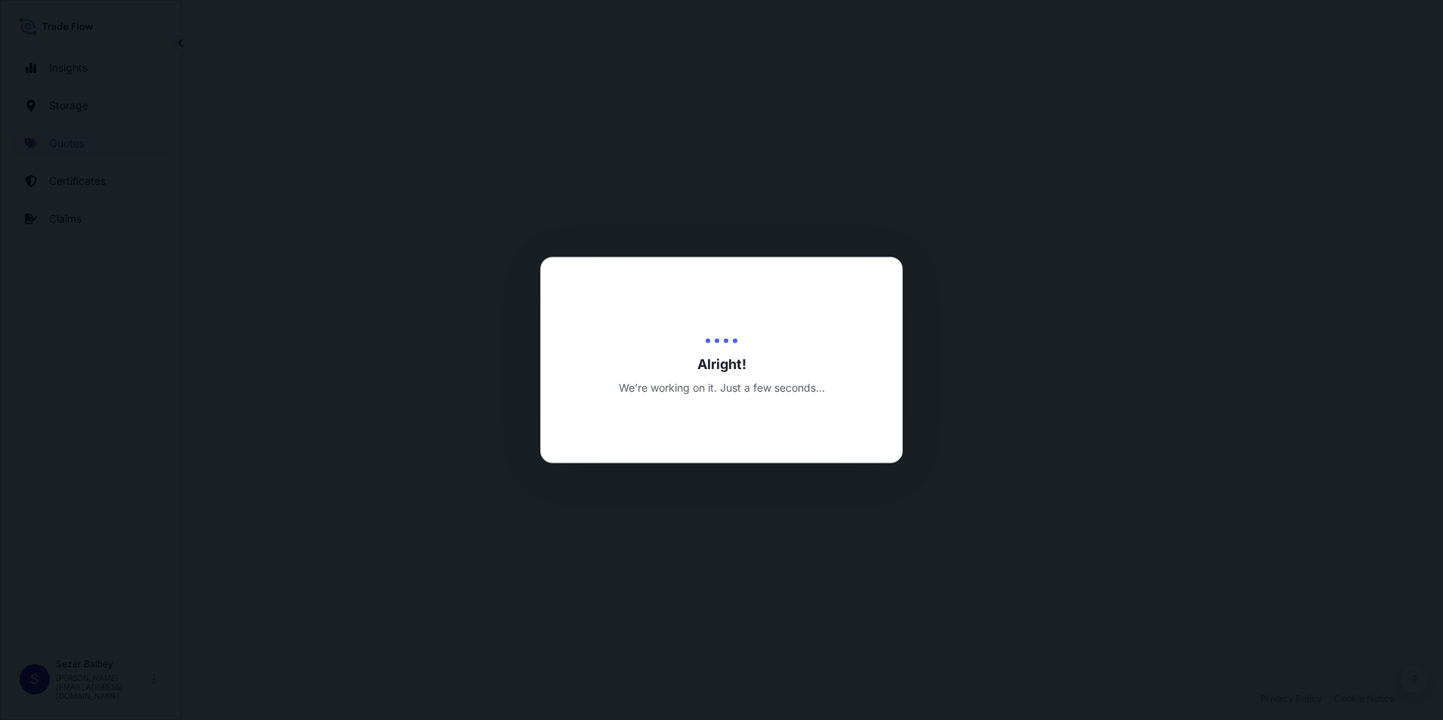
select select "Water"
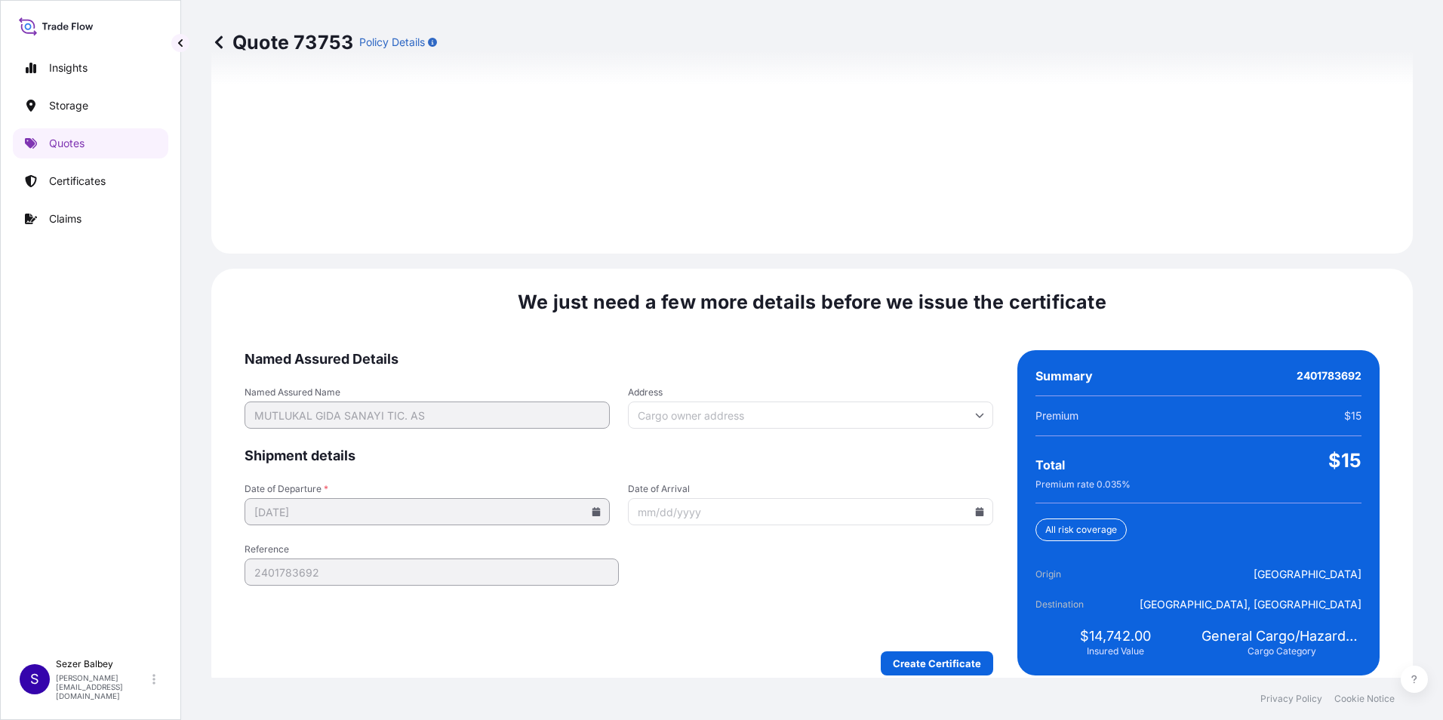
scroll to position [2125, 0]
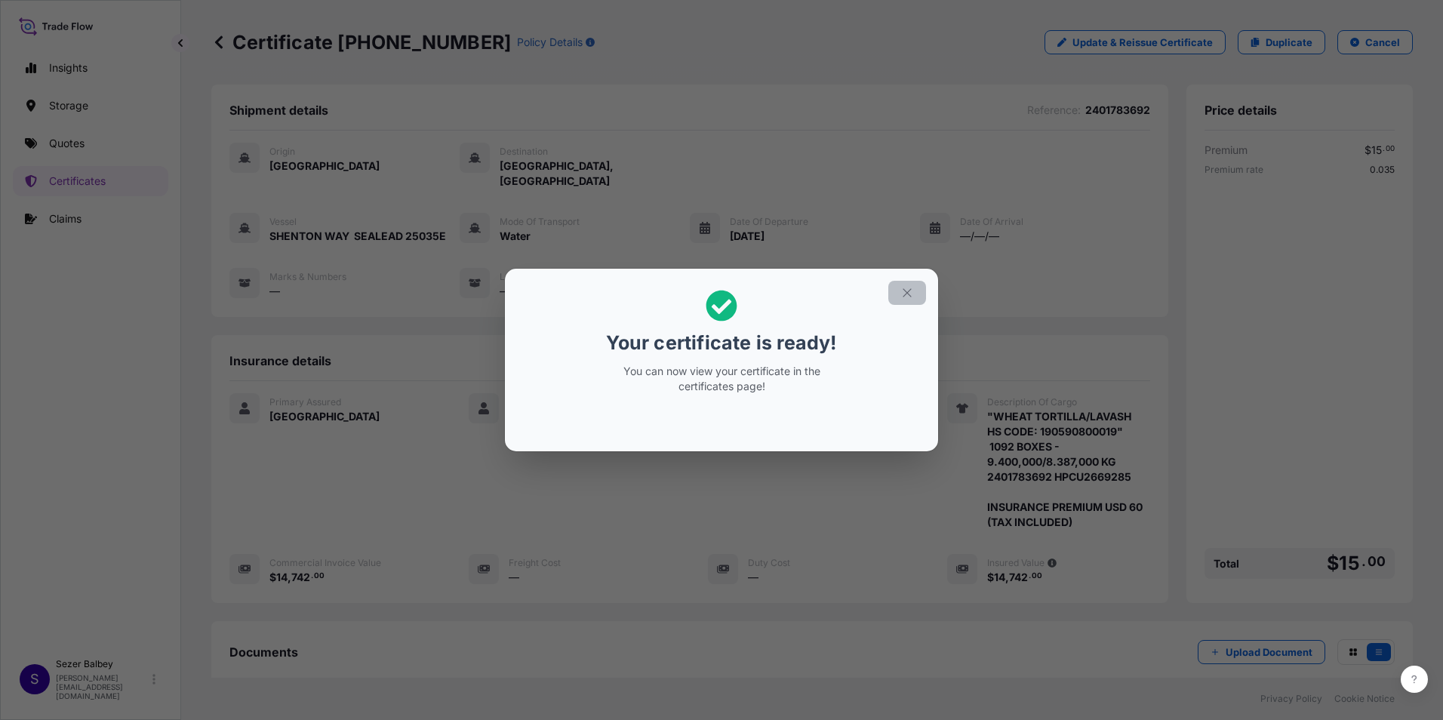
click at [902, 297] on icon "button" at bounding box center [907, 293] width 14 height 14
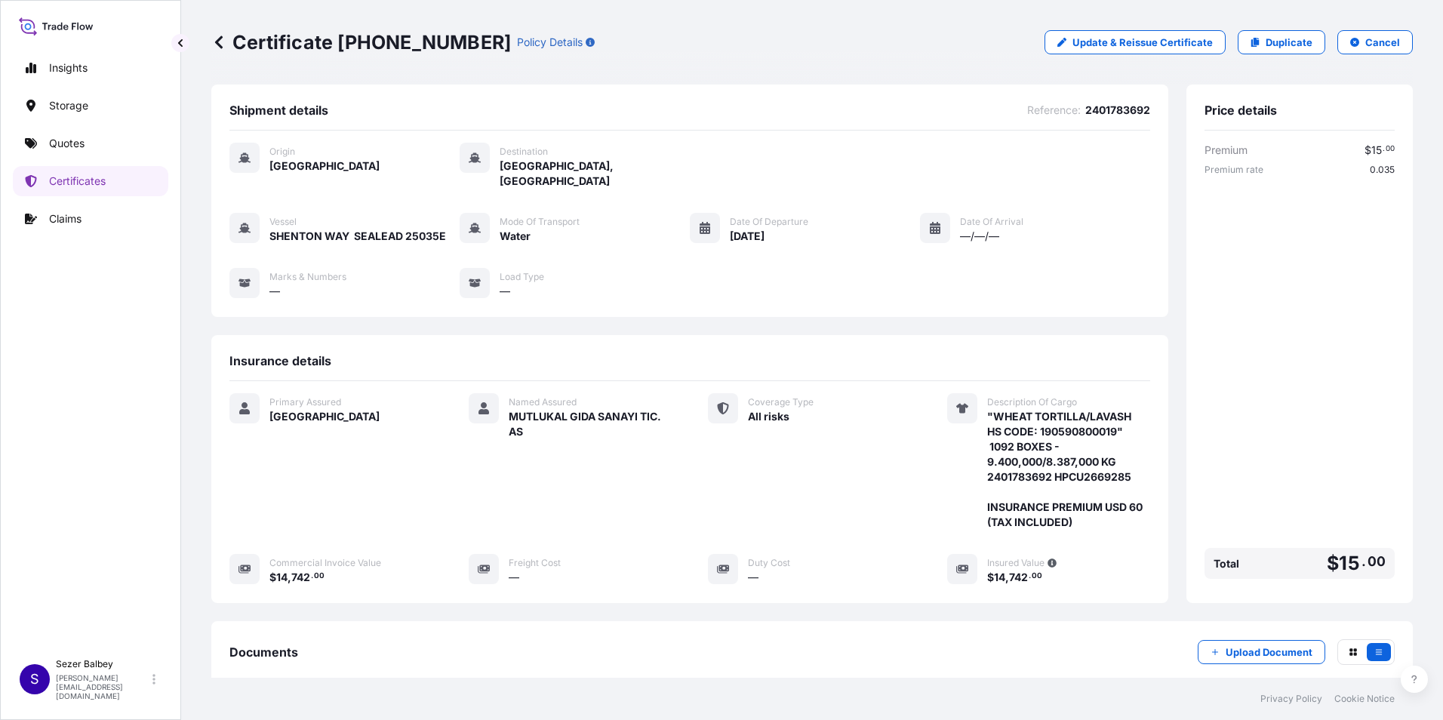
scroll to position [164, 0]
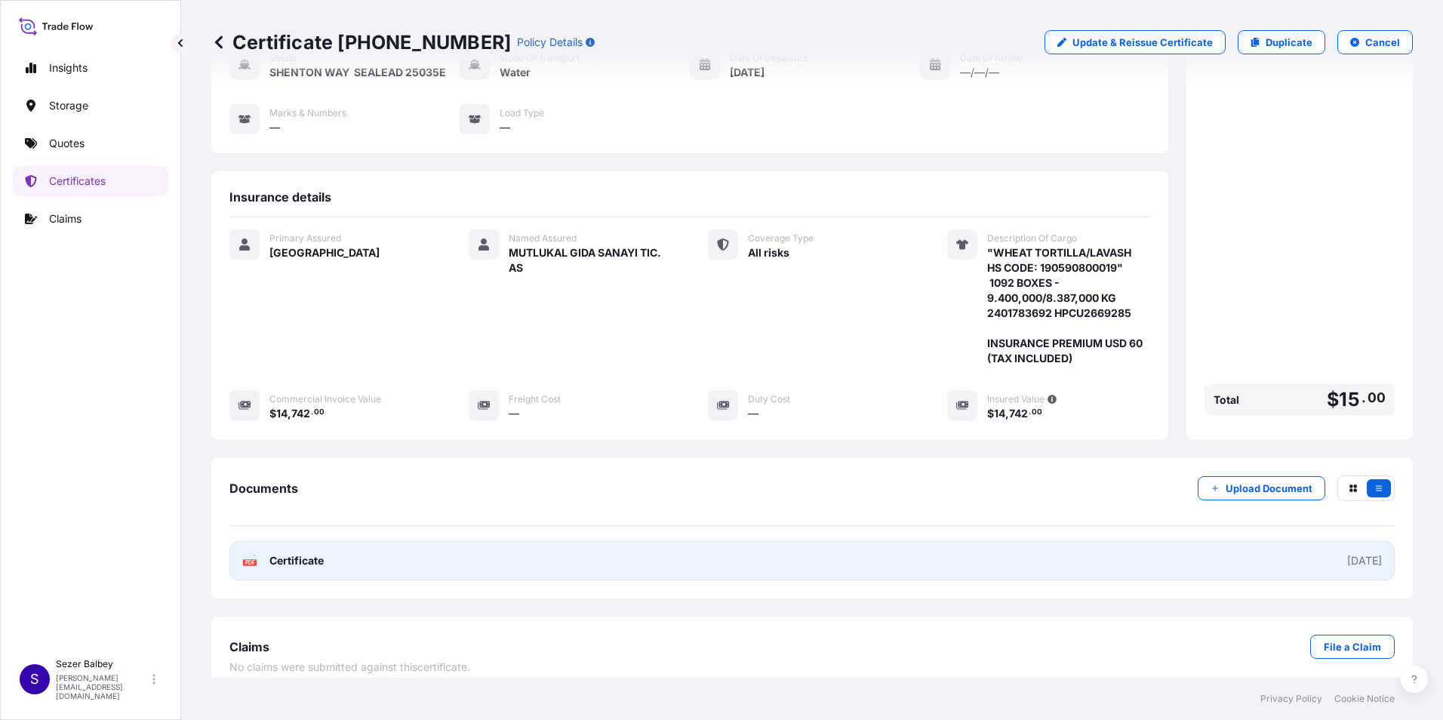
click at [303, 553] on span "Certificate" at bounding box center [296, 560] width 54 height 15
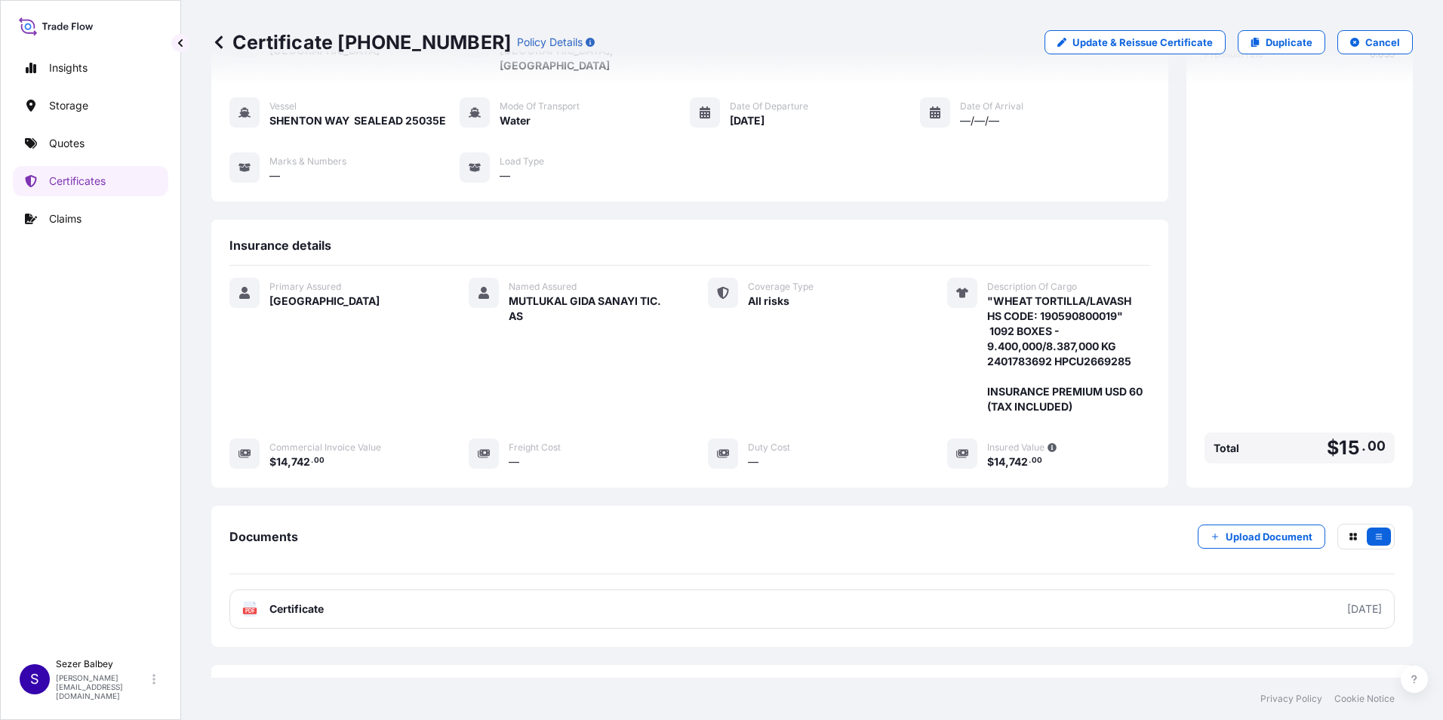
scroll to position [88, 0]
